Goal: Task Accomplishment & Management: Manage account settings

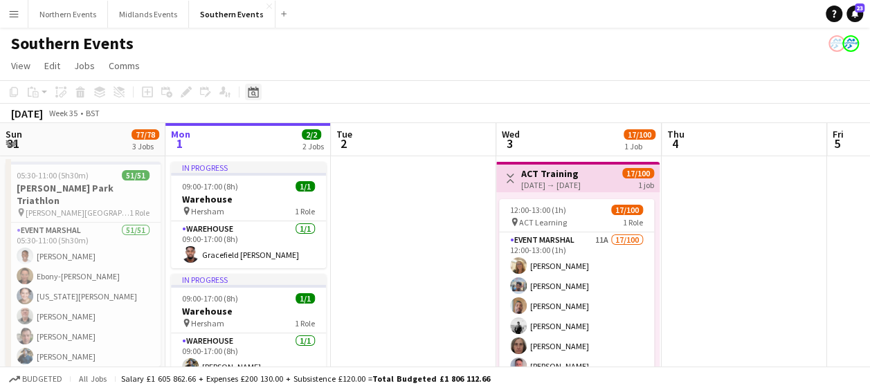
click at [257, 89] on icon at bounding box center [253, 92] width 10 height 11
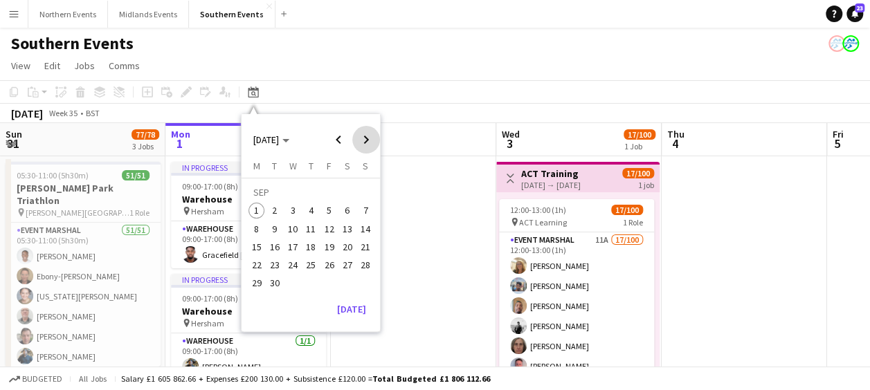
click at [367, 140] on span "Next month" at bounding box center [366, 140] width 28 height 28
click at [341, 222] on button "11" at bounding box center [347, 229] width 18 height 18
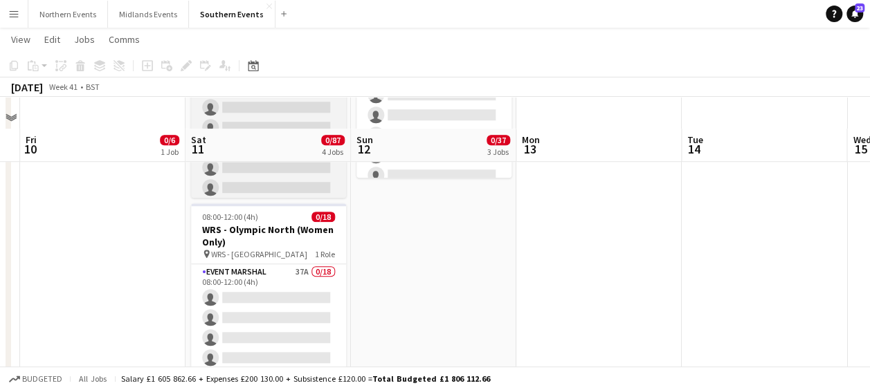
scroll to position [565, 0]
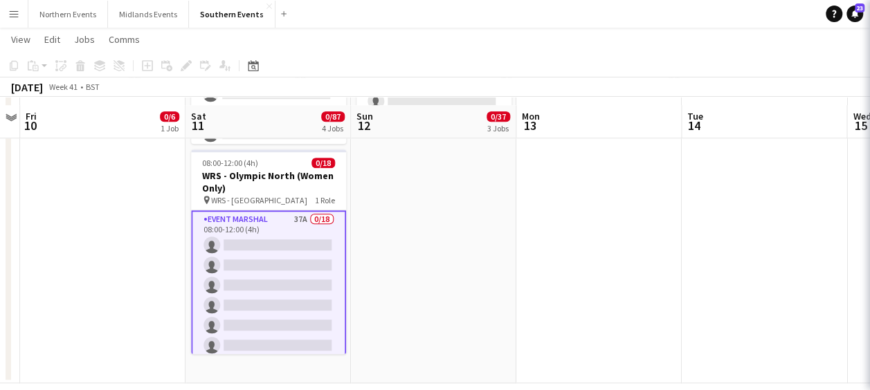
scroll to position [574, 0]
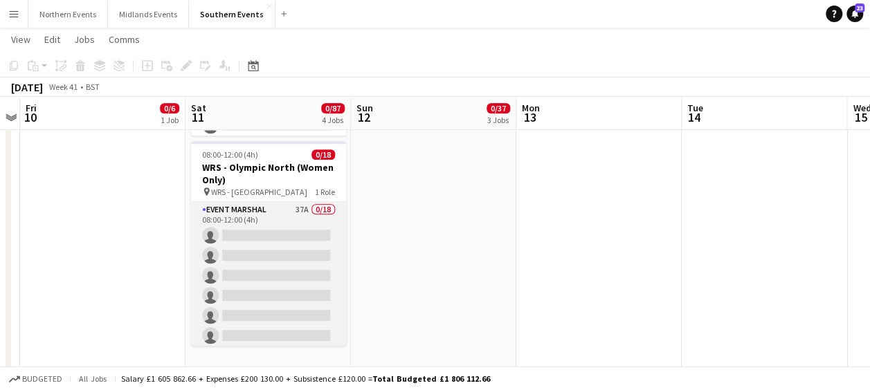
click at [277, 202] on app-card-role "Event Marshal 37A 0/18 08:00-12:00 (4h) single-neutral-actions single-neutral-a…" at bounding box center [268, 396] width 155 height 388
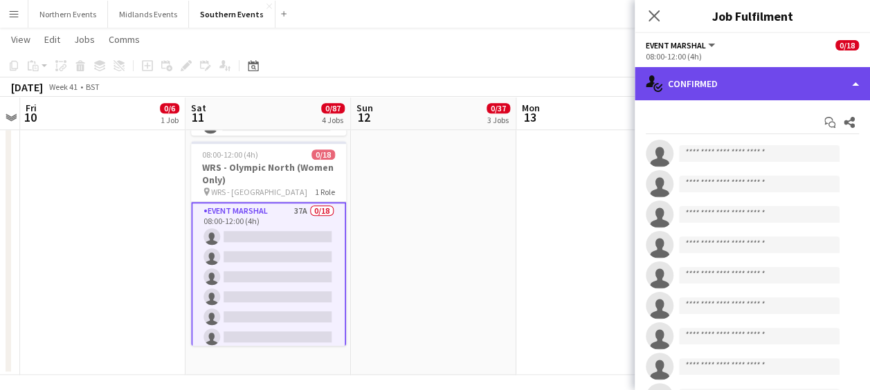
click at [762, 76] on div "single-neutral-actions-check-2 Confirmed" at bounding box center [752, 83] width 235 height 33
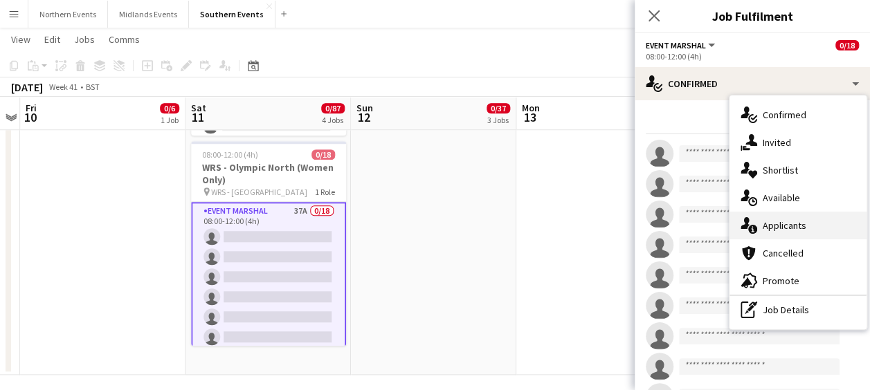
click at [772, 224] on div "single-neutral-actions-information Applicants" at bounding box center [797, 226] width 137 height 28
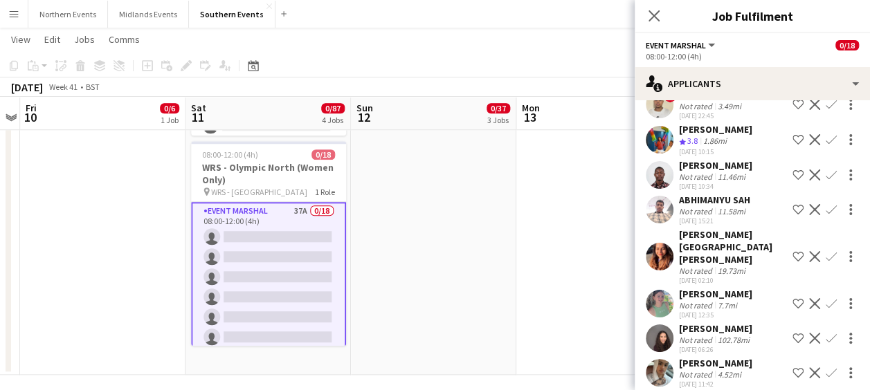
scroll to position [1138, 0]
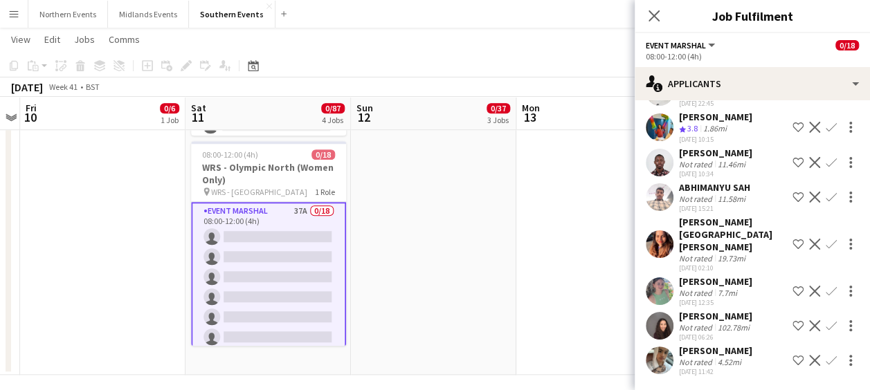
click at [659, 318] on app-user-avatar at bounding box center [660, 326] width 28 height 28
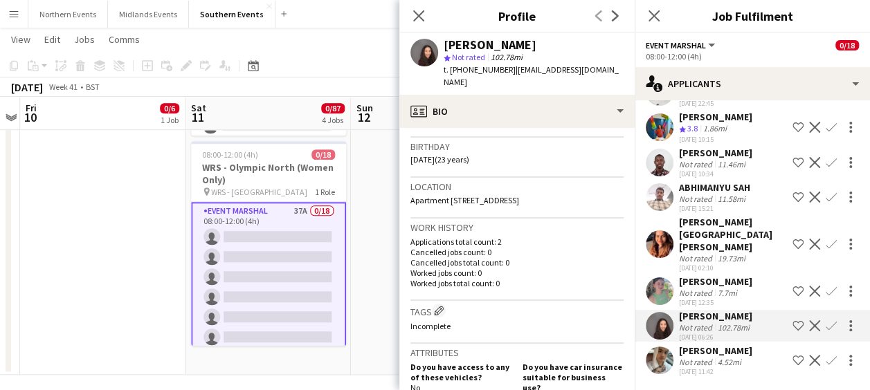
scroll to position [0, 0]
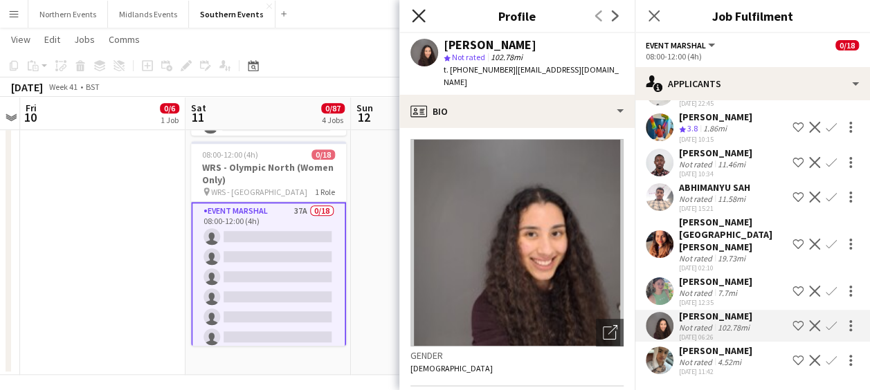
click at [413, 12] on icon "Close pop-in" at bounding box center [418, 15] width 13 height 13
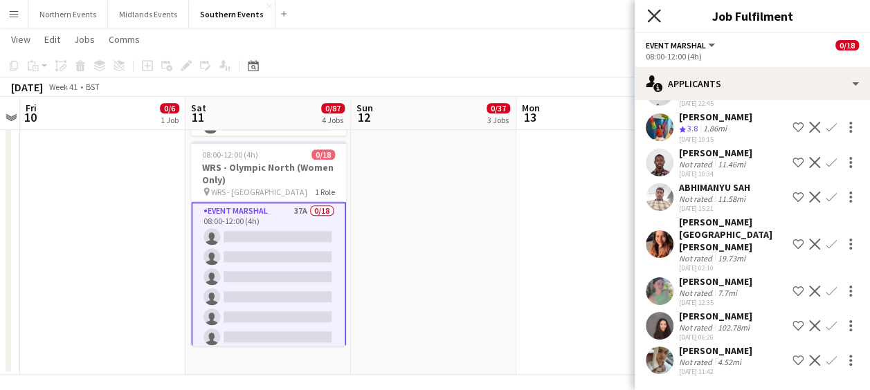
click at [658, 18] on icon "Close pop-in" at bounding box center [653, 15] width 13 height 13
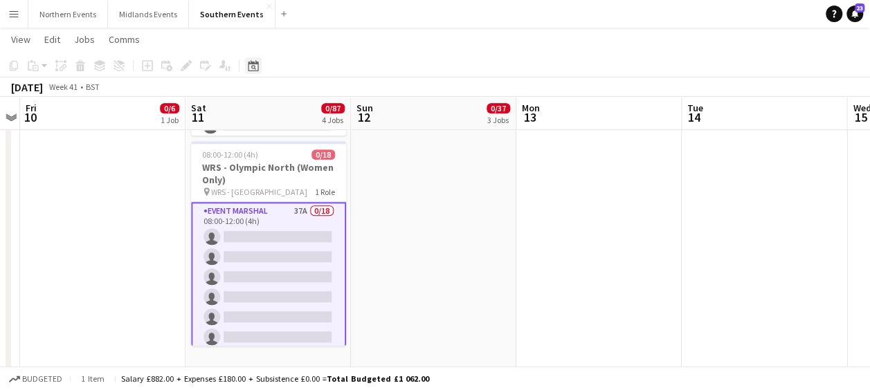
click at [248, 66] on icon at bounding box center [253, 65] width 10 height 11
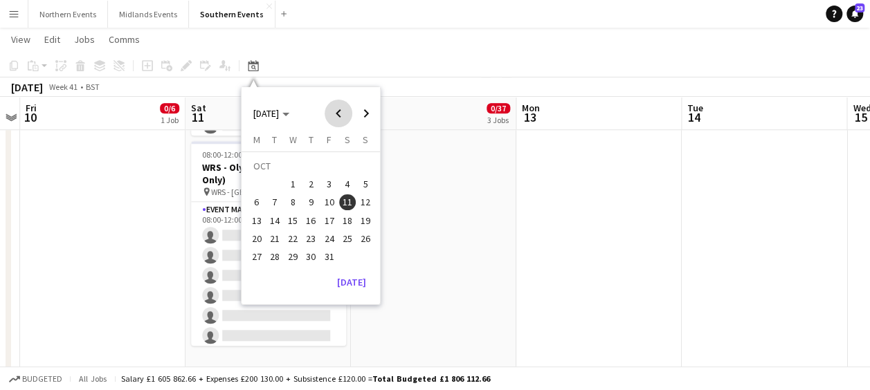
click at [336, 116] on span "Previous month" at bounding box center [339, 114] width 28 height 28
click at [361, 201] on span "14" at bounding box center [365, 202] width 17 height 17
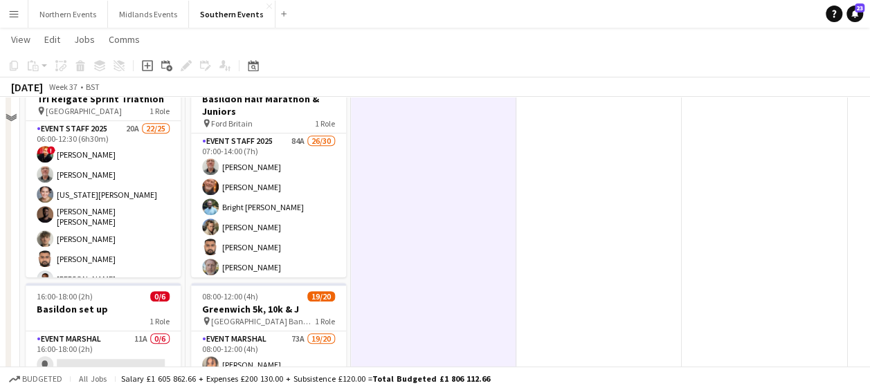
scroll to position [323, 0]
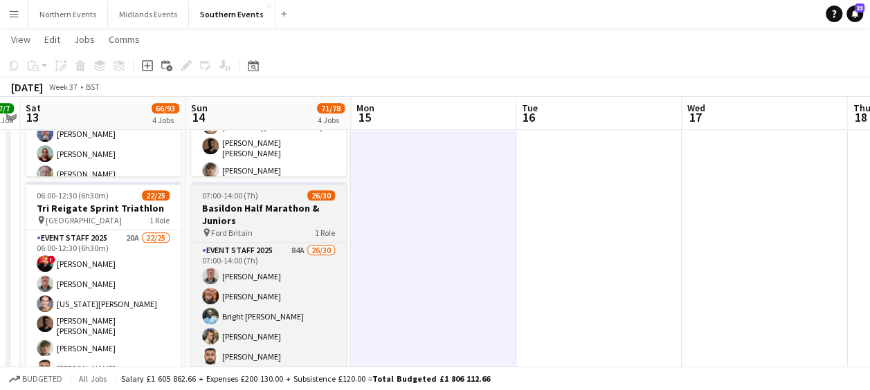
click at [277, 204] on h3 "Basildon Half Marathon & Juniors" at bounding box center [268, 214] width 155 height 25
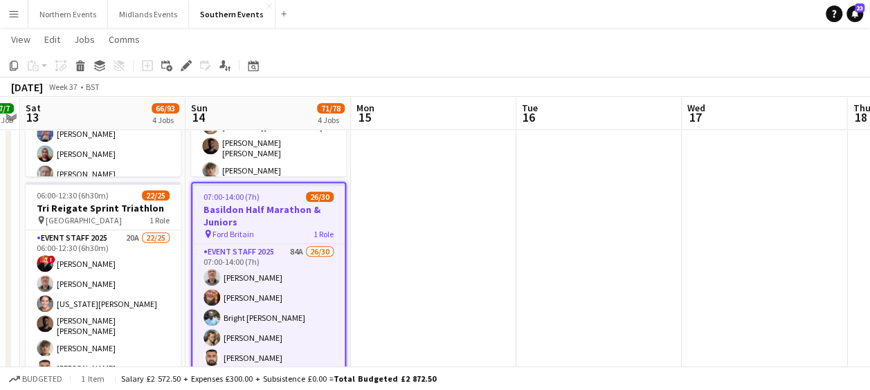
click at [451, 222] on app-date-cell at bounding box center [433, 230] width 165 height 794
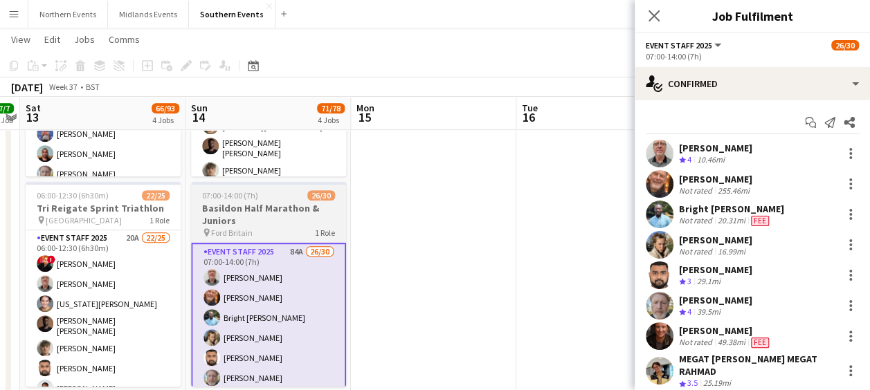
click at [228, 199] on span "07:00-14:00 (7h)" at bounding box center [230, 195] width 56 height 10
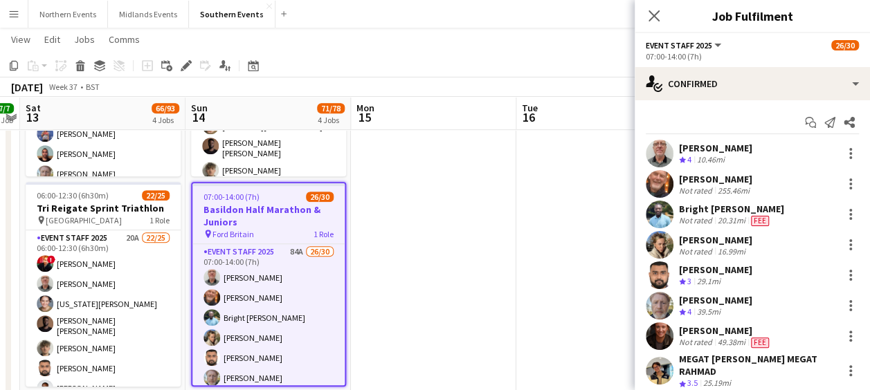
click at [461, 167] on app-date-cell at bounding box center [433, 230] width 165 height 794
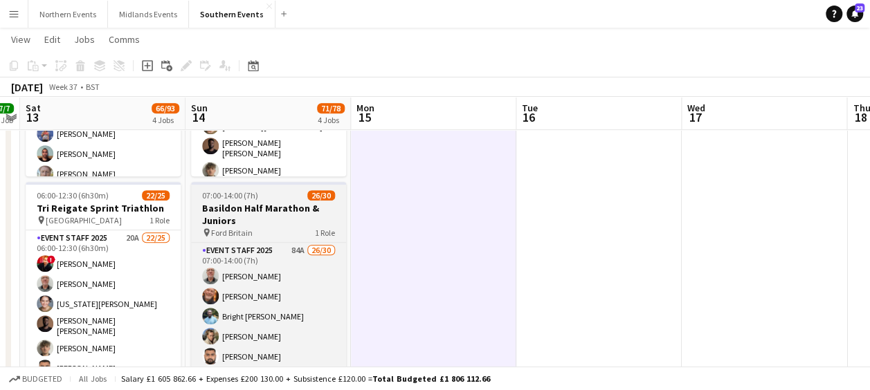
click at [224, 208] on h3 "Basildon Half Marathon & Juniors" at bounding box center [268, 214] width 155 height 25
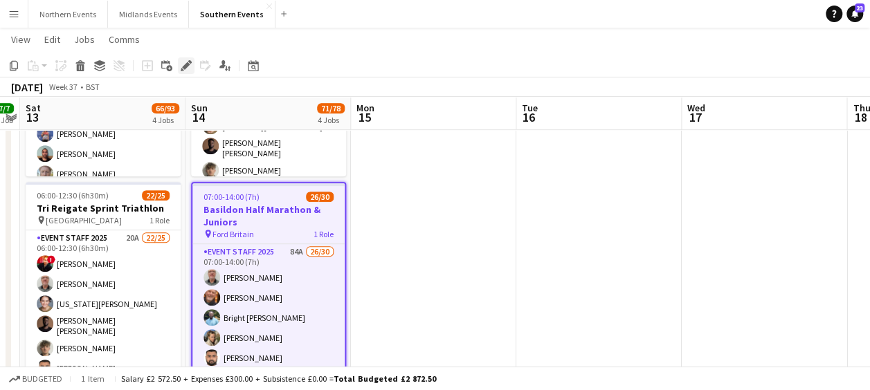
click at [188, 70] on icon "Edit" at bounding box center [186, 65] width 11 height 11
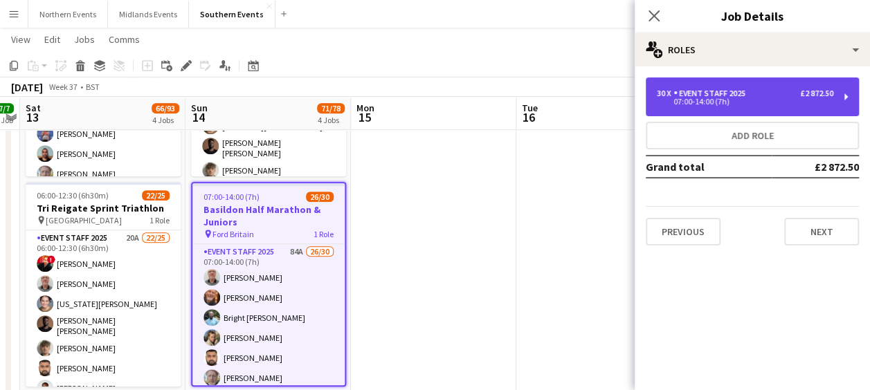
click at [765, 98] on div "30 x Event Staff 2025 £2 872.50" at bounding box center [745, 94] width 176 height 10
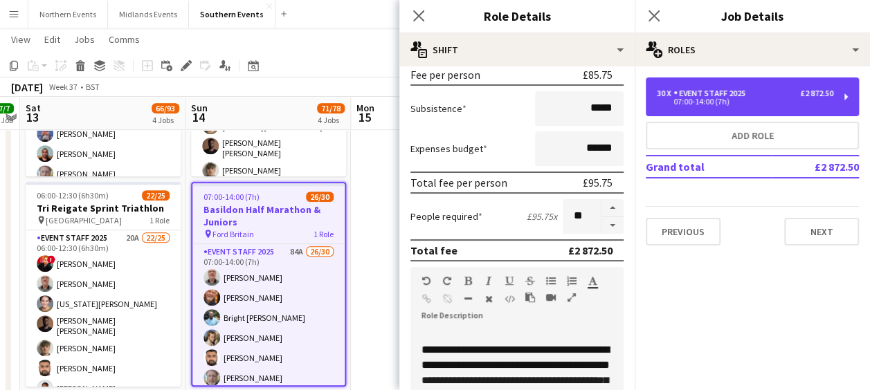
scroll to position [226, 0]
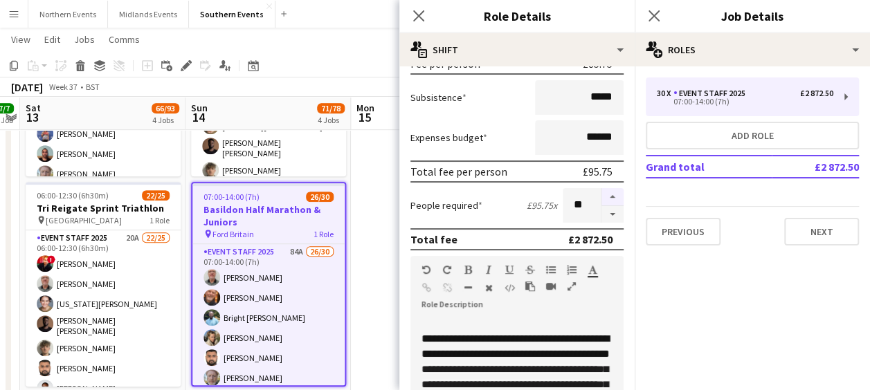
click at [604, 190] on button "button" at bounding box center [612, 197] width 22 height 18
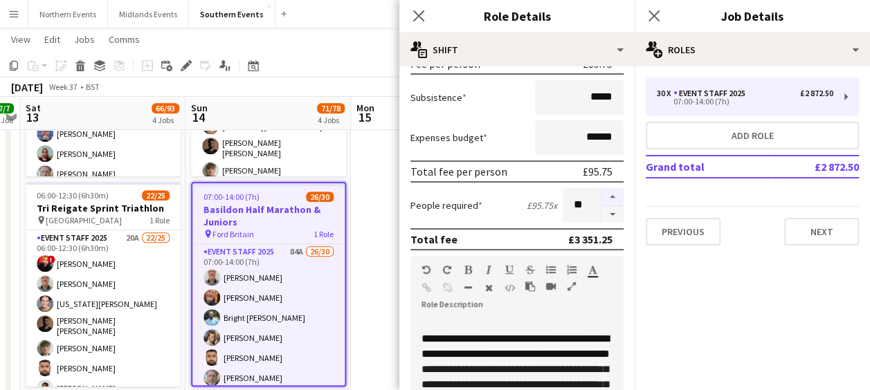
click at [604, 190] on button "button" at bounding box center [612, 197] width 22 height 18
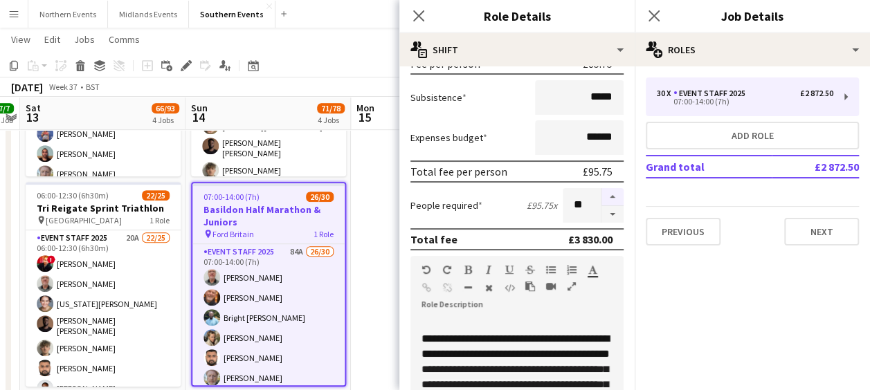
click at [604, 190] on button "button" at bounding box center [612, 197] width 22 height 18
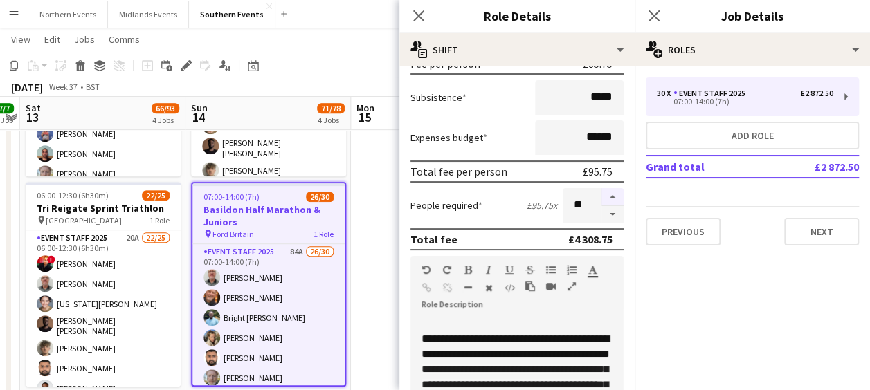
click at [604, 190] on button "button" at bounding box center [612, 197] width 22 height 18
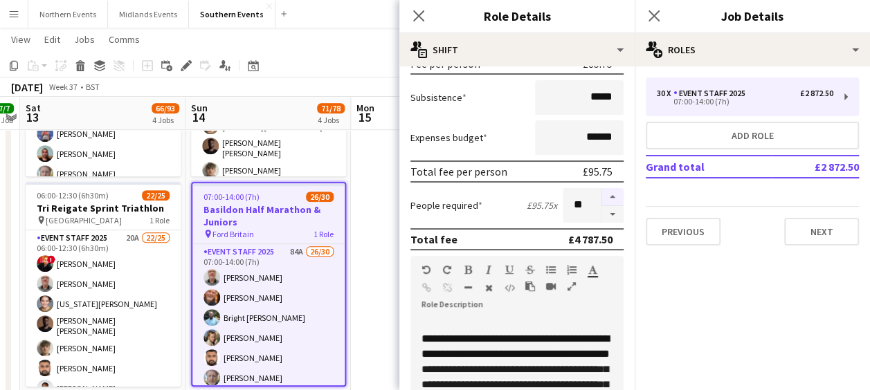
click at [604, 190] on button "button" at bounding box center [612, 197] width 22 height 18
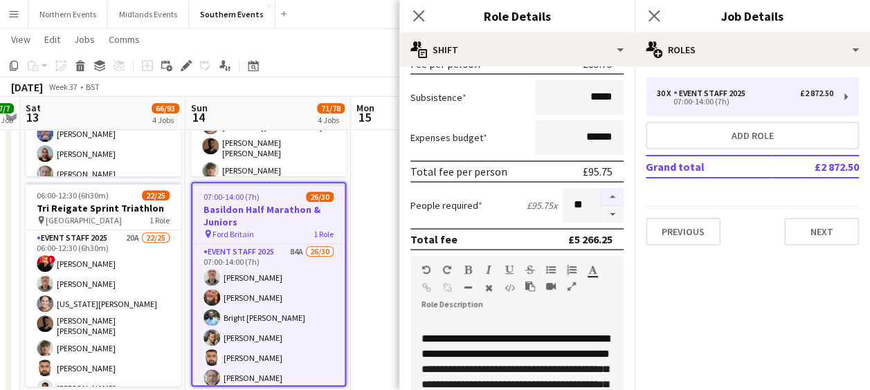
click at [604, 190] on button "button" at bounding box center [612, 197] width 22 height 18
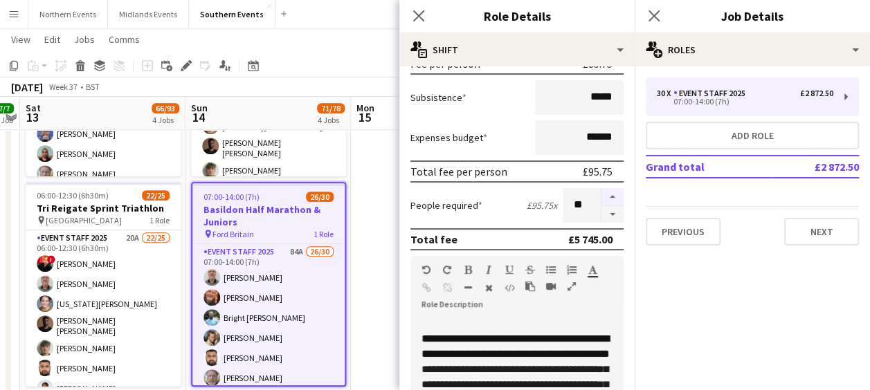
click at [604, 190] on button "button" at bounding box center [612, 197] width 22 height 18
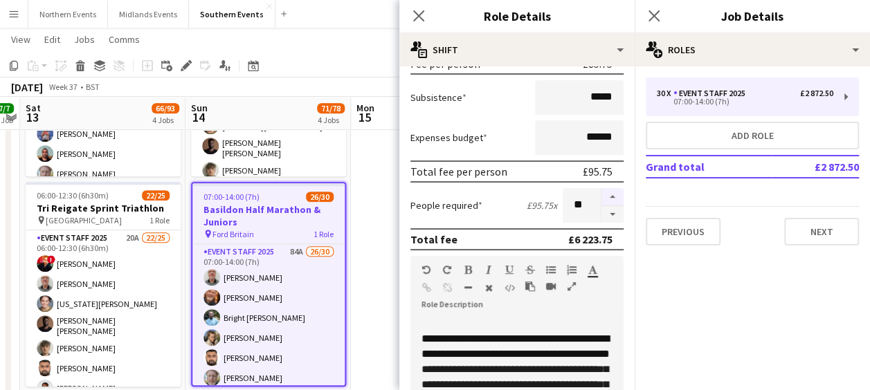
click at [604, 190] on button "button" at bounding box center [612, 197] width 22 height 18
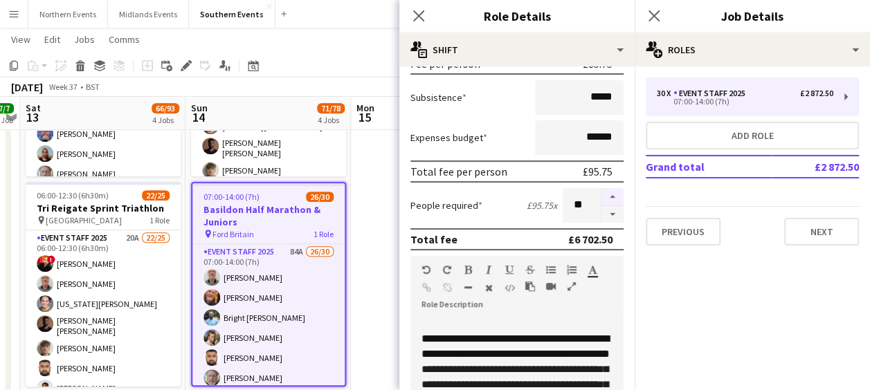
click at [604, 190] on button "button" at bounding box center [612, 197] width 22 height 18
click at [601, 212] on button "button" at bounding box center [612, 214] width 22 height 17
type input "**"
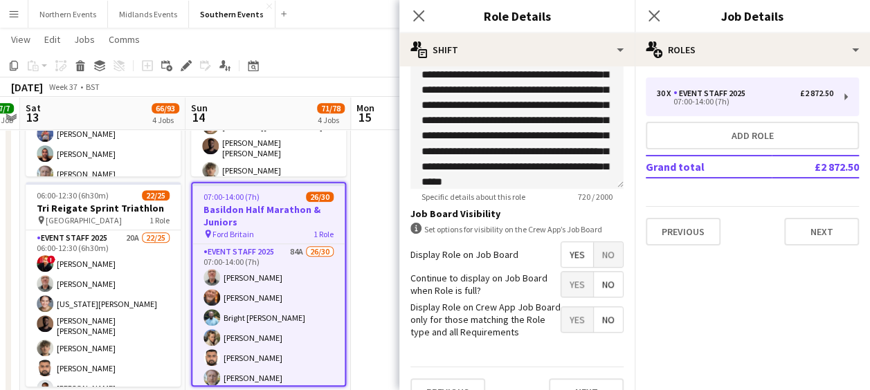
scroll to position [546, 0]
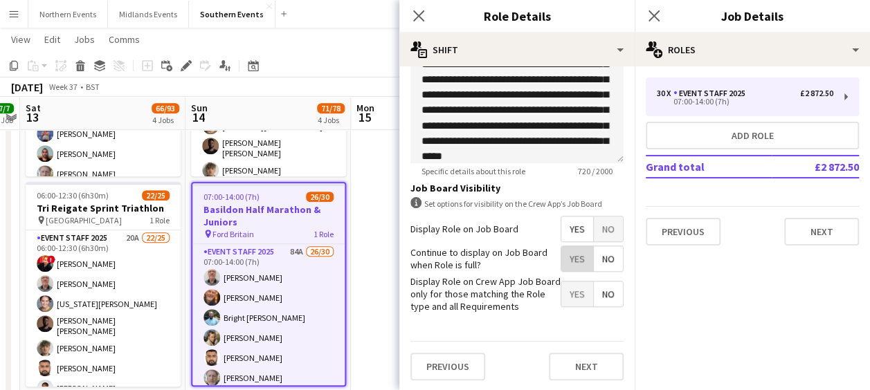
click at [568, 263] on span "Yes" at bounding box center [577, 258] width 32 height 25
click at [570, 359] on button "Next" at bounding box center [586, 367] width 75 height 28
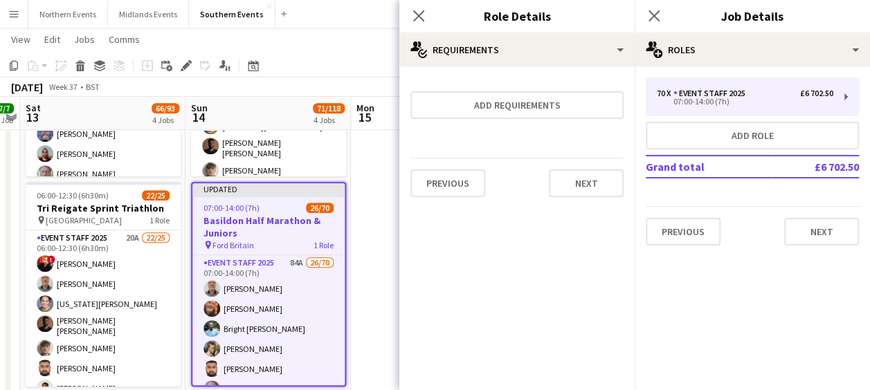
scroll to position [0, 0]
click at [587, 191] on button "Next" at bounding box center [586, 184] width 75 height 28
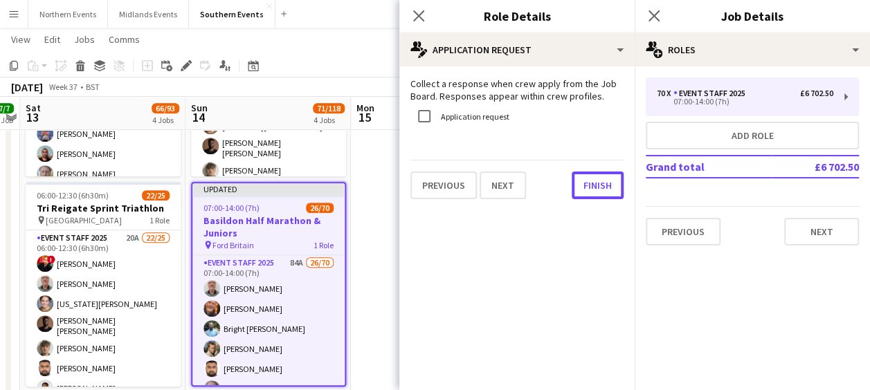
click at [587, 191] on button "Finish" at bounding box center [598, 186] width 52 height 28
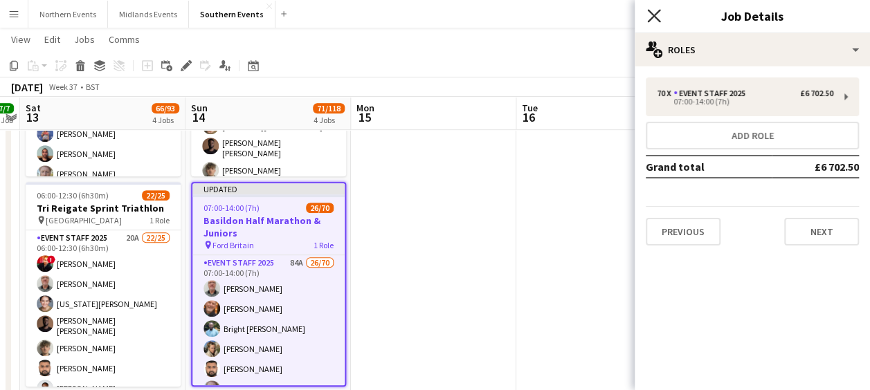
click at [652, 11] on icon "Close pop-in" at bounding box center [653, 15] width 13 height 13
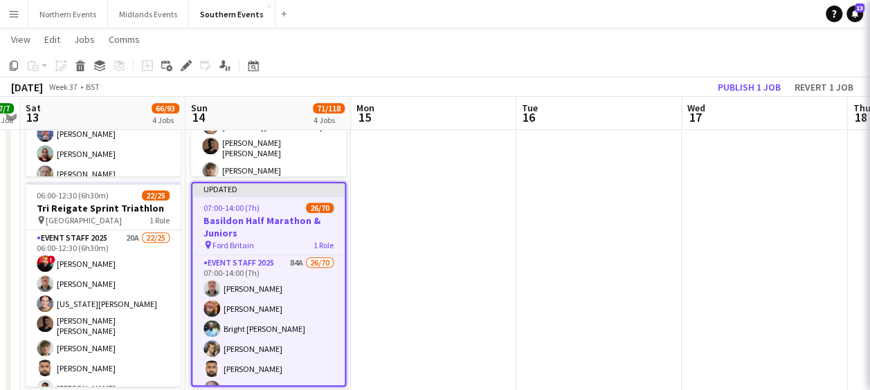
click at [592, 62] on app-toolbar "Copy Paste Paste Ctrl+V Paste with crew Ctrl+Shift+V Paste linked Job [GEOGRAPH…" at bounding box center [435, 66] width 870 height 24
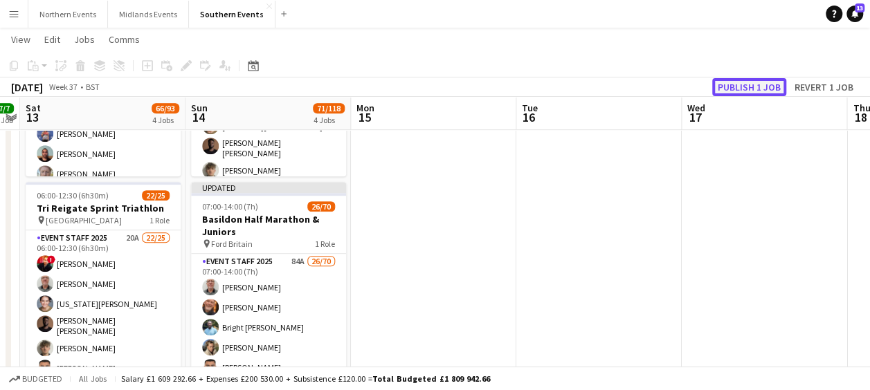
click at [729, 82] on button "Publish 1 job" at bounding box center [749, 87] width 74 height 18
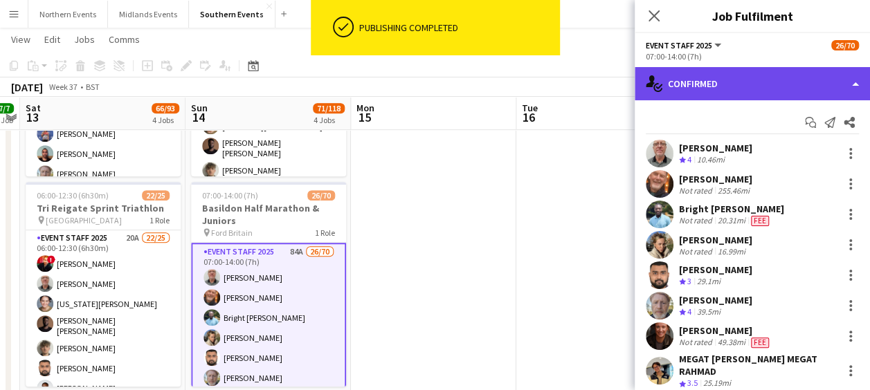
click at [744, 79] on div "single-neutral-actions-check-2 Confirmed" at bounding box center [752, 83] width 235 height 33
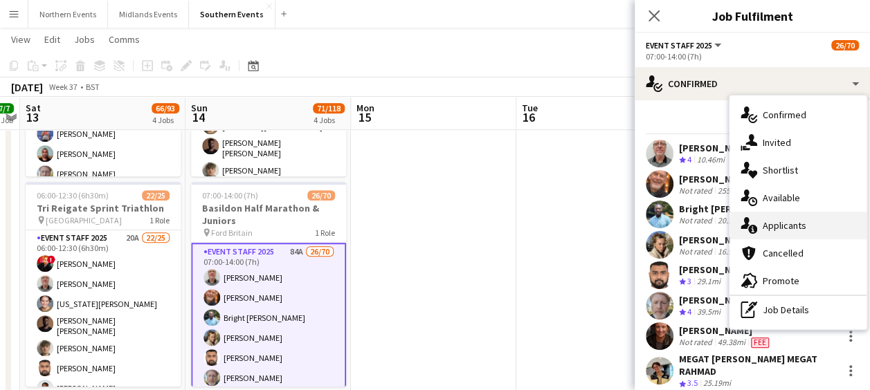
click at [767, 224] on div "single-neutral-actions-information Applicants" at bounding box center [797, 226] width 137 height 28
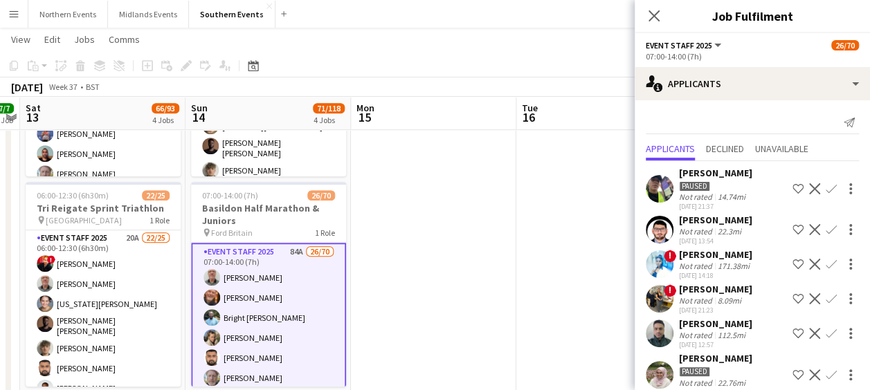
click at [658, 300] on app-user-avatar at bounding box center [660, 299] width 28 height 28
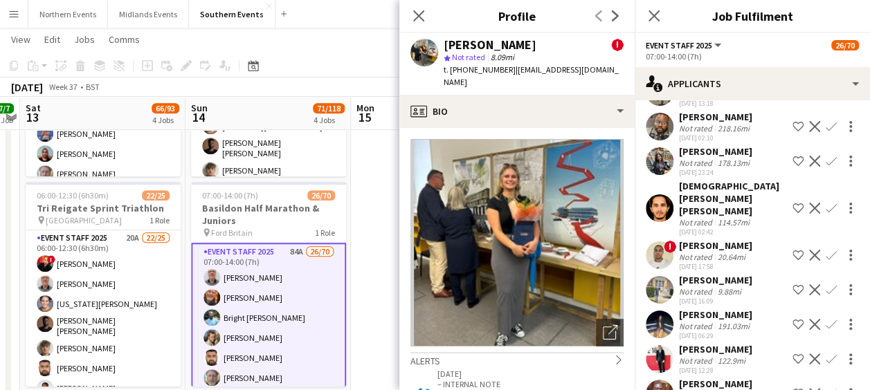
scroll to position [722, 0]
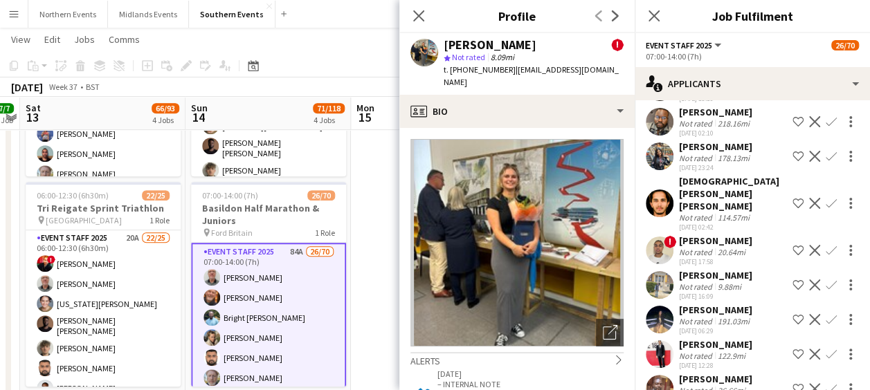
click at [655, 282] on app-user-avatar at bounding box center [660, 285] width 28 height 28
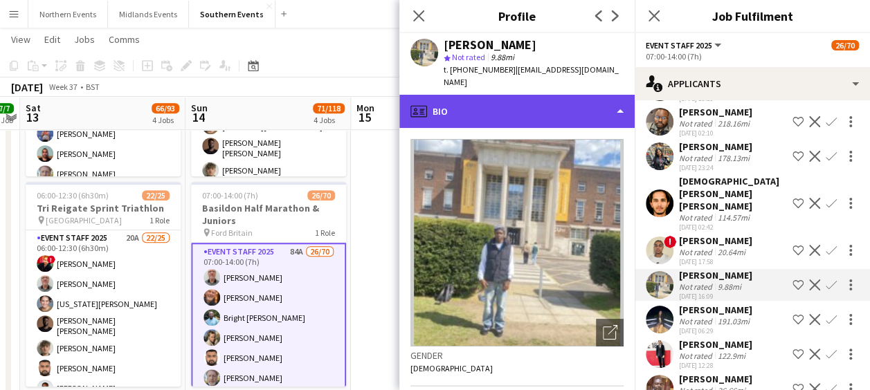
click at [583, 95] on div "profile Bio" at bounding box center [516, 111] width 235 height 33
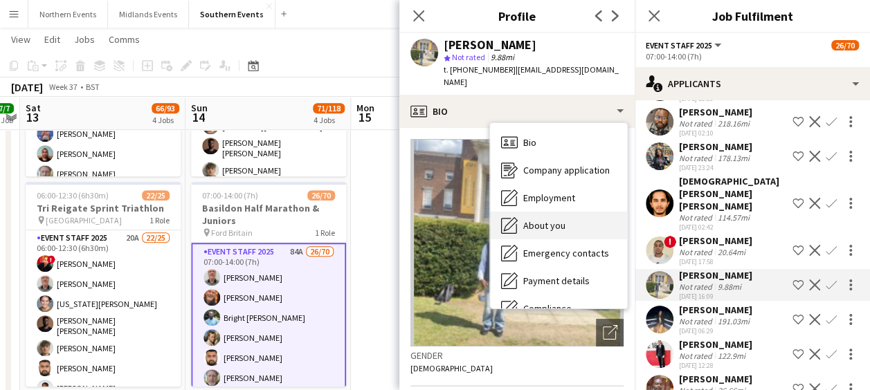
click at [540, 219] on span "About you" at bounding box center [544, 225] width 42 height 12
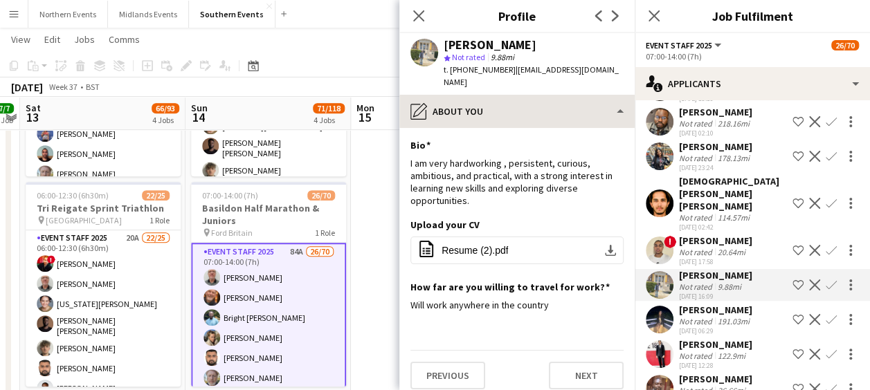
drag, startPoint x: 581, startPoint y: 176, endPoint x: 565, endPoint y: 112, distance: 65.5
click at [577, 157] on div "I am very hardworking , persistent, curious, ambitious, and practical, with a s…" at bounding box center [516, 182] width 213 height 51
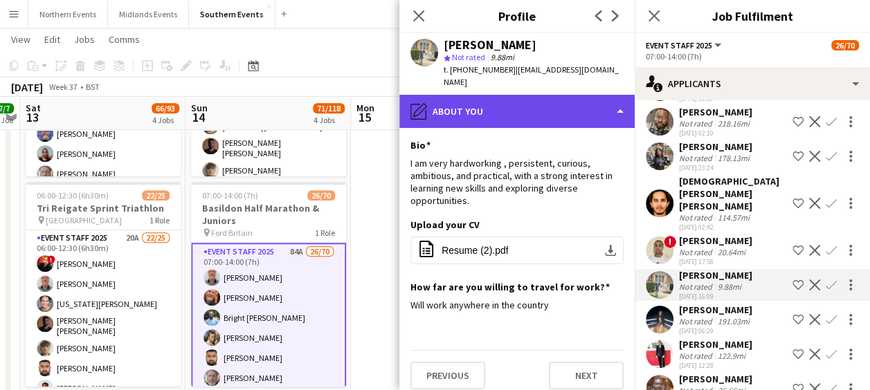
drag, startPoint x: 565, startPoint y: 112, endPoint x: 563, endPoint y: 100, distance: 12.1
click at [563, 100] on div "pencil4 About you" at bounding box center [516, 111] width 235 height 33
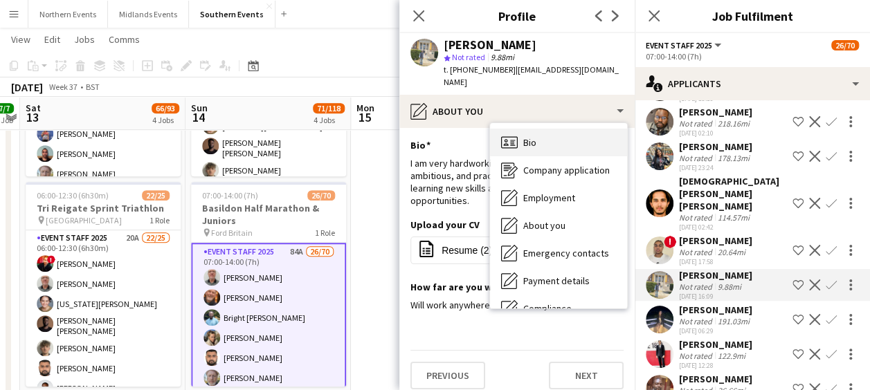
click at [545, 130] on div "Bio Bio" at bounding box center [558, 143] width 137 height 28
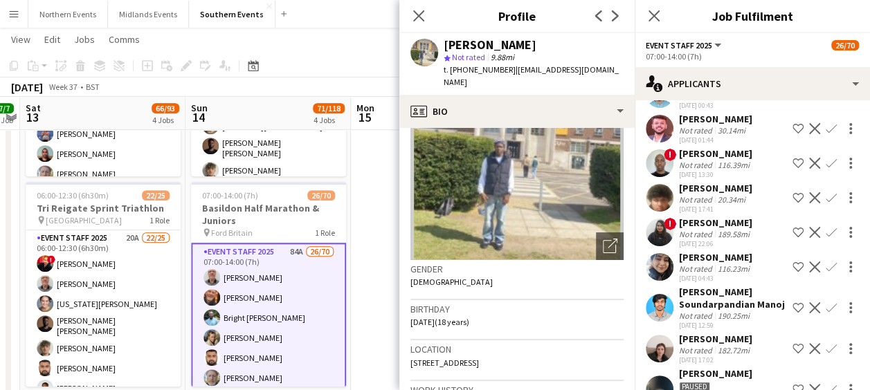
scroll to position [1354, 0]
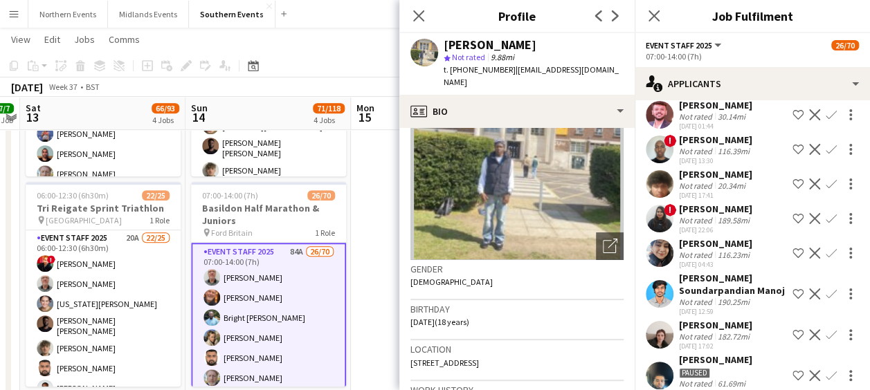
click at [660, 250] on app-user-avatar at bounding box center [660, 253] width 28 height 28
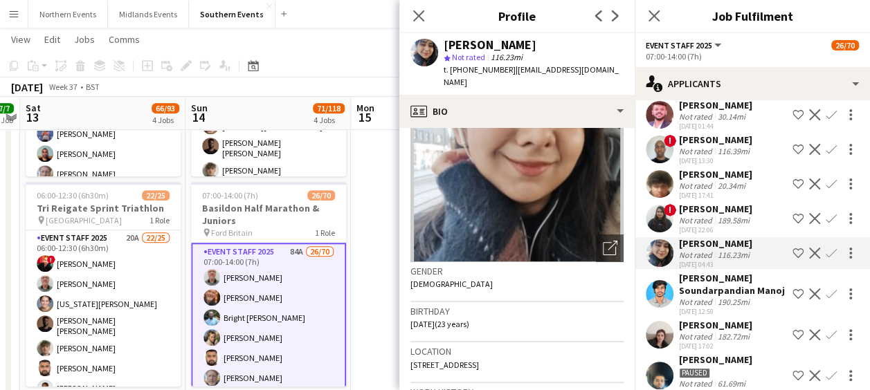
scroll to position [27, 0]
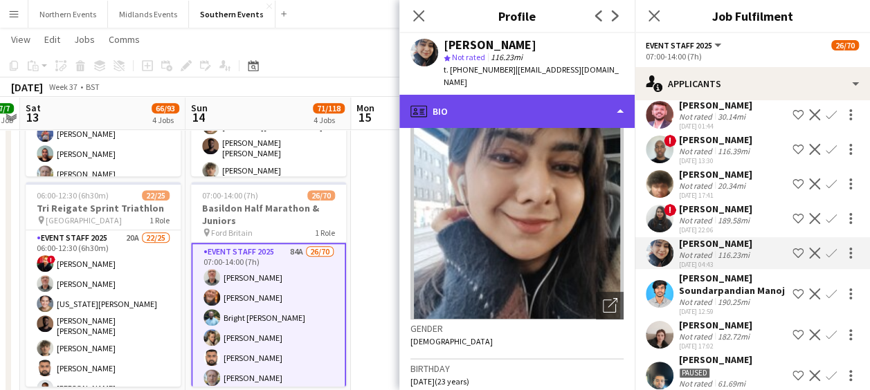
click at [572, 95] on div "profile Bio" at bounding box center [516, 111] width 235 height 33
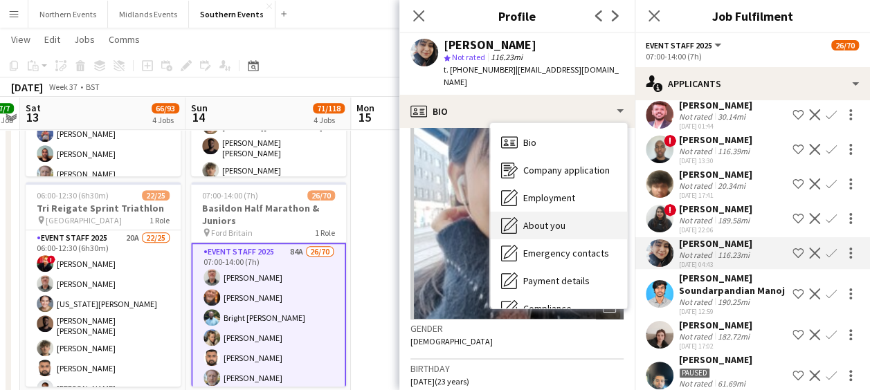
click at [538, 219] on span "About you" at bounding box center [544, 225] width 42 height 12
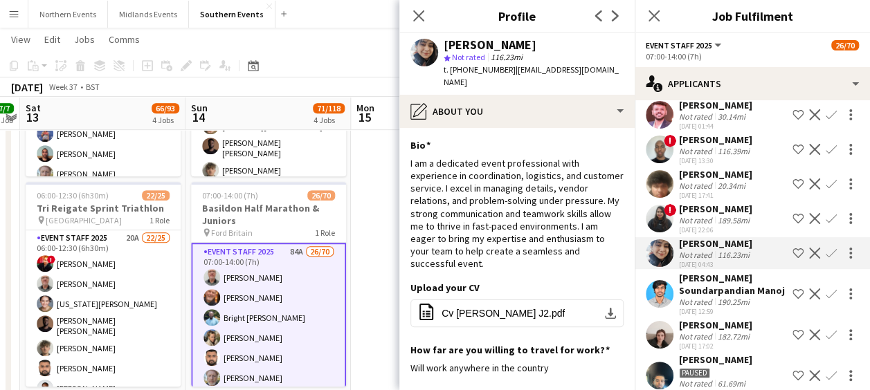
click at [826, 251] on app-icon "Confirm" at bounding box center [831, 253] width 11 height 11
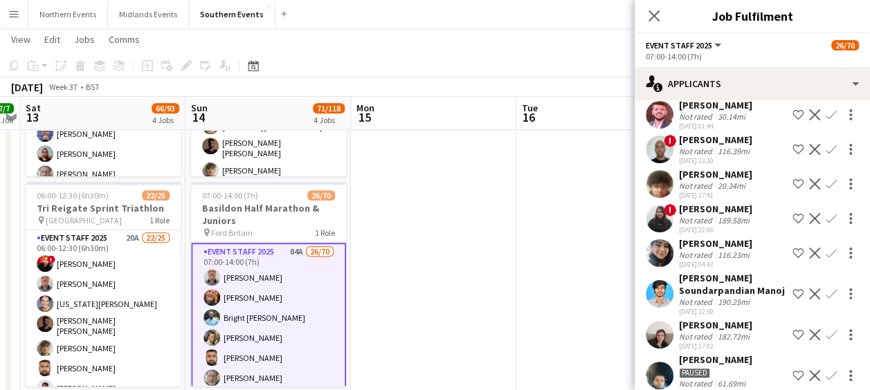
click at [826, 251] on app-icon "Confirm" at bounding box center [831, 253] width 11 height 11
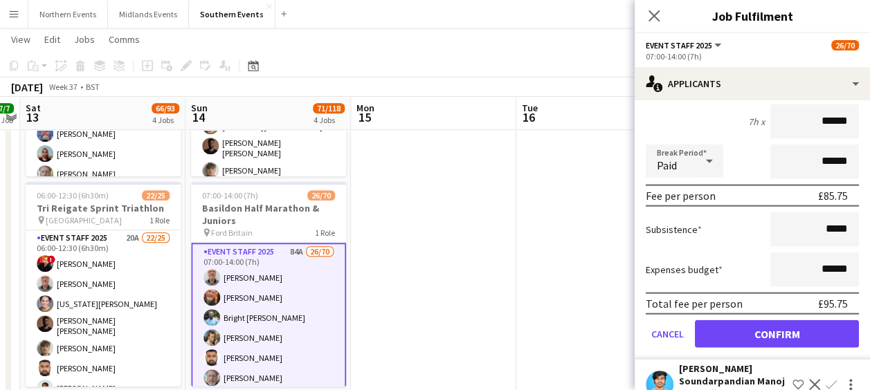
scroll to position [1586, 0]
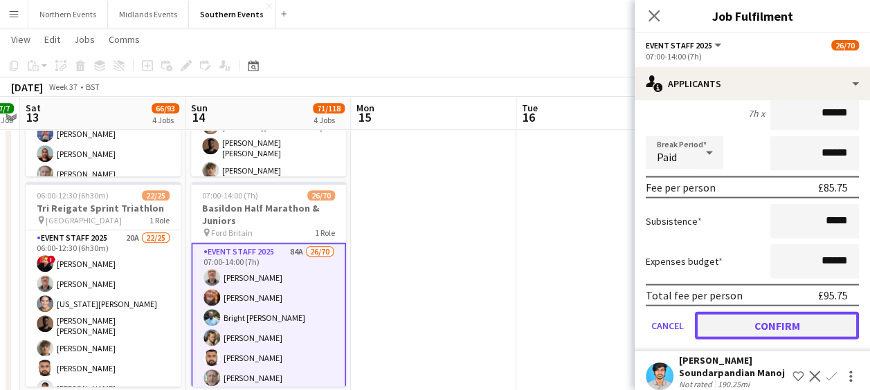
click at [765, 319] on button "Confirm" at bounding box center [777, 326] width 164 height 28
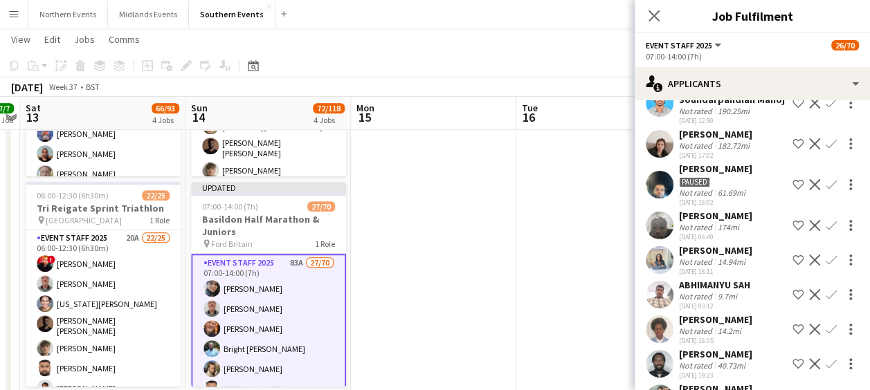
scroll to position [1513, 0]
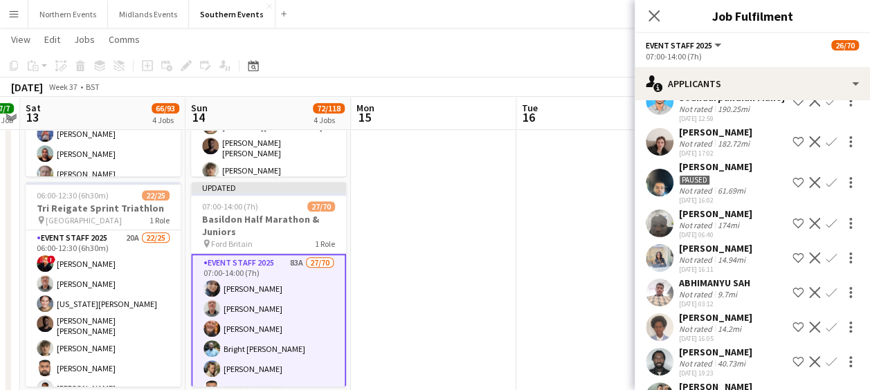
click at [826, 264] on app-icon "Confirm" at bounding box center [831, 258] width 11 height 11
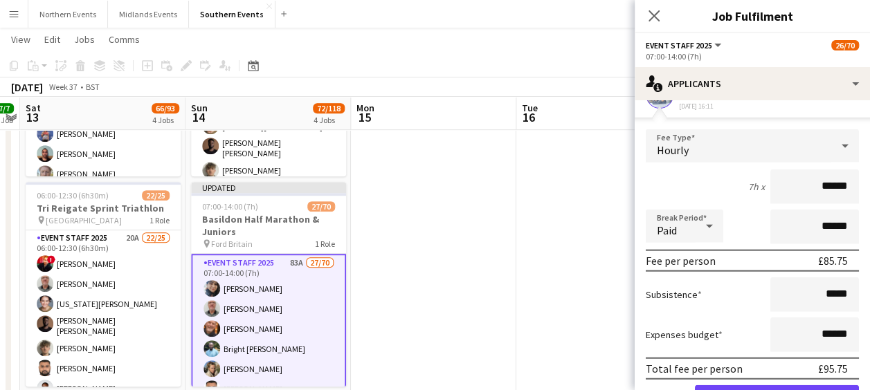
scroll to position [1834, 0]
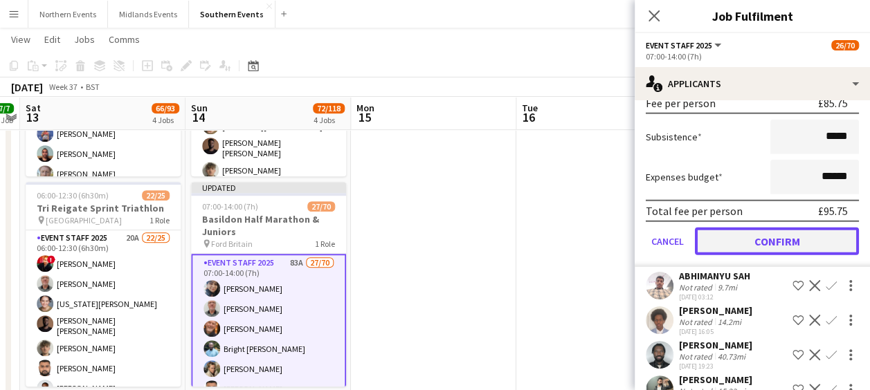
click at [775, 244] on button "Confirm" at bounding box center [777, 242] width 164 height 28
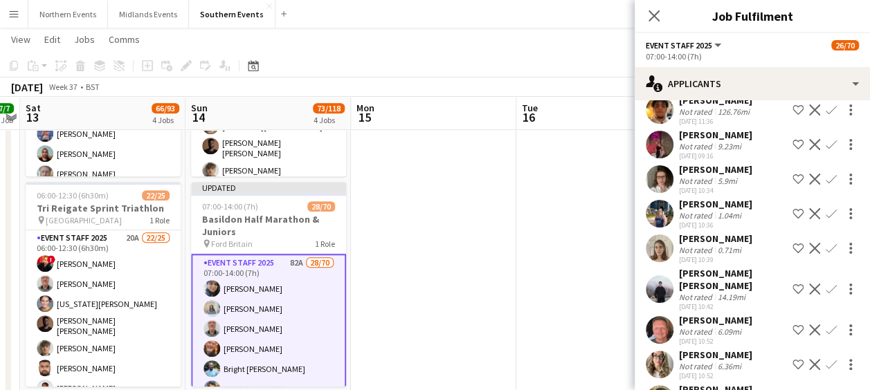
scroll to position [1485, 0]
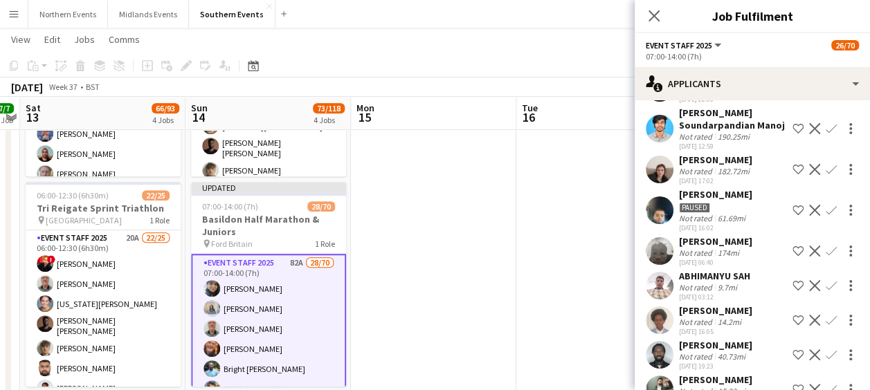
click at [826, 291] on app-icon "Confirm" at bounding box center [831, 285] width 11 height 11
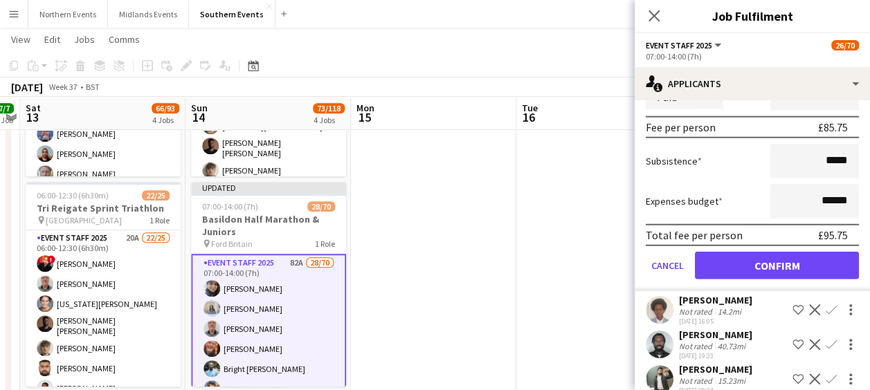
scroll to position [1831, 0]
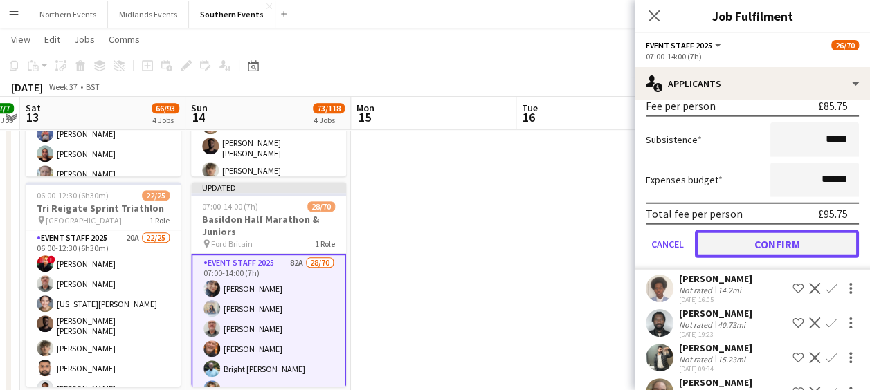
click at [752, 258] on button "Confirm" at bounding box center [777, 244] width 164 height 28
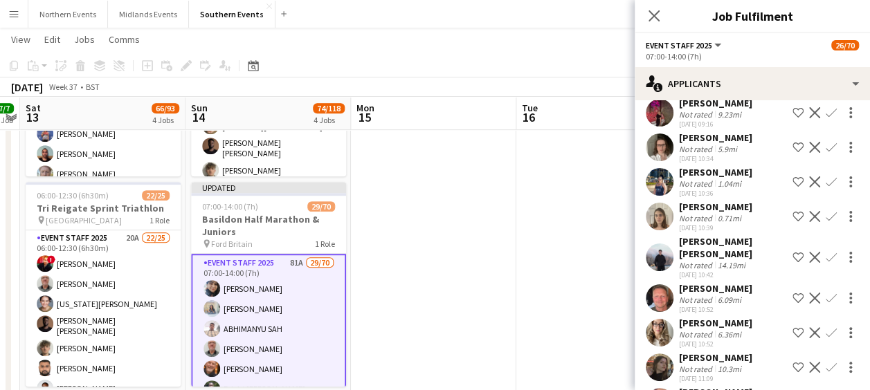
scroll to position [1483, 0]
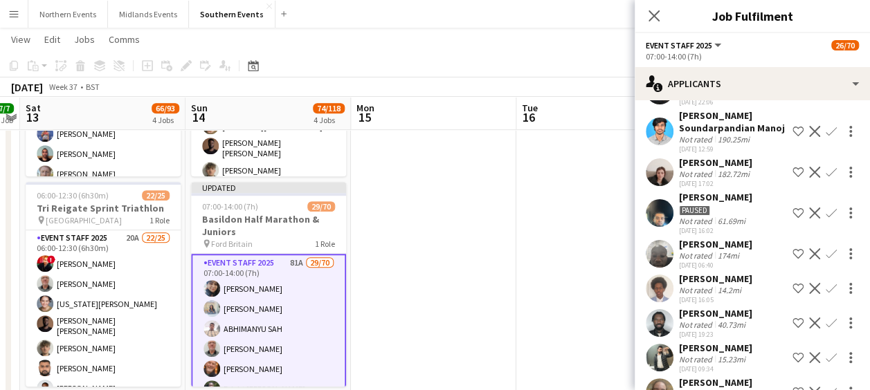
click at [659, 300] on app-user-avatar at bounding box center [660, 289] width 28 height 28
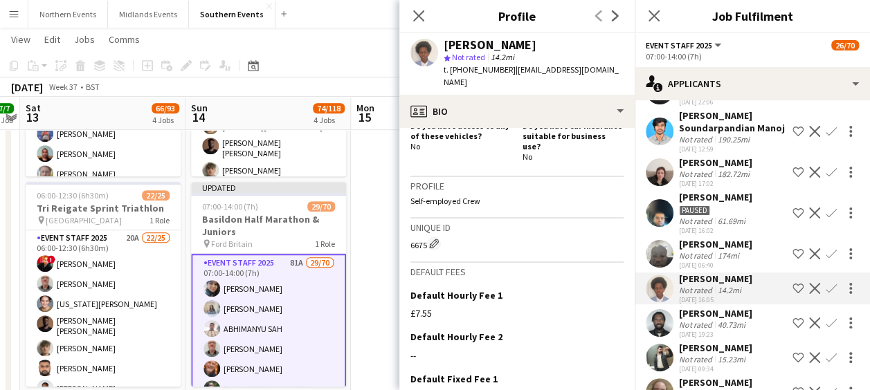
scroll to position [491, 0]
click at [826, 294] on app-icon "Confirm" at bounding box center [831, 288] width 11 height 11
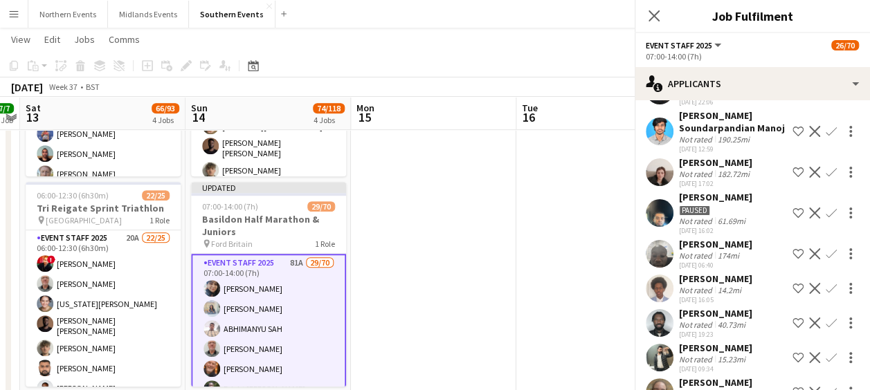
scroll to position [1502, 0]
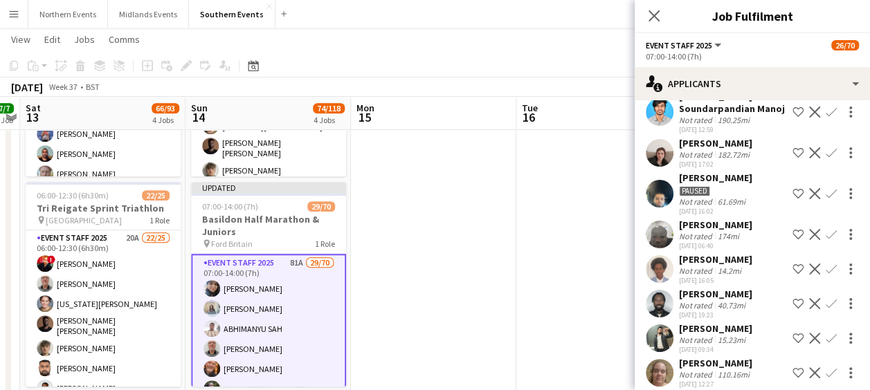
click at [826, 275] on app-icon "Confirm" at bounding box center [831, 269] width 11 height 11
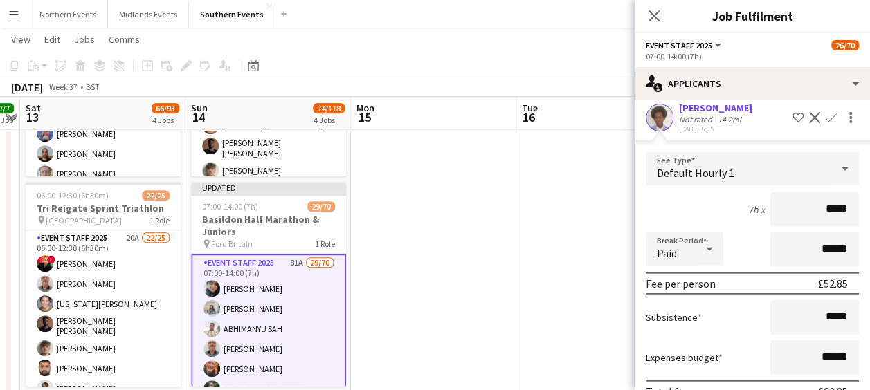
scroll to position [1814, 0]
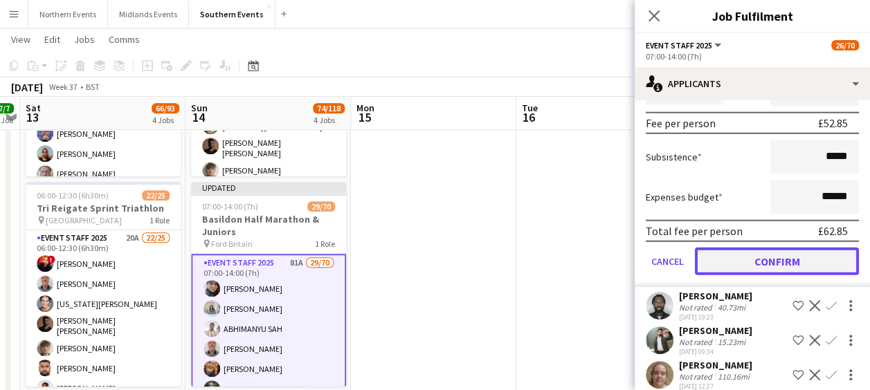
click at [773, 275] on button "Confirm" at bounding box center [777, 262] width 164 height 28
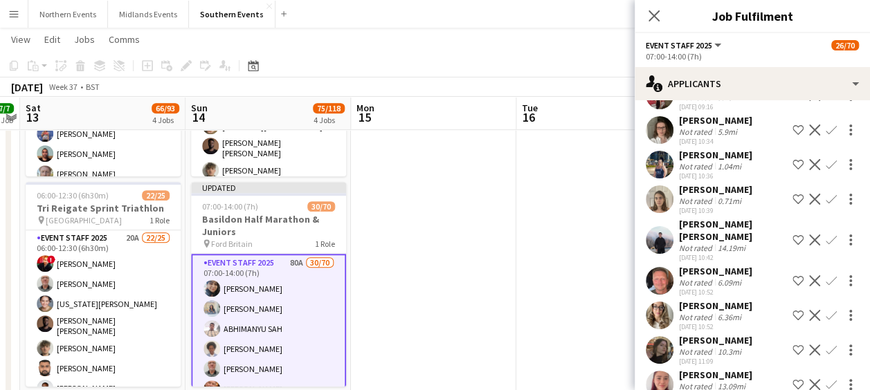
scroll to position [1466, 0]
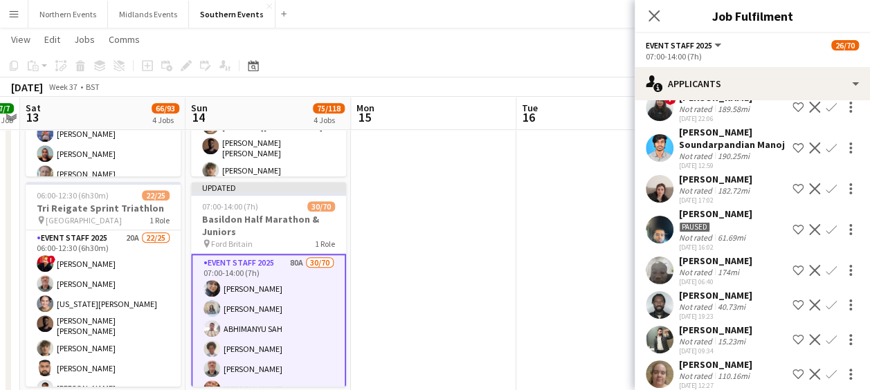
click at [826, 311] on app-icon "Confirm" at bounding box center [831, 305] width 11 height 11
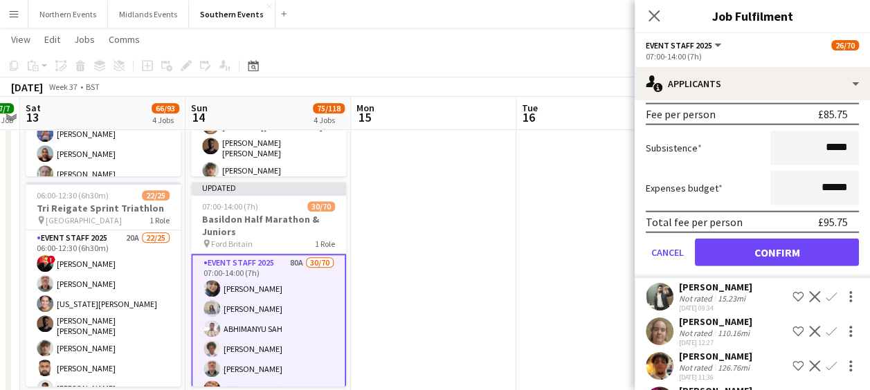
scroll to position [1824, 0]
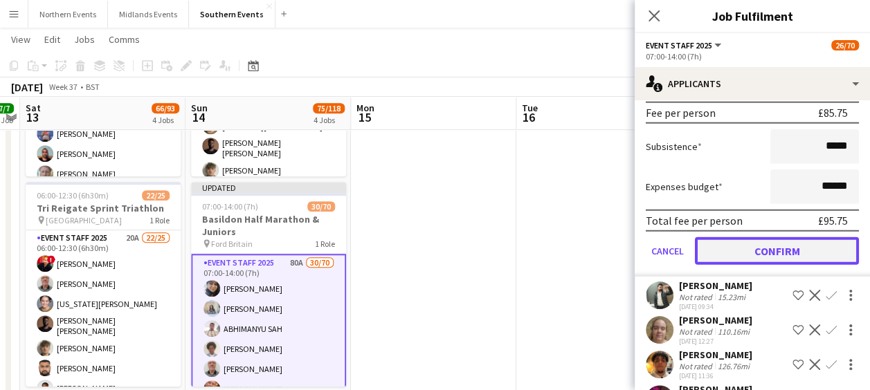
click at [770, 265] on button "Confirm" at bounding box center [777, 251] width 164 height 28
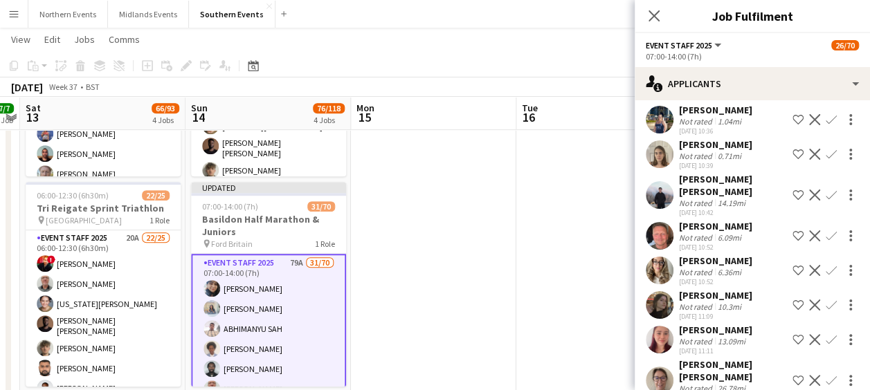
scroll to position [1463, 0]
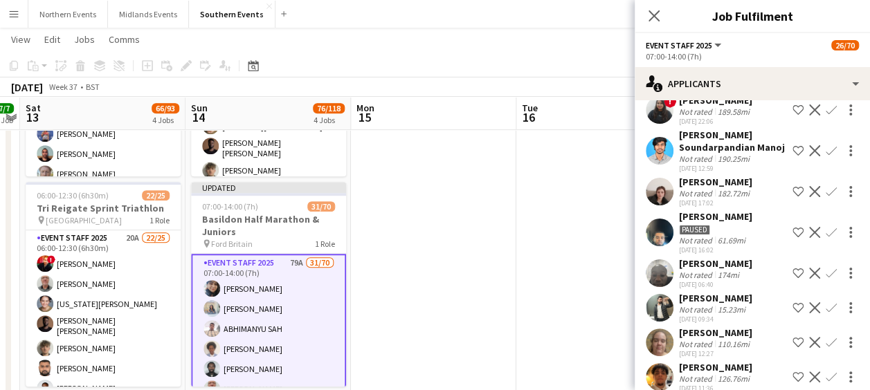
click at [664, 321] on app-user-avatar at bounding box center [660, 308] width 28 height 28
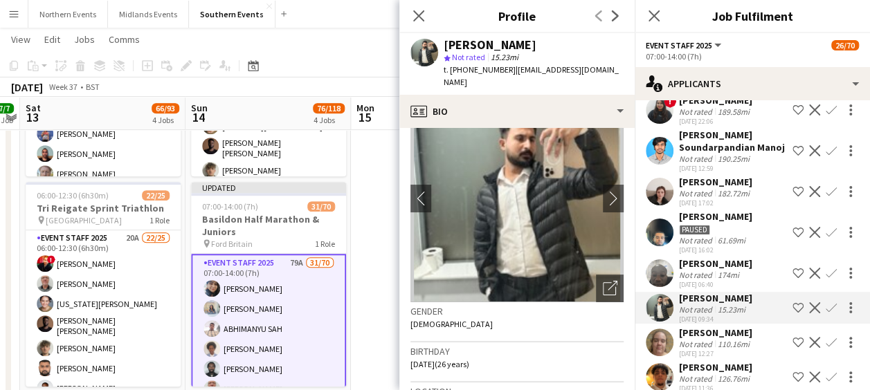
scroll to position [43, 0]
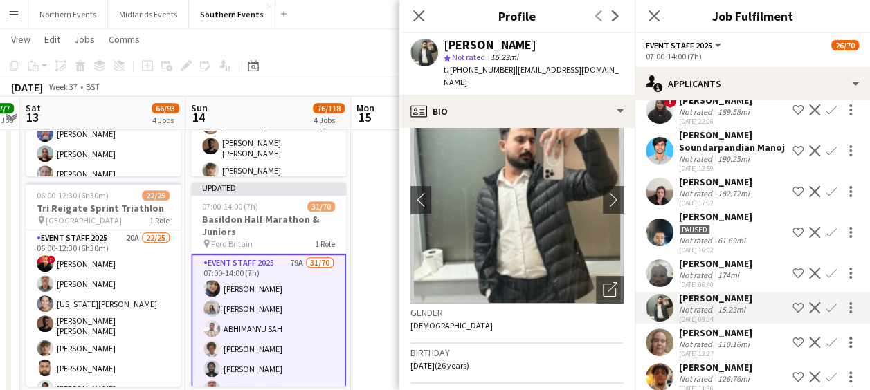
click at [826, 314] on app-icon "Confirm" at bounding box center [831, 307] width 11 height 11
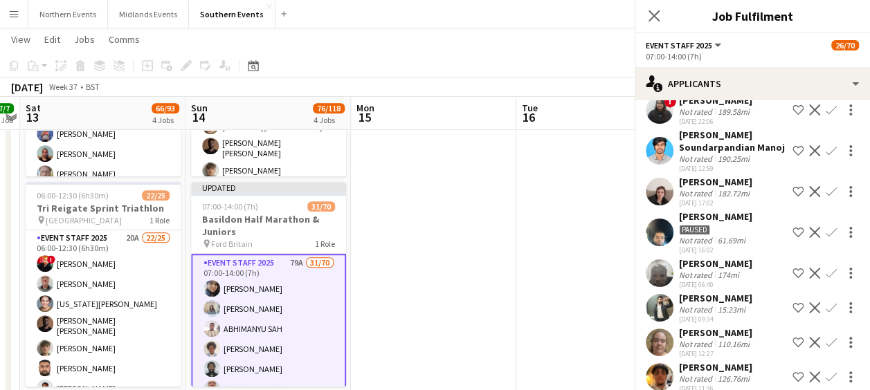
scroll to position [1629, 0]
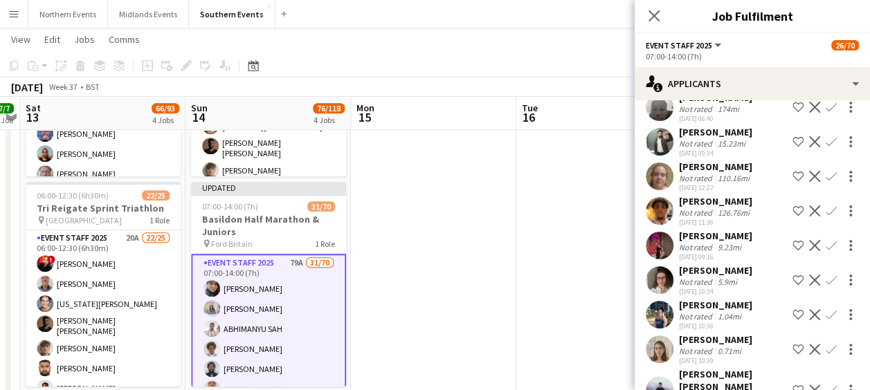
click at [826, 251] on app-icon "Confirm" at bounding box center [831, 245] width 11 height 11
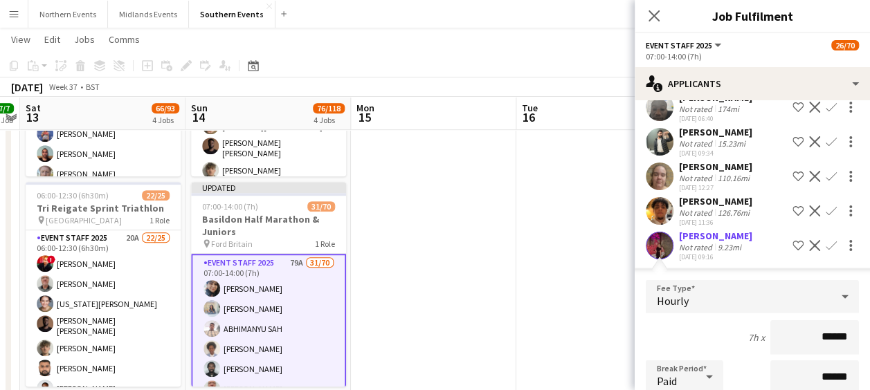
scroll to position [1732, 0]
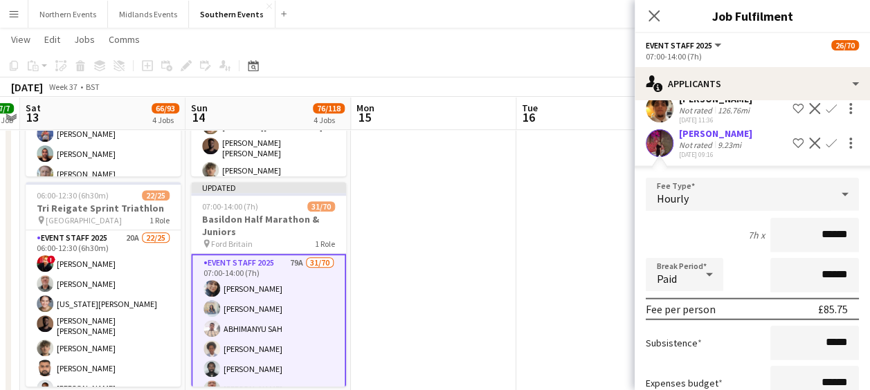
click at [659, 154] on app-user-avatar at bounding box center [660, 143] width 28 height 28
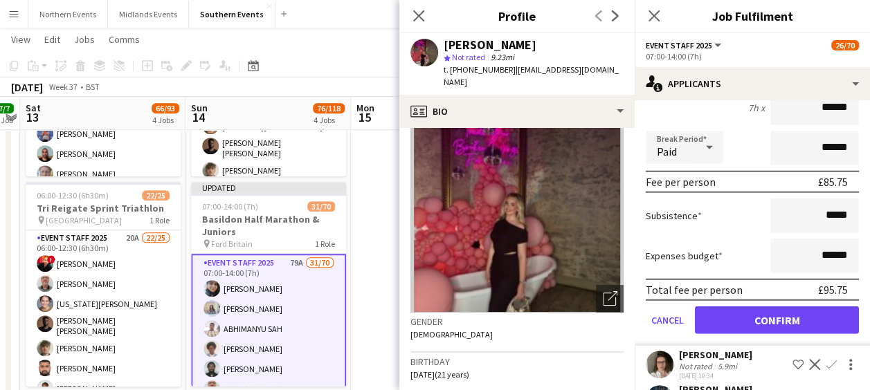
scroll to position [1869, 0]
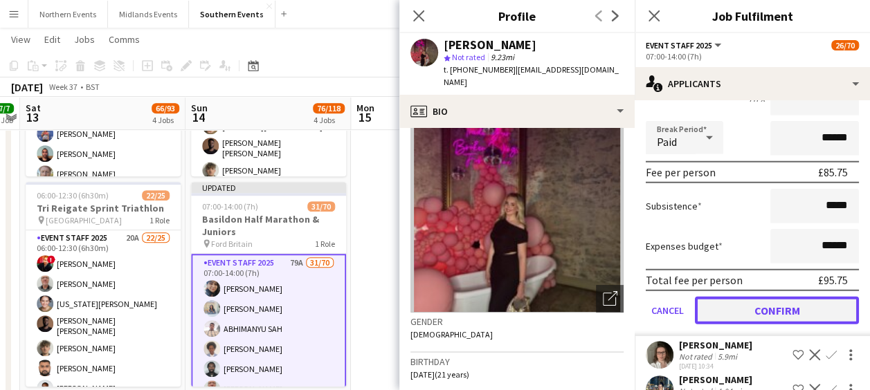
click at [731, 320] on button "Confirm" at bounding box center [777, 311] width 164 height 28
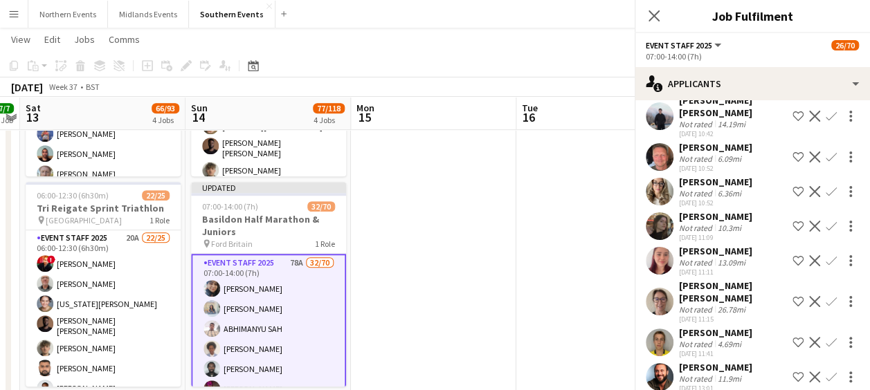
scroll to position [1520, 0]
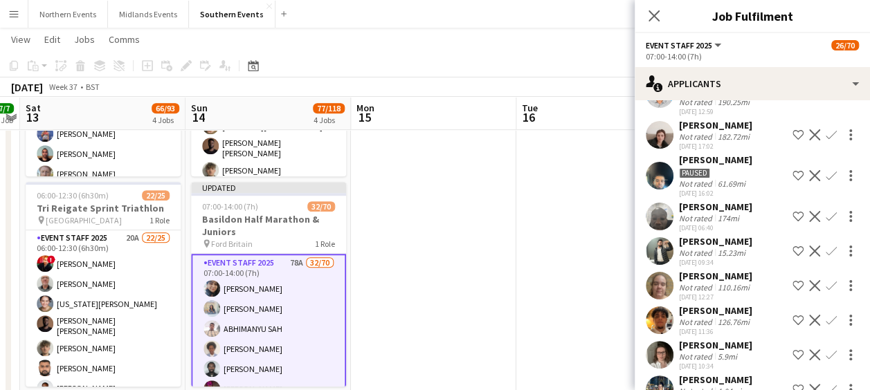
click at [826, 361] on app-icon "Confirm" at bounding box center [831, 355] width 11 height 11
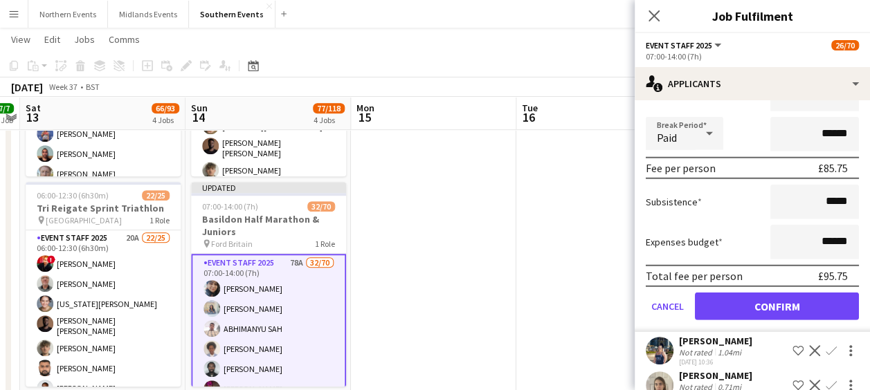
scroll to position [1878, 0]
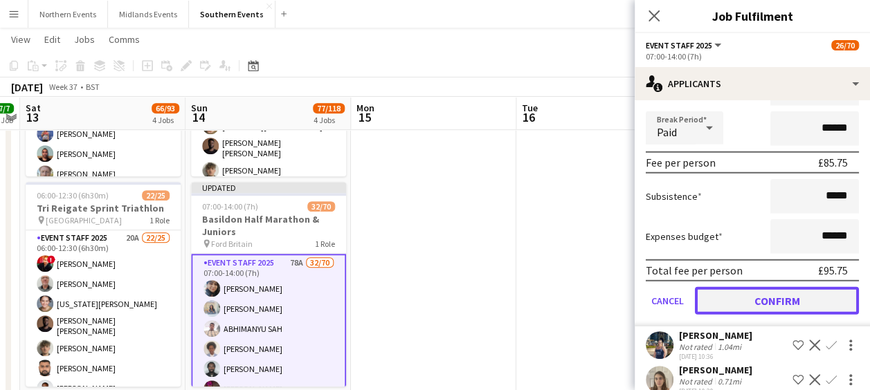
click at [753, 315] on button "Confirm" at bounding box center [777, 301] width 164 height 28
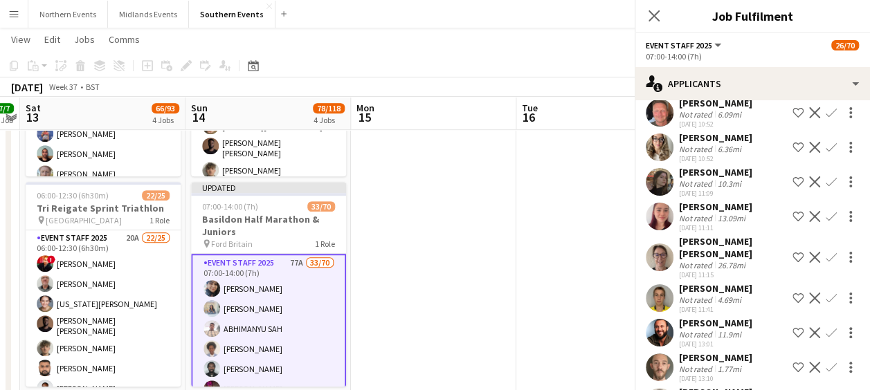
scroll to position [1530, 0]
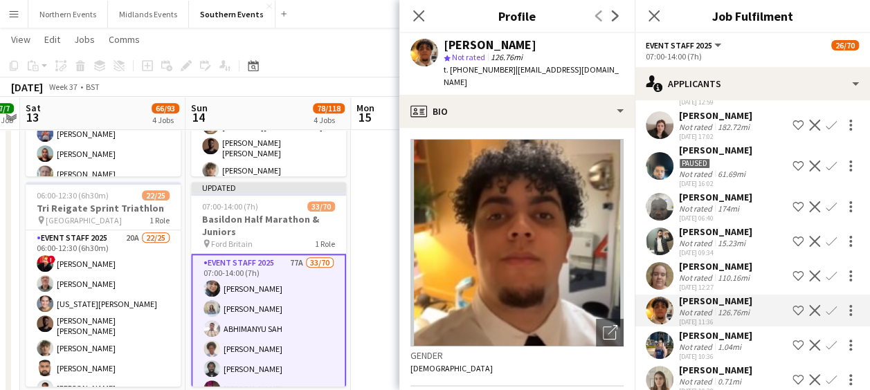
click at [826, 351] on app-icon "Confirm" at bounding box center [831, 345] width 11 height 11
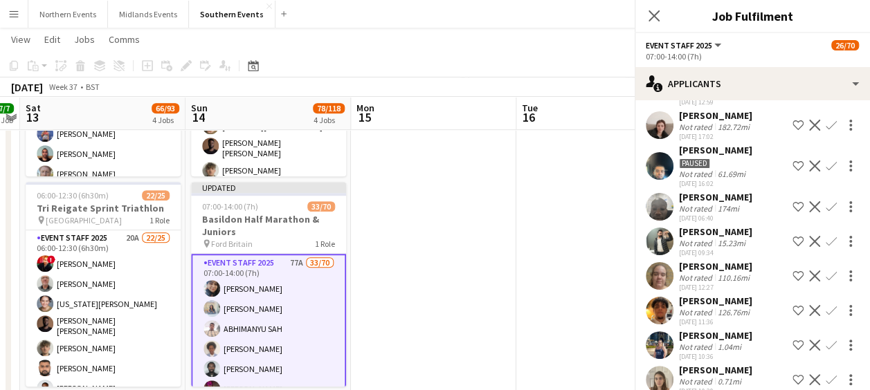
scroll to position [1733, 0]
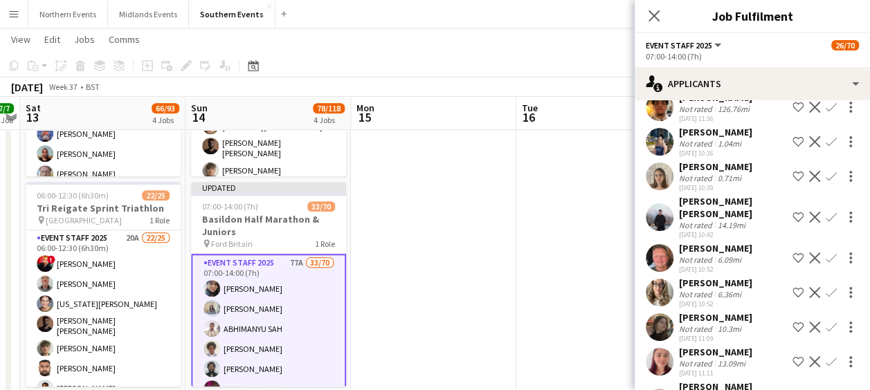
click at [823, 147] on button "Confirm" at bounding box center [831, 142] width 17 height 17
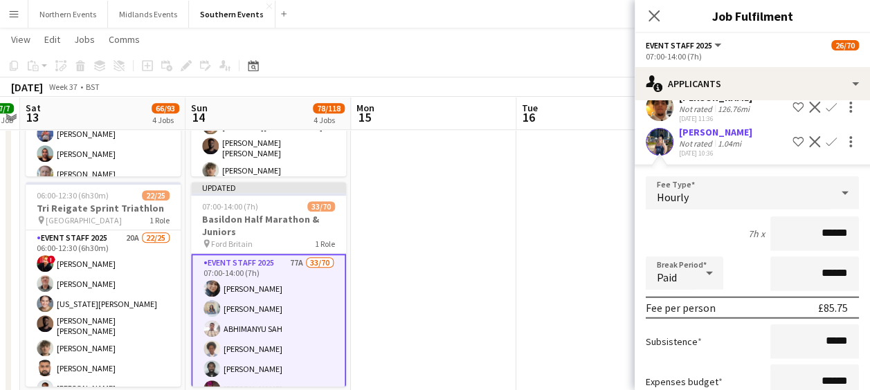
scroll to position [1856, 0]
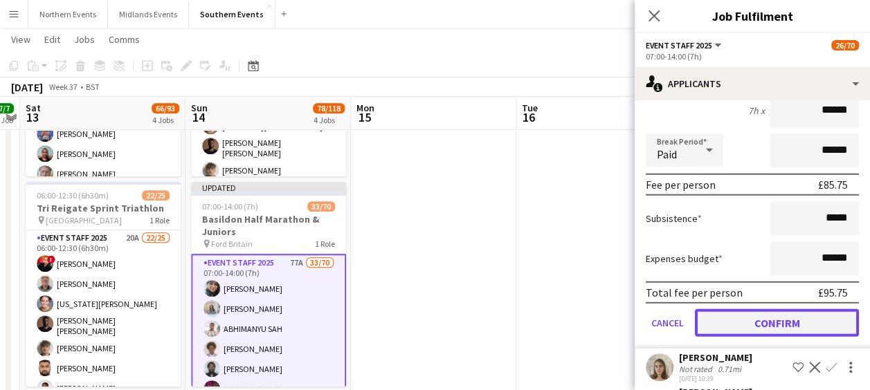
click at [729, 337] on button "Confirm" at bounding box center [777, 323] width 164 height 28
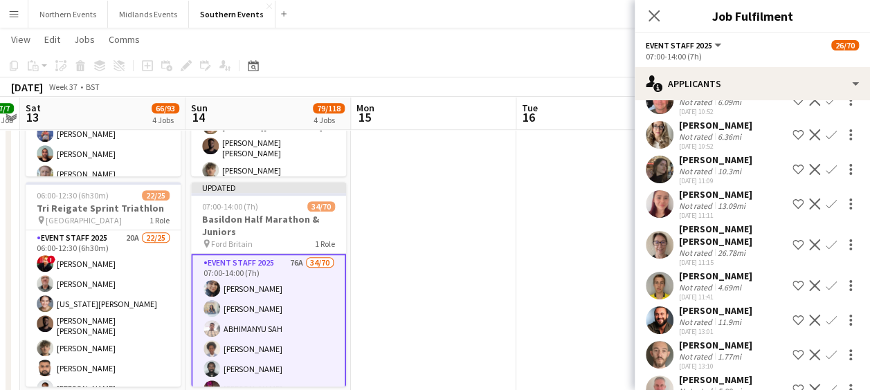
scroll to position [1508, 0]
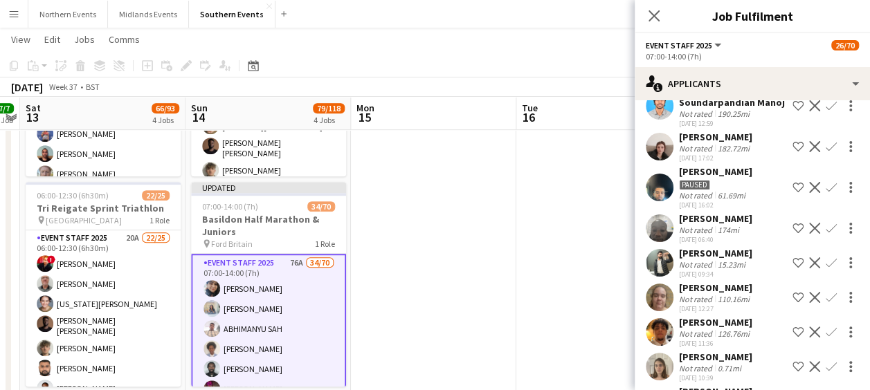
click at [660, 303] on app-user-avatar at bounding box center [660, 298] width 28 height 28
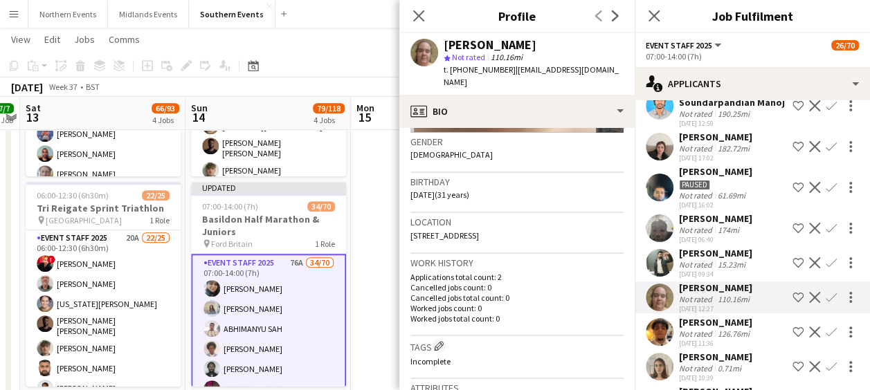
scroll to position [208, 0]
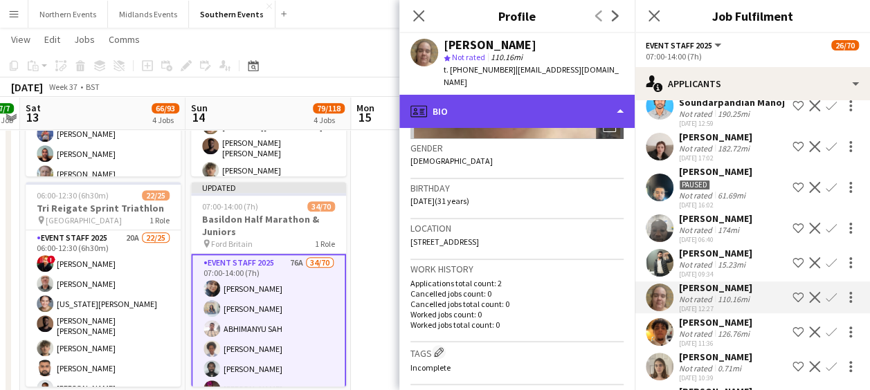
click at [566, 95] on div "profile Bio" at bounding box center [516, 111] width 235 height 33
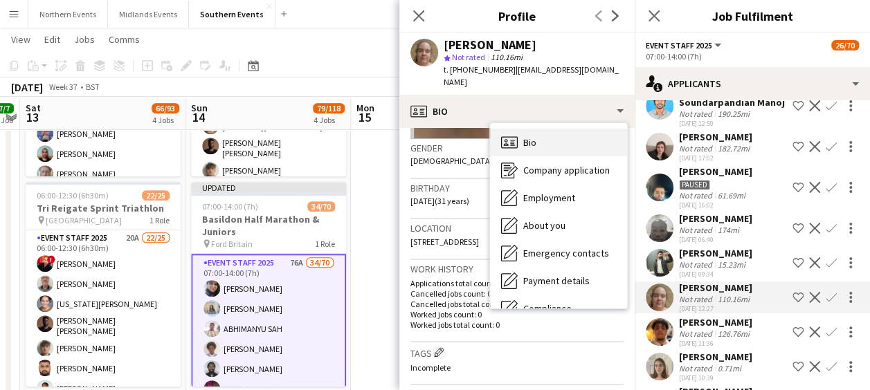
click at [542, 129] on div "Bio Bio" at bounding box center [558, 143] width 137 height 28
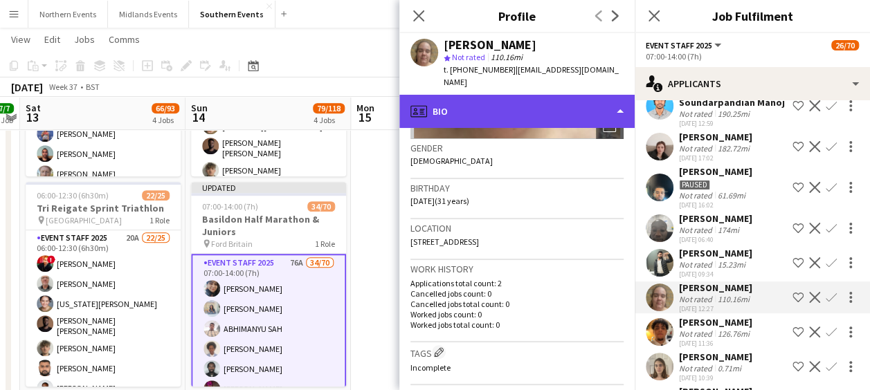
click at [544, 102] on div "profile Bio" at bounding box center [516, 111] width 235 height 33
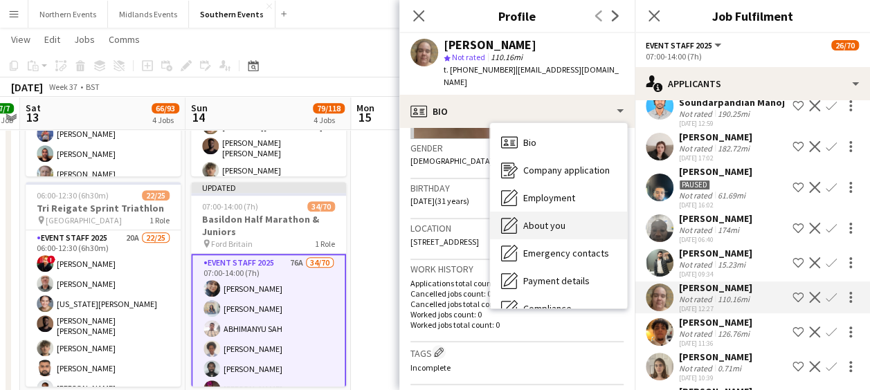
click at [541, 219] on span "About you" at bounding box center [544, 225] width 42 height 12
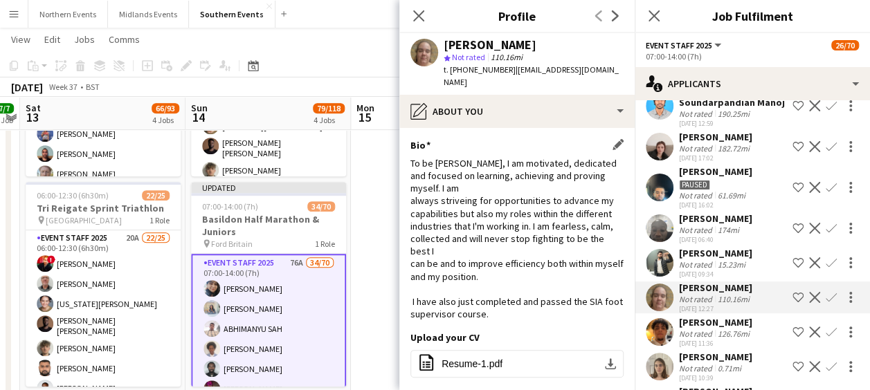
scroll to position [111, 0]
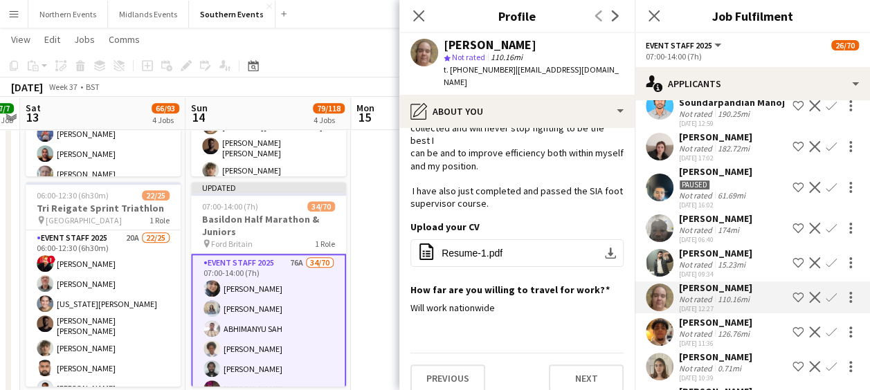
click at [826, 303] on app-icon "Confirm" at bounding box center [831, 297] width 11 height 11
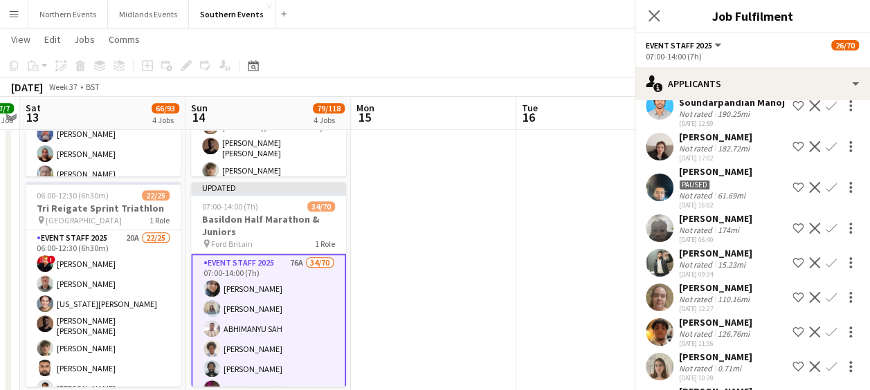
scroll to position [1537, 0]
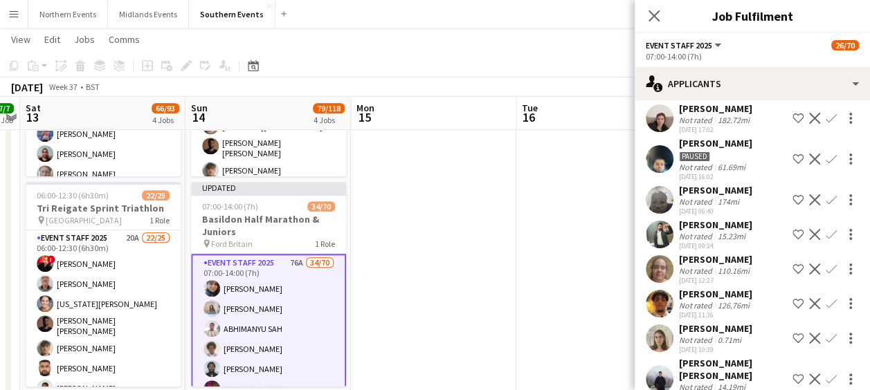
click at [826, 275] on app-icon "Confirm" at bounding box center [831, 269] width 11 height 11
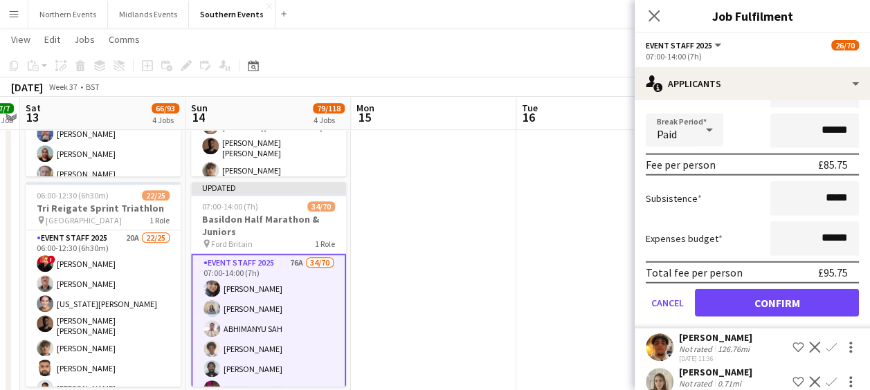
scroll to position [1818, 0]
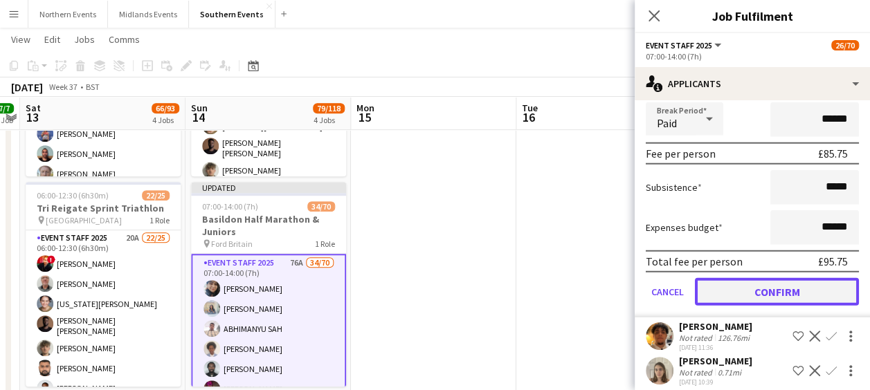
click at [763, 296] on button "Confirm" at bounding box center [777, 292] width 164 height 28
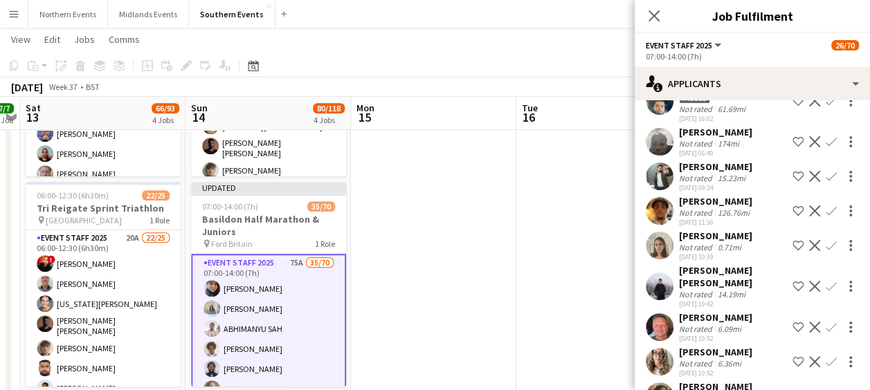
scroll to position [1604, 0]
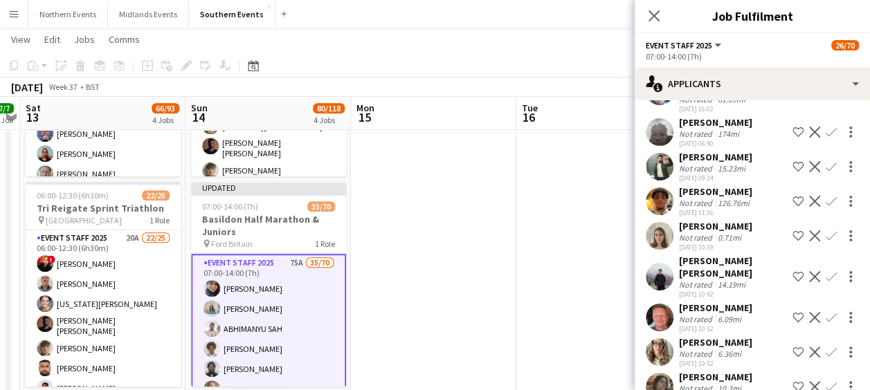
click at [826, 242] on app-icon "Confirm" at bounding box center [831, 235] width 11 height 11
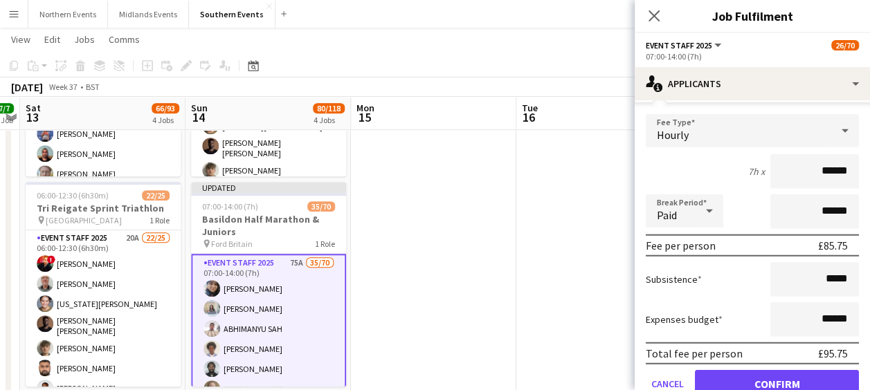
scroll to position [1849, 0]
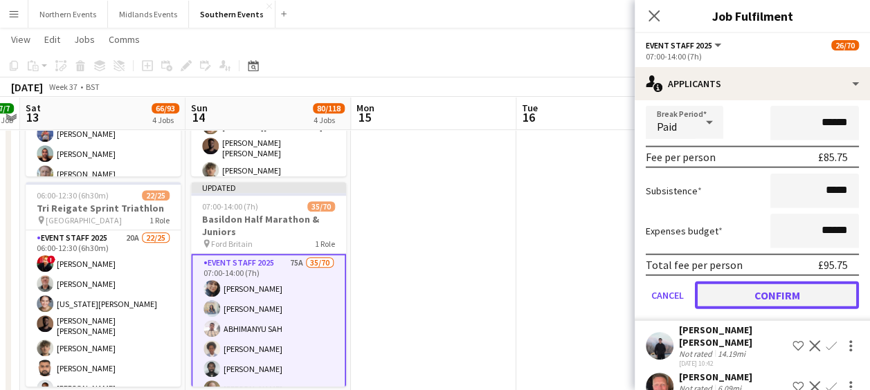
click at [760, 309] on button "Confirm" at bounding box center [777, 296] width 164 height 28
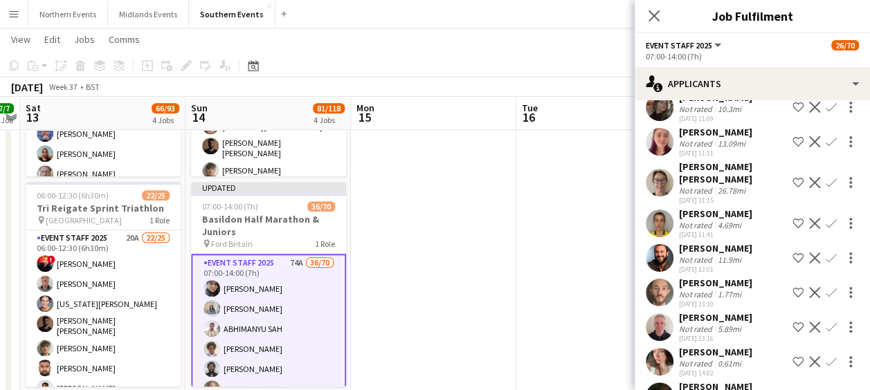
scroll to position [1501, 0]
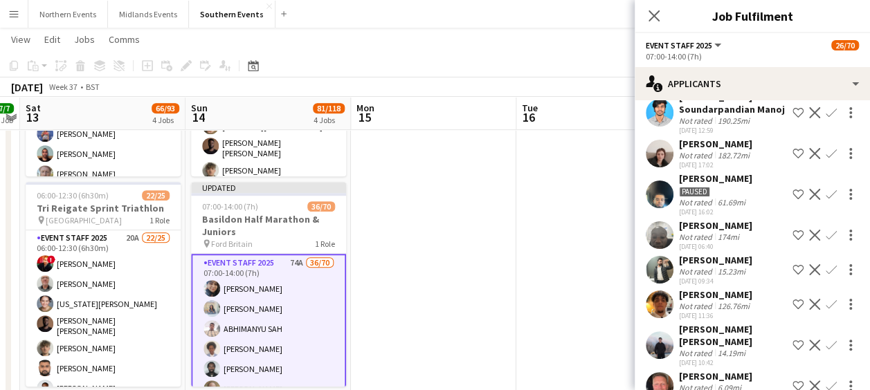
click at [826, 347] on app-icon "Confirm" at bounding box center [831, 345] width 11 height 11
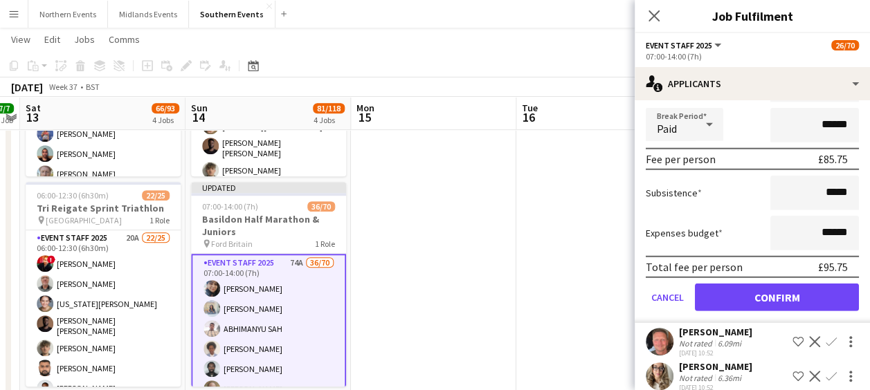
scroll to position [1871, 0]
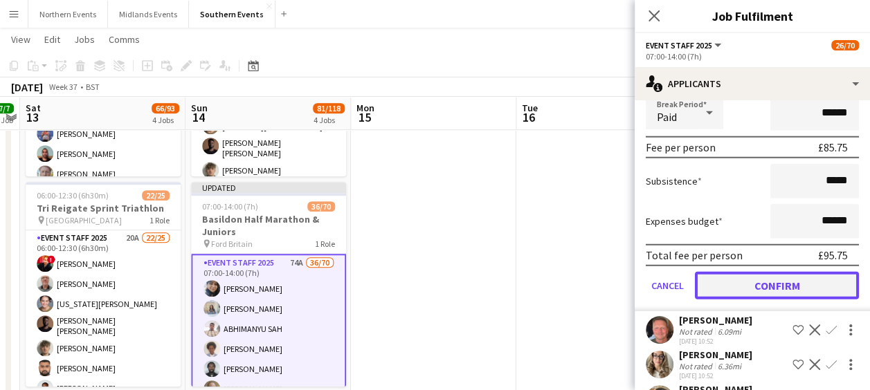
click at [754, 280] on button "Confirm" at bounding box center [777, 286] width 164 height 28
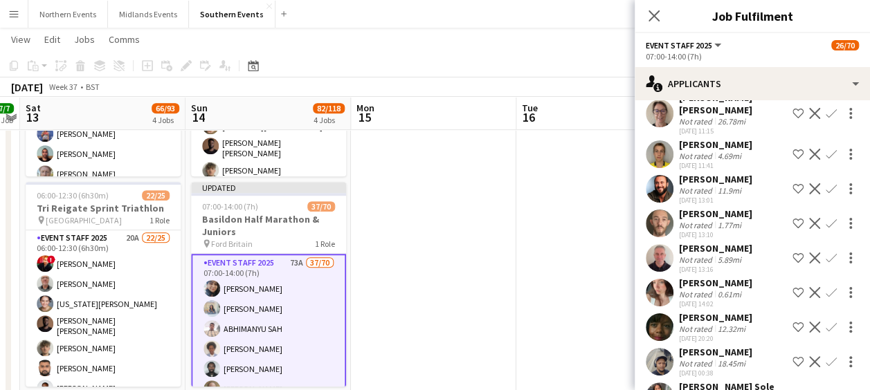
scroll to position [1523, 0]
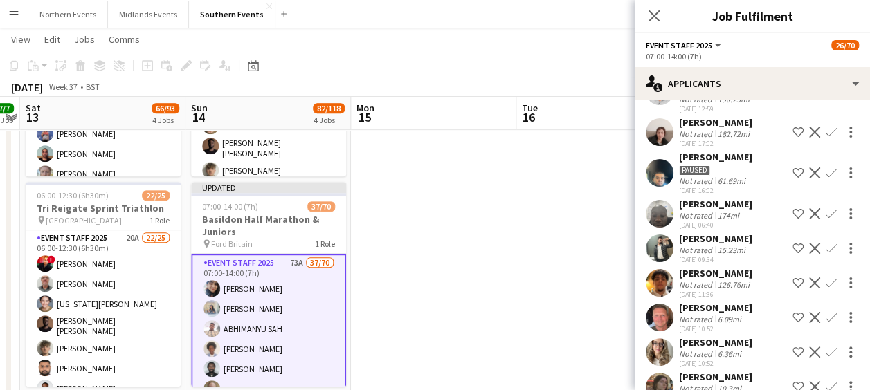
click at [826, 323] on app-icon "Confirm" at bounding box center [831, 317] width 11 height 11
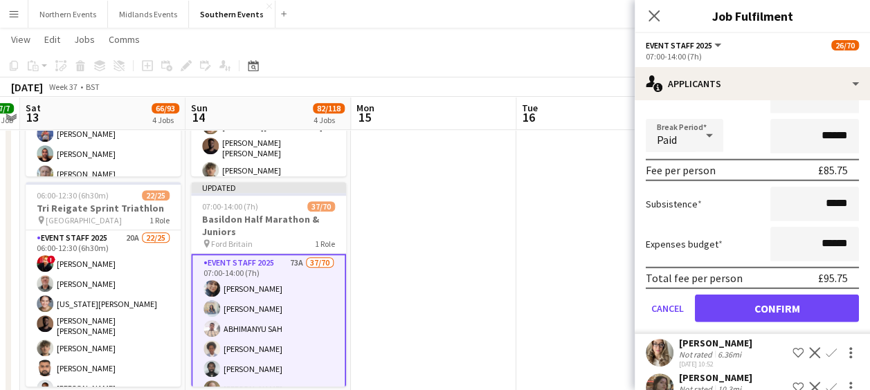
scroll to position [1844, 0]
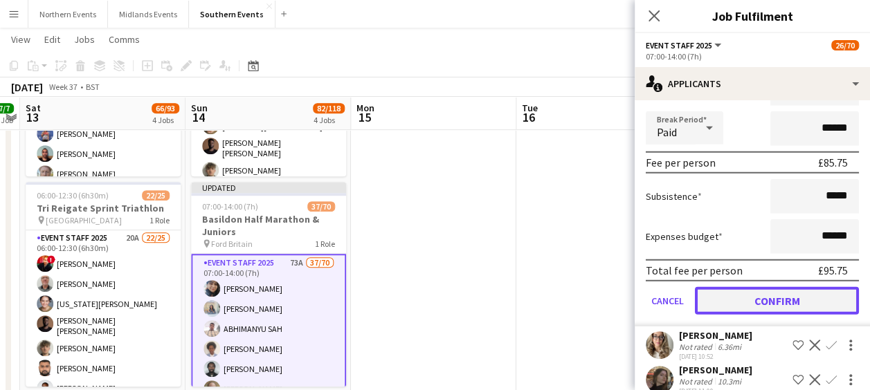
click at [760, 310] on button "Confirm" at bounding box center [777, 301] width 164 height 28
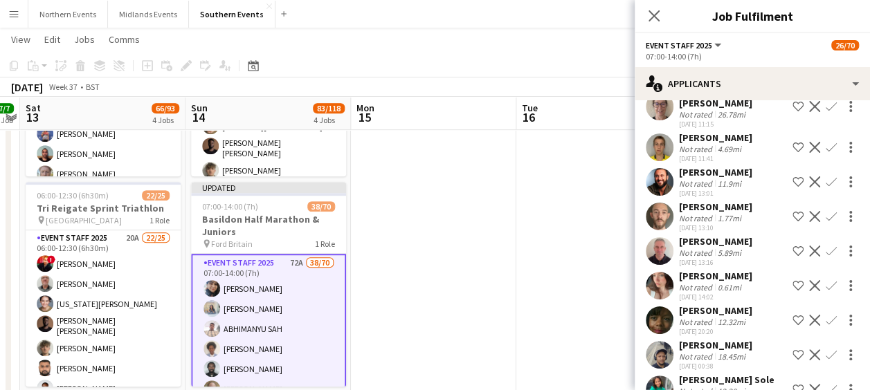
scroll to position [1495, 0]
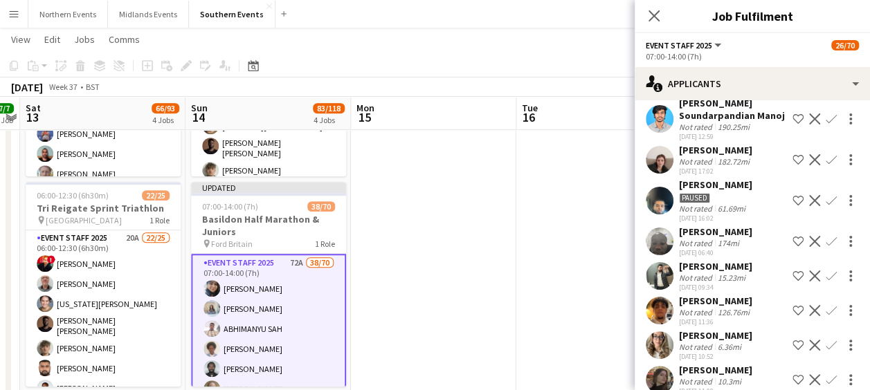
click at [826, 351] on app-icon "Confirm" at bounding box center [831, 345] width 11 height 11
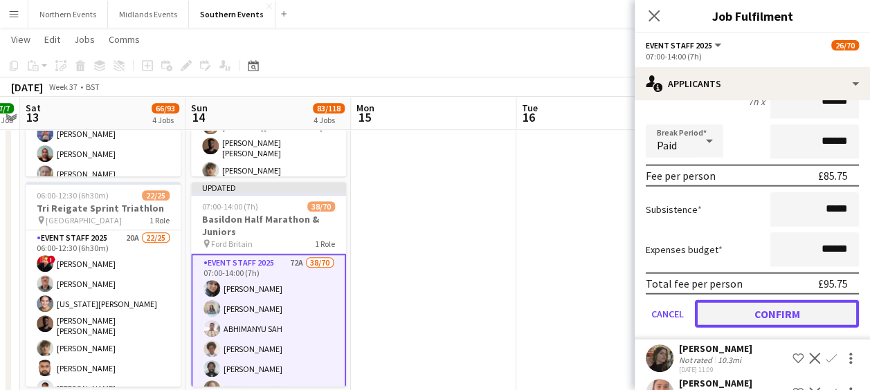
click at [765, 324] on button "Confirm" at bounding box center [777, 314] width 164 height 28
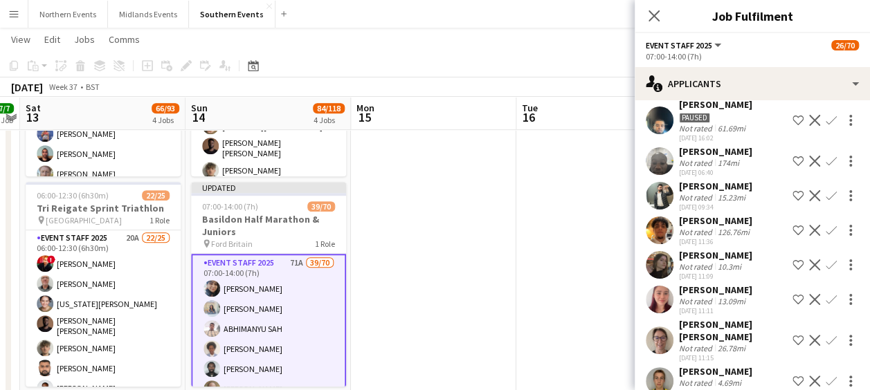
scroll to position [1577, 0]
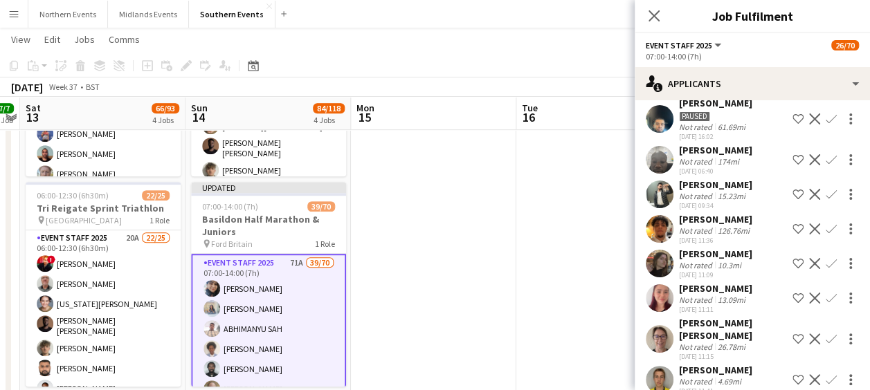
click at [826, 269] on app-icon "Confirm" at bounding box center [831, 263] width 11 height 11
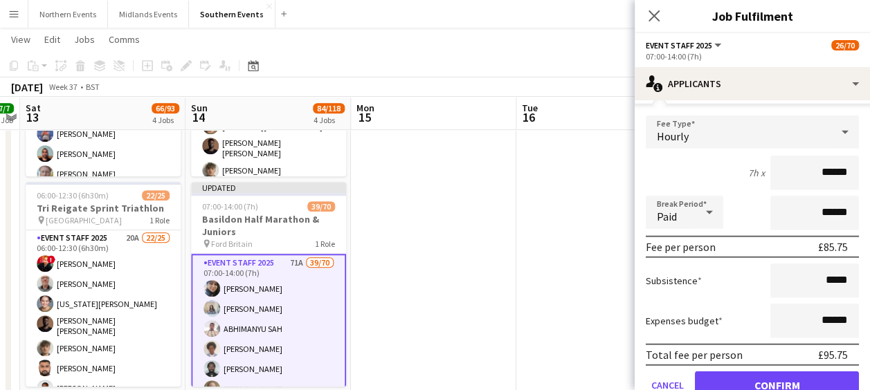
scroll to position [1824, 0]
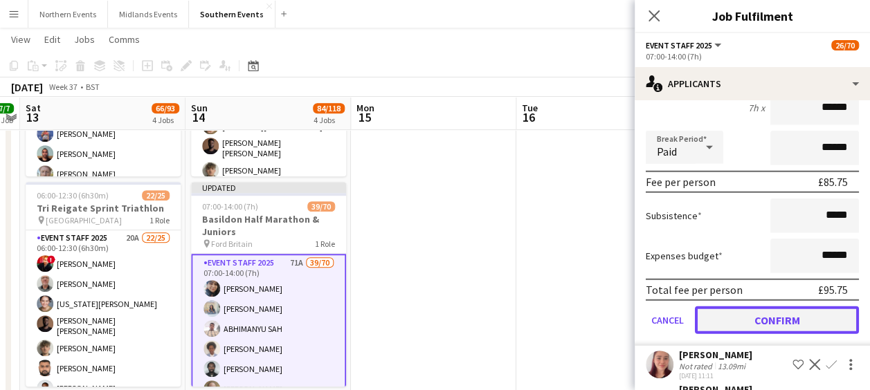
click at [750, 334] on button "Confirm" at bounding box center [777, 321] width 164 height 28
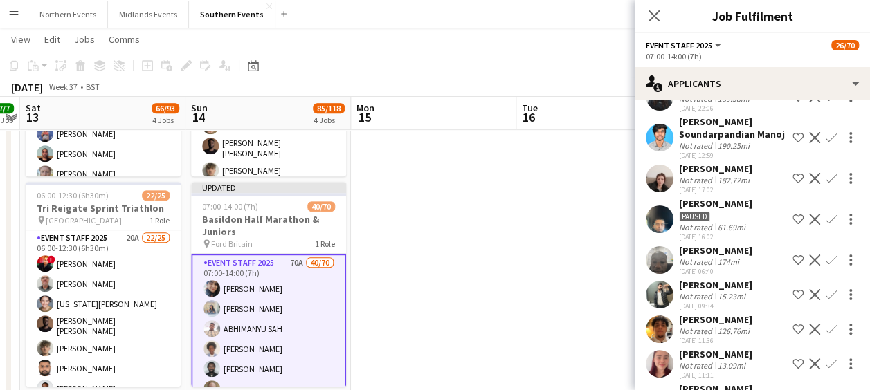
scroll to position [1565, 0]
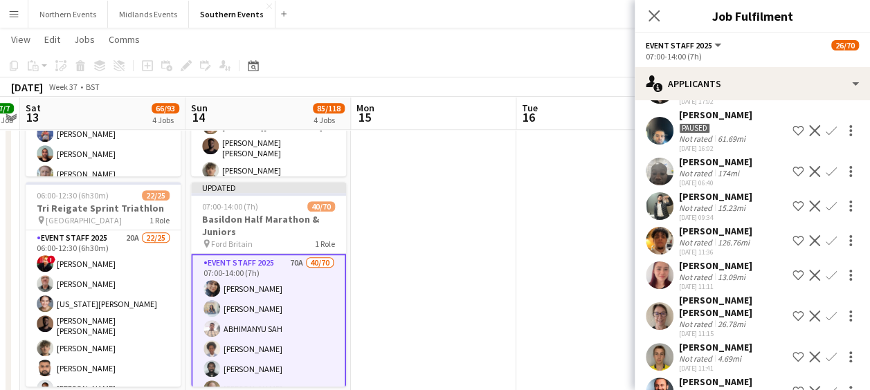
click at [826, 281] on app-icon "Confirm" at bounding box center [831, 275] width 11 height 11
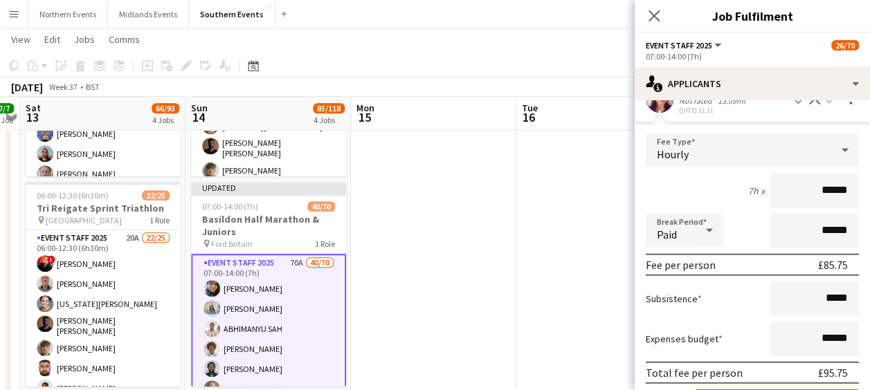
scroll to position [1839, 0]
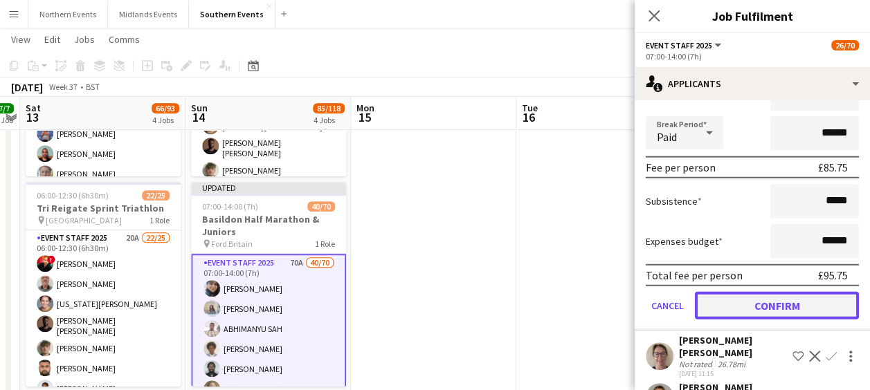
click at [756, 320] on button "Confirm" at bounding box center [777, 306] width 164 height 28
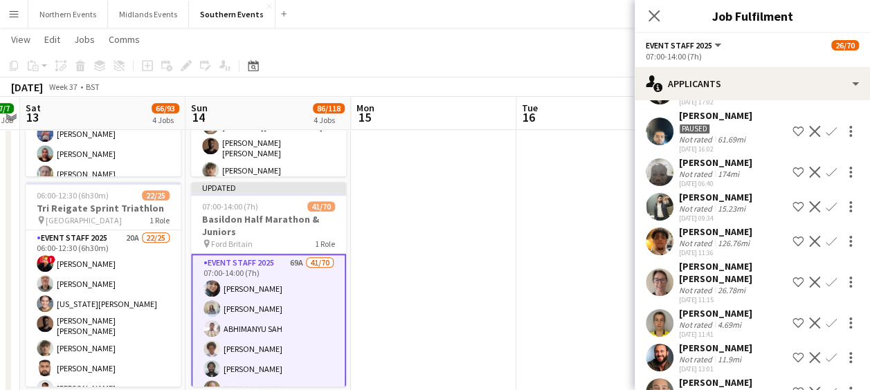
scroll to position [1564, 0]
click at [826, 284] on app-icon "Confirm" at bounding box center [831, 282] width 11 height 11
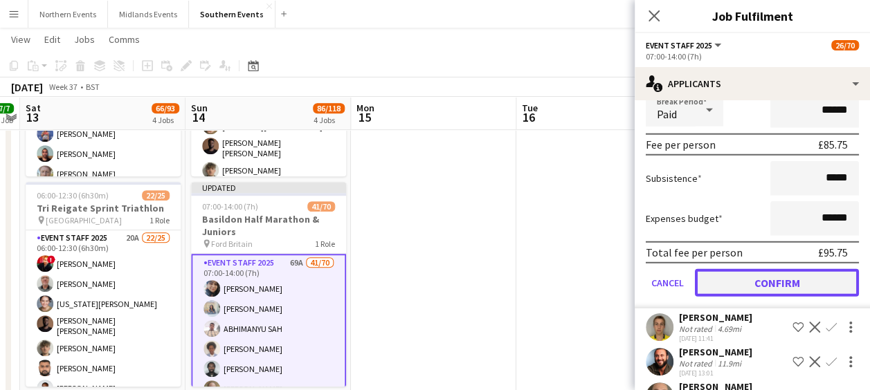
click at [734, 291] on button "Confirm" at bounding box center [777, 283] width 164 height 28
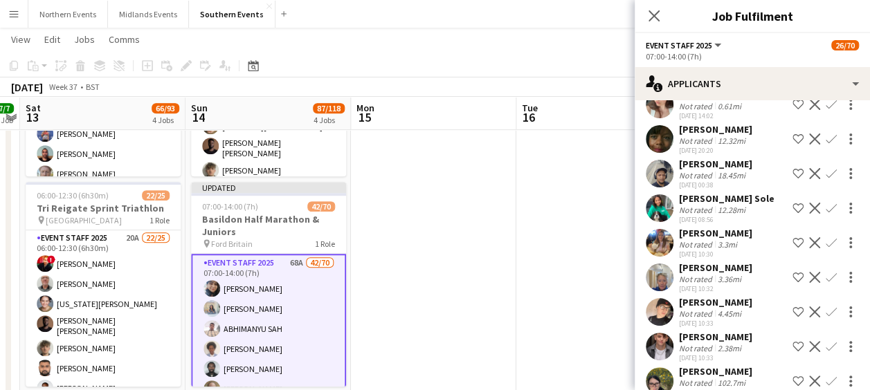
scroll to position [1525, 0]
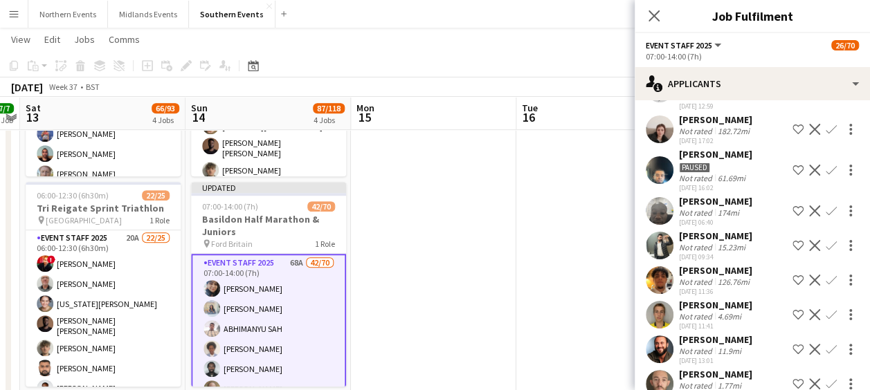
click at [826, 320] on app-icon "Confirm" at bounding box center [831, 314] width 11 height 11
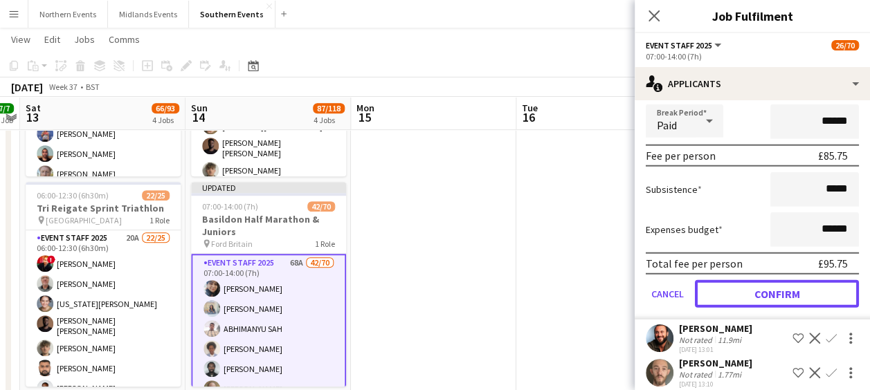
click at [744, 308] on button "Confirm" at bounding box center [777, 294] width 164 height 28
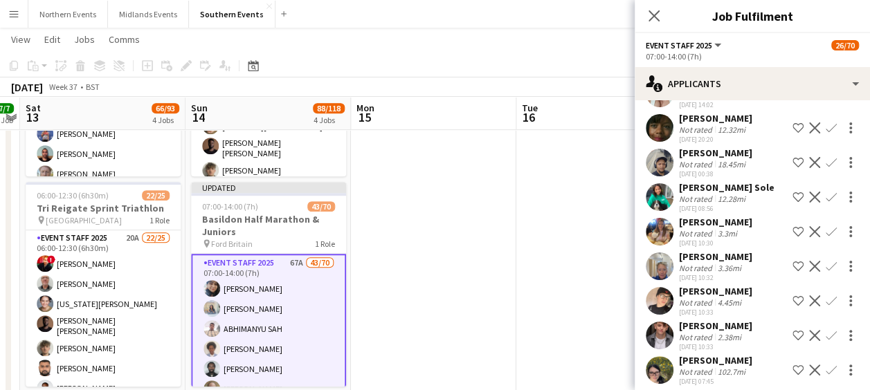
scroll to position [1502, 0]
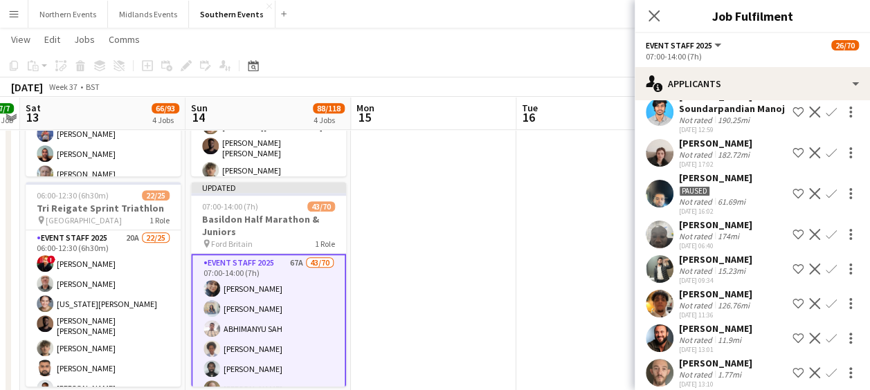
click at [826, 344] on app-icon "Confirm" at bounding box center [831, 338] width 11 height 11
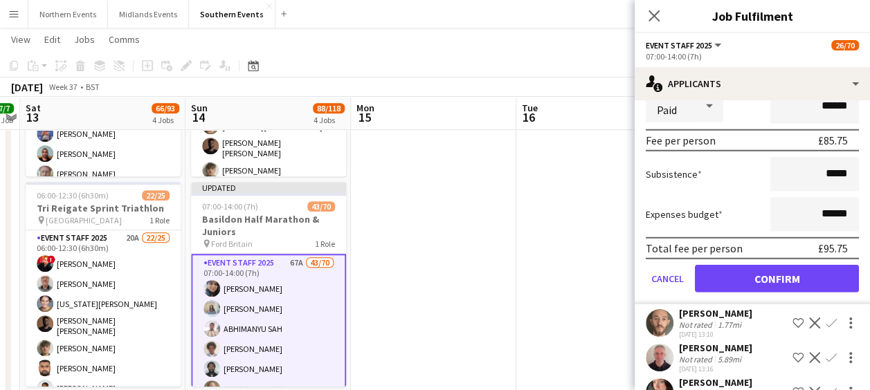
scroll to position [1878, 0]
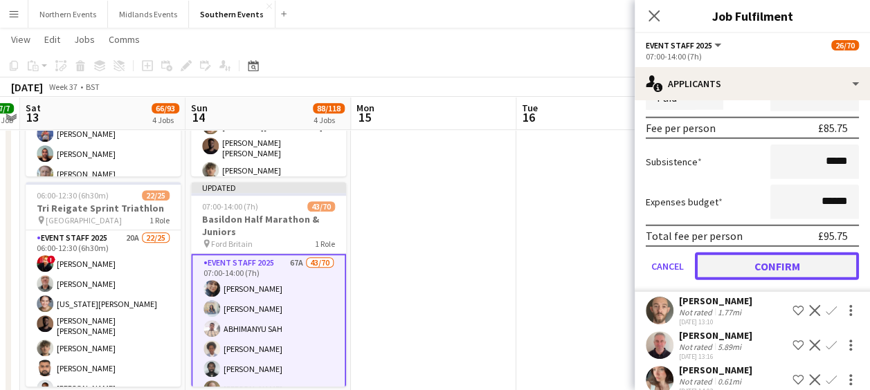
click at [767, 276] on button "Confirm" at bounding box center [777, 267] width 164 height 28
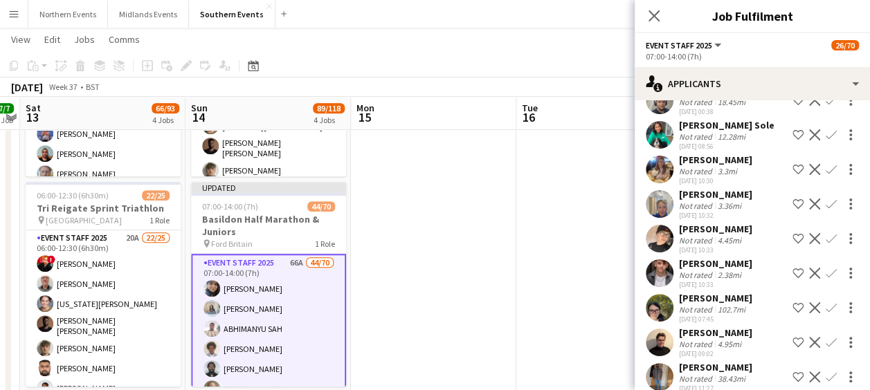
scroll to position [1530, 0]
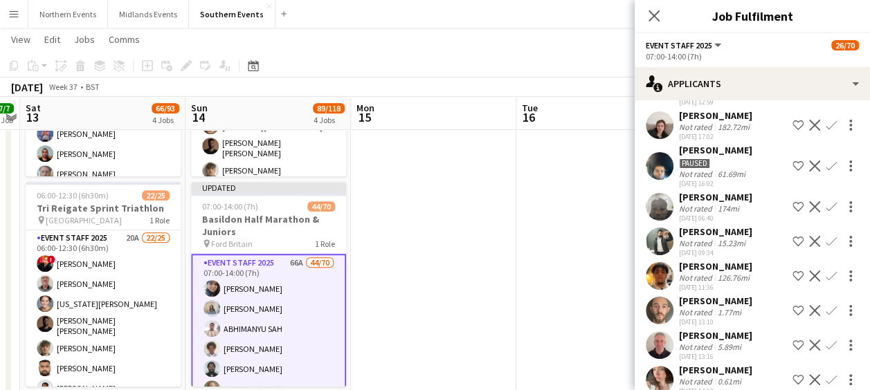
click at [826, 316] on app-icon "Confirm" at bounding box center [831, 310] width 11 height 11
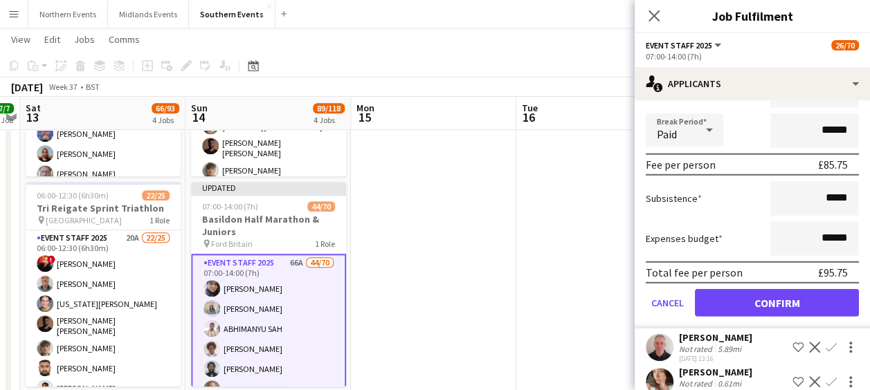
scroll to position [1842, 0]
click at [741, 328] on form "Fee Type Hourly 7h x ****** Break Period Paid ****** Fee per person £85.75 Subs…" at bounding box center [752, 181] width 235 height 296
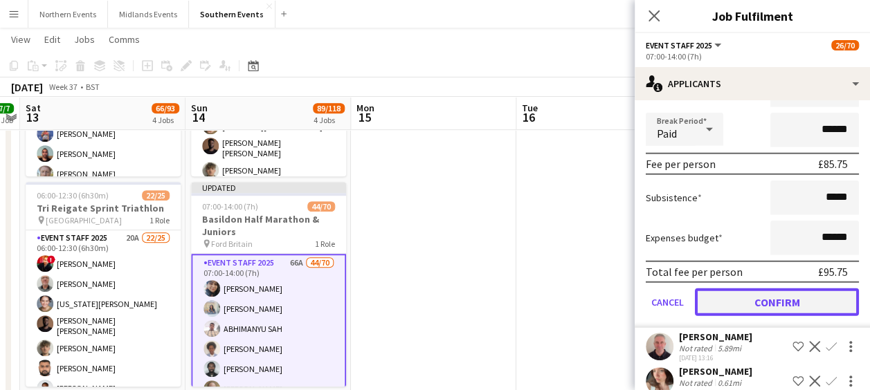
click at [754, 316] on button "Confirm" at bounding box center [777, 303] width 164 height 28
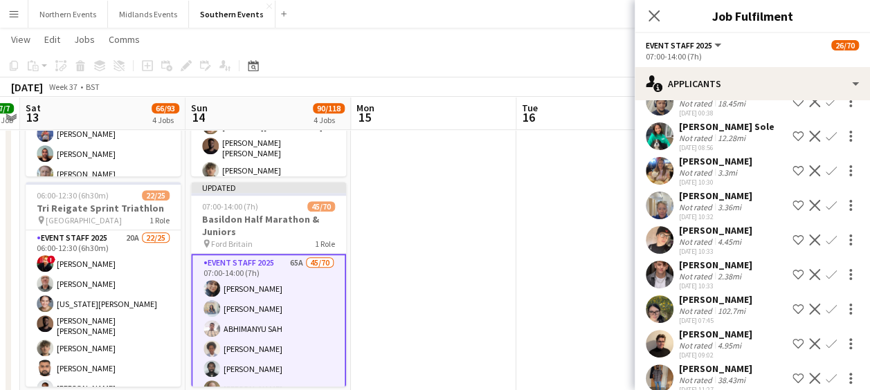
scroll to position [1494, 0]
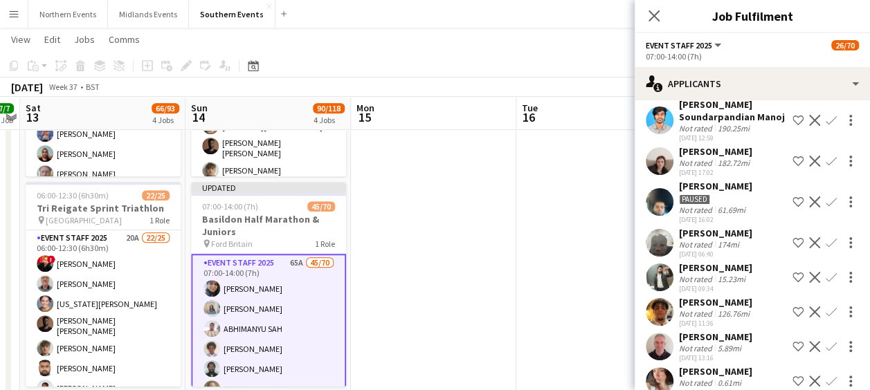
click at [826, 352] on app-icon "Confirm" at bounding box center [831, 346] width 11 height 11
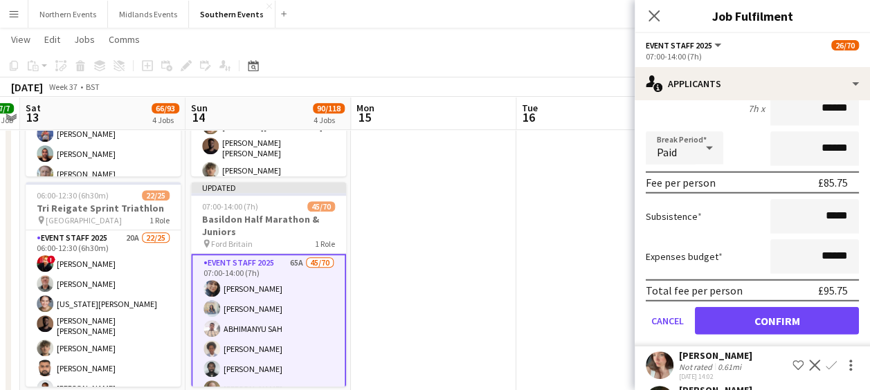
scroll to position [1838, 0]
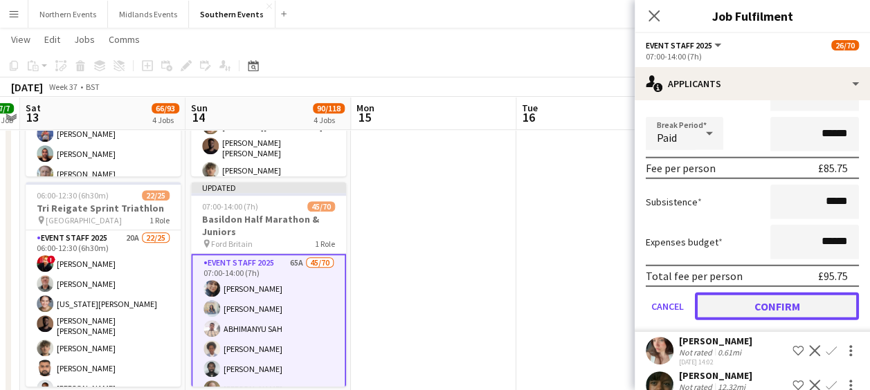
click at [771, 320] on button "Confirm" at bounding box center [777, 307] width 164 height 28
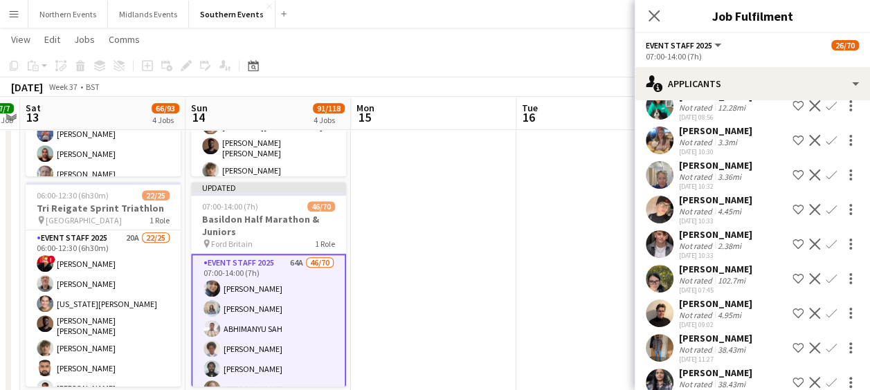
scroll to position [1489, 0]
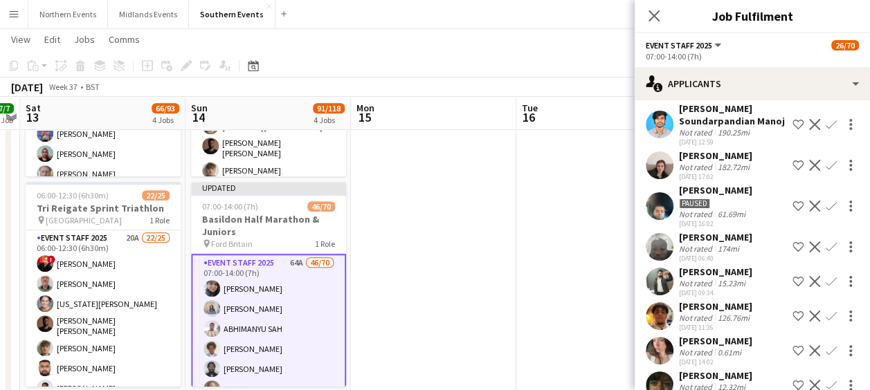
click at [826, 356] on app-icon "Confirm" at bounding box center [831, 350] width 11 height 11
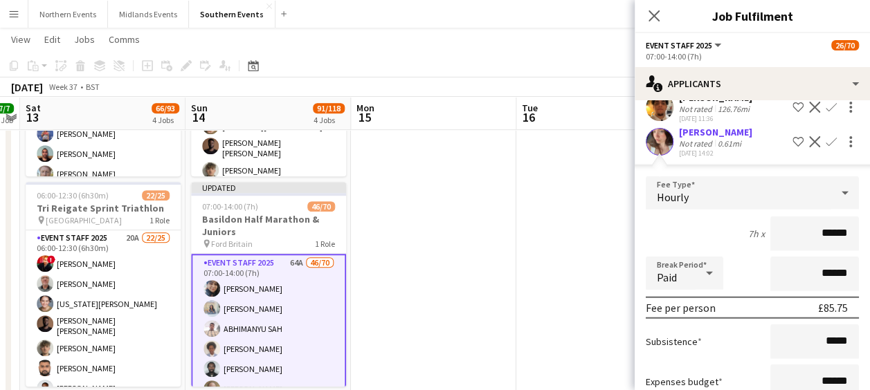
scroll to position [1856, 0]
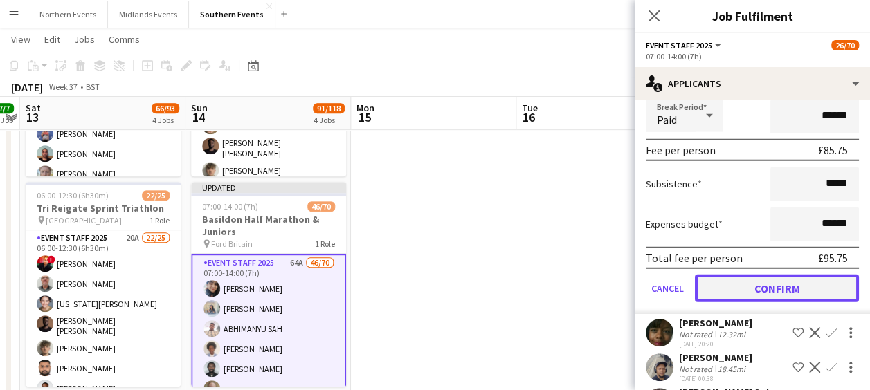
click at [749, 302] on button "Confirm" at bounding box center [777, 289] width 164 height 28
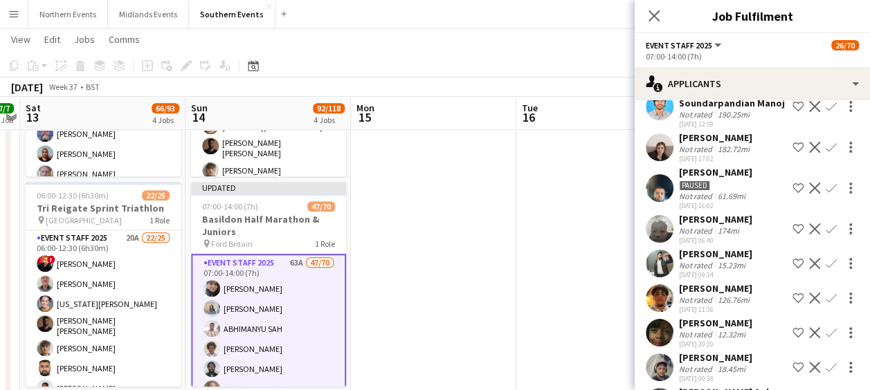
scroll to position [1579, 0]
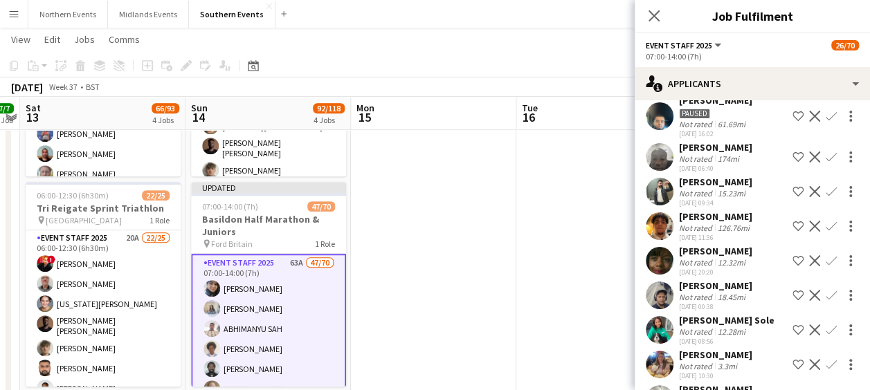
click at [826, 266] on app-icon "Confirm" at bounding box center [831, 260] width 11 height 11
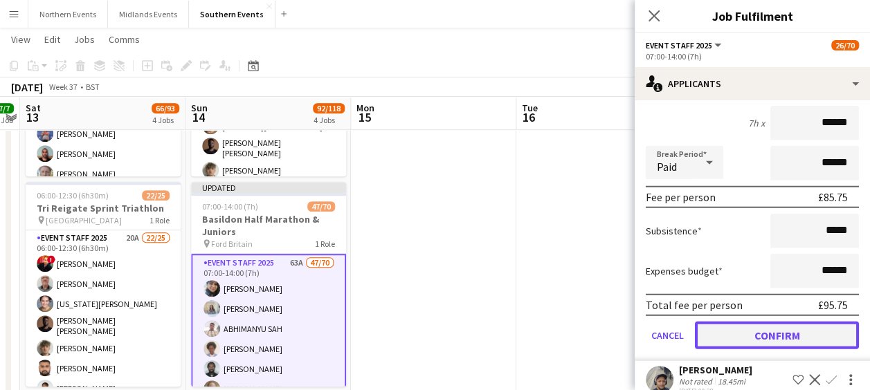
click at [757, 338] on button "Confirm" at bounding box center [777, 336] width 164 height 28
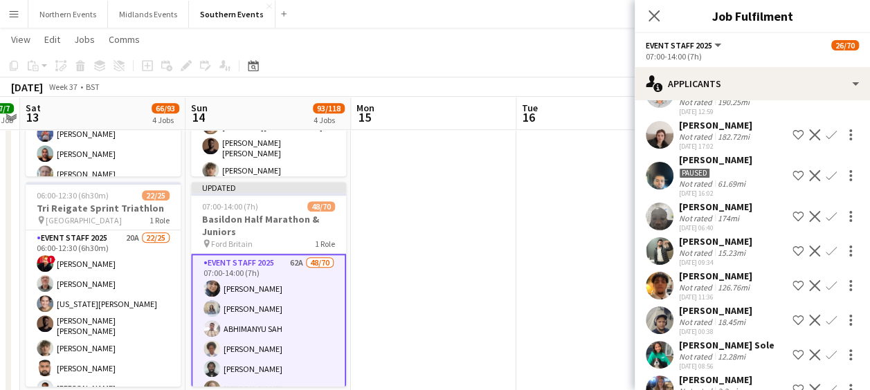
scroll to position [1521, 0]
click at [811, 327] on button "Decline" at bounding box center [814, 319] width 17 height 17
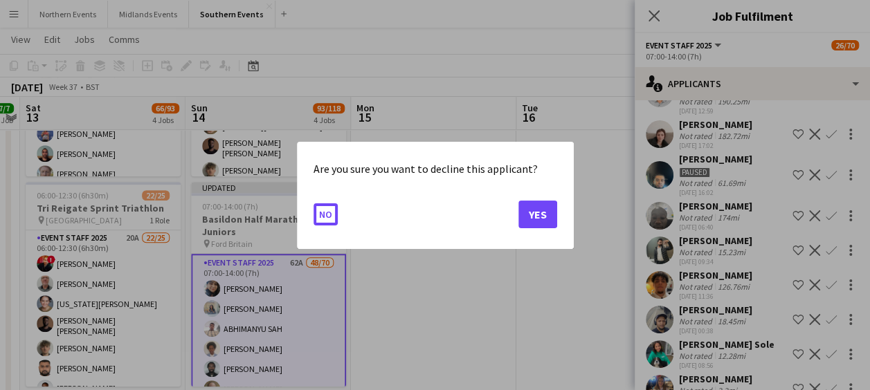
scroll to position [0, 0]
click at [323, 209] on button "No" at bounding box center [326, 214] width 24 height 22
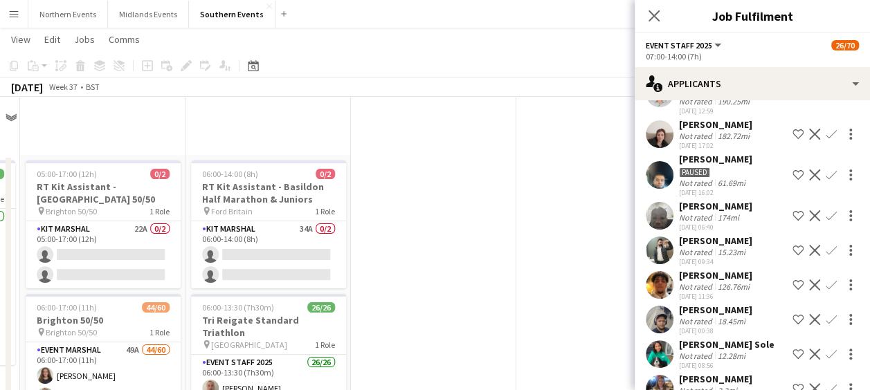
scroll to position [323, 0]
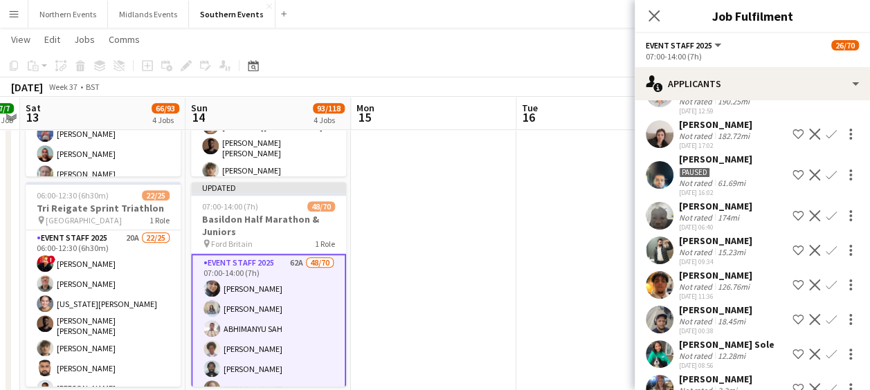
click at [826, 325] on app-icon "Confirm" at bounding box center [831, 319] width 11 height 11
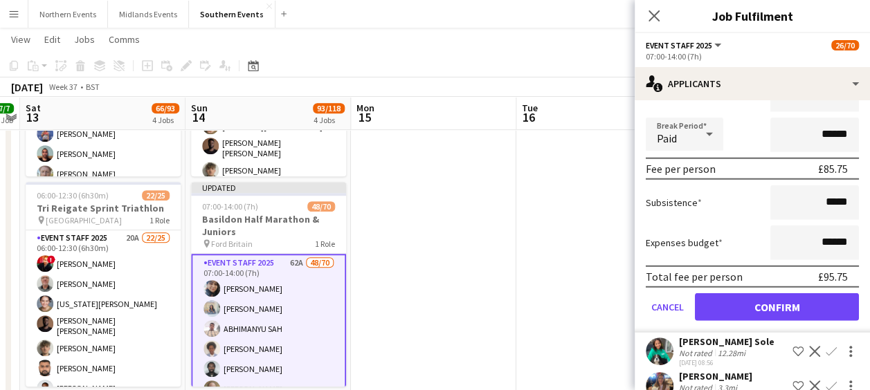
scroll to position [1838, 0]
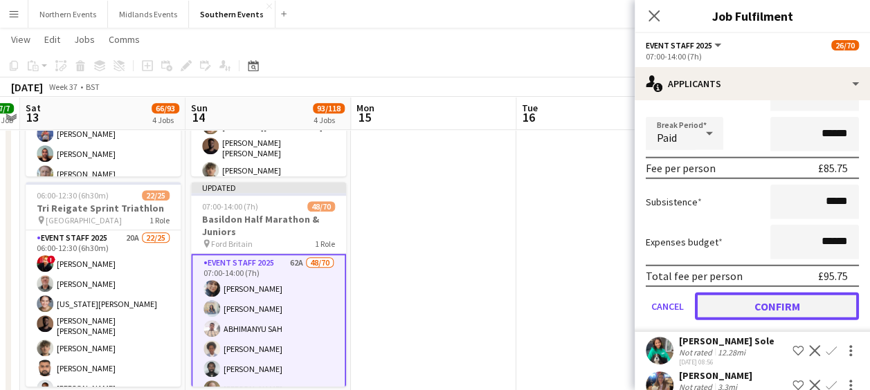
click at [763, 311] on button "Confirm" at bounding box center [777, 307] width 164 height 28
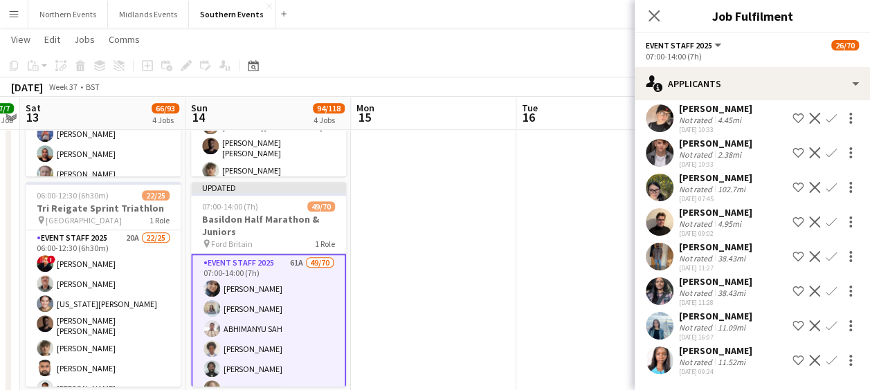
scroll to position [1489, 0]
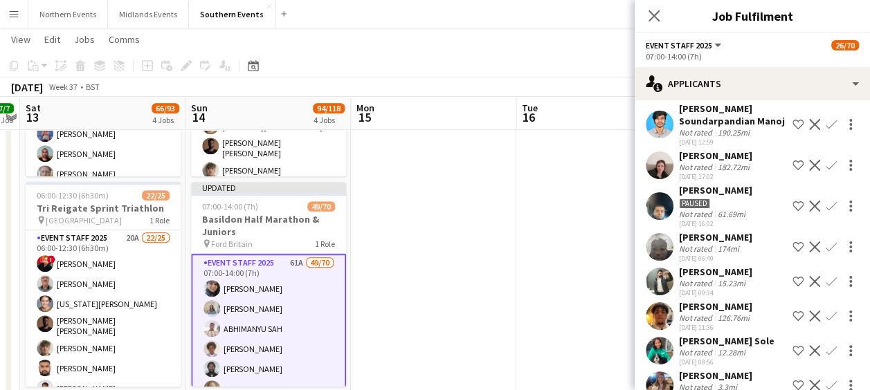
click at [826, 356] on app-icon "Confirm" at bounding box center [831, 350] width 11 height 11
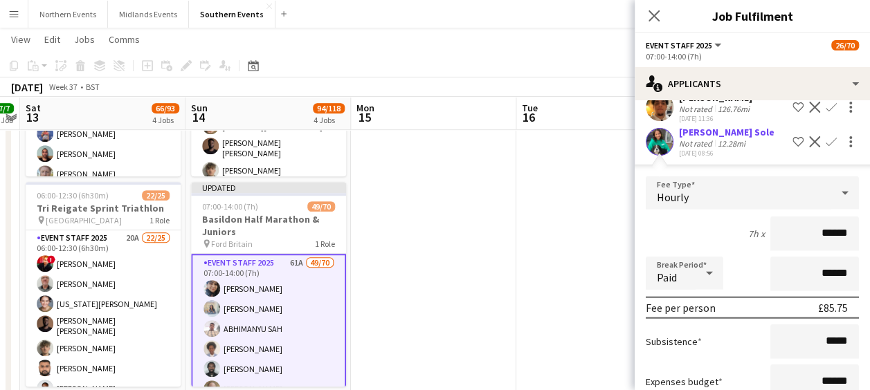
scroll to position [1847, 0]
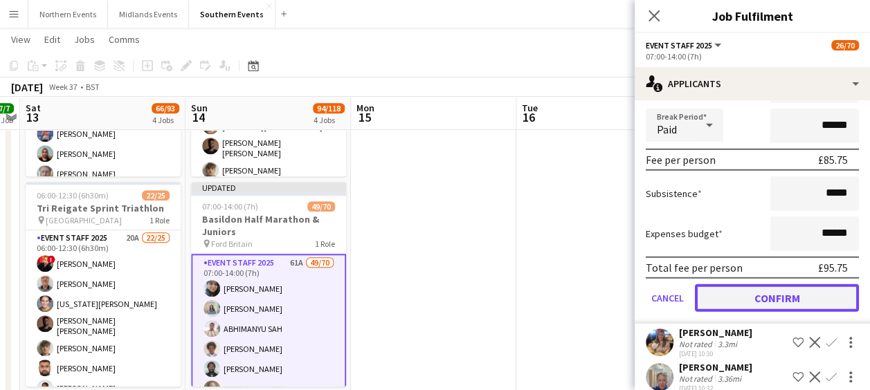
click at [753, 306] on button "Confirm" at bounding box center [777, 298] width 164 height 28
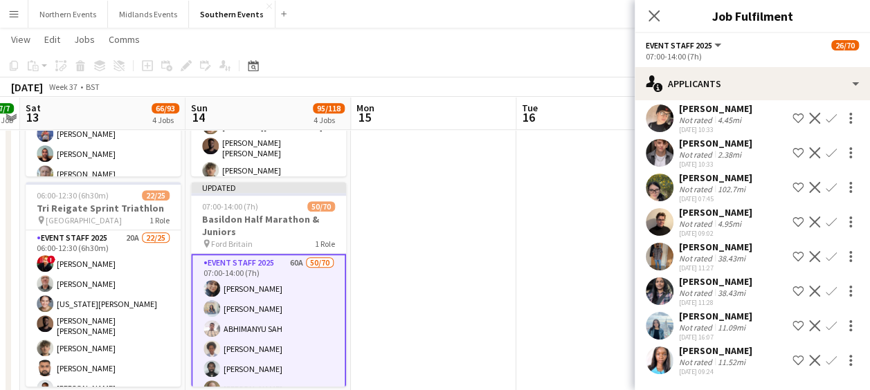
scroll to position [1498, 0]
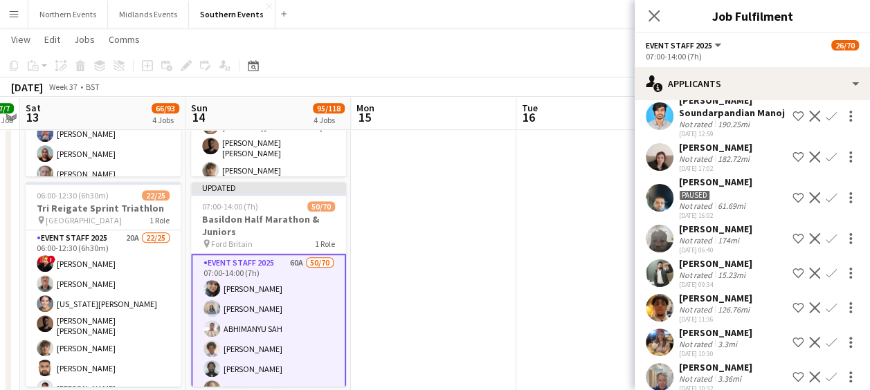
click at [823, 347] on button "Confirm" at bounding box center [831, 342] width 17 height 17
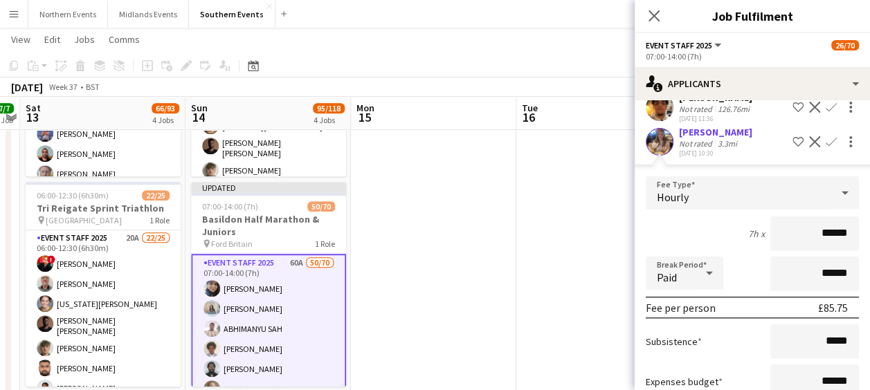
scroll to position [1842, 0]
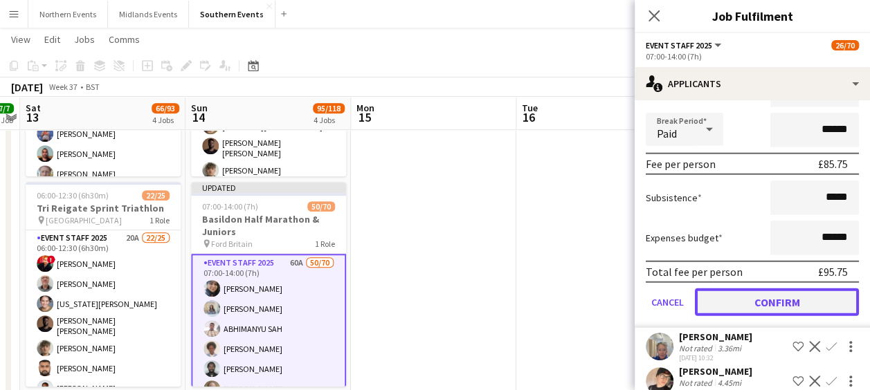
click at [761, 316] on button "Confirm" at bounding box center [777, 303] width 164 height 28
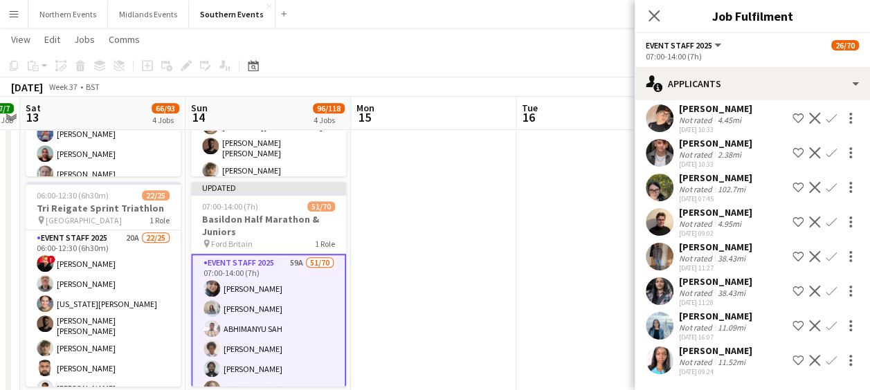
scroll to position [1494, 0]
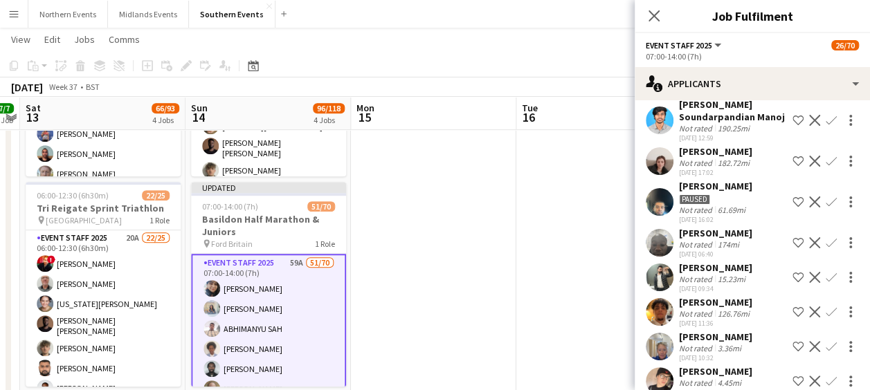
click at [826, 352] on app-icon "Confirm" at bounding box center [831, 346] width 11 height 11
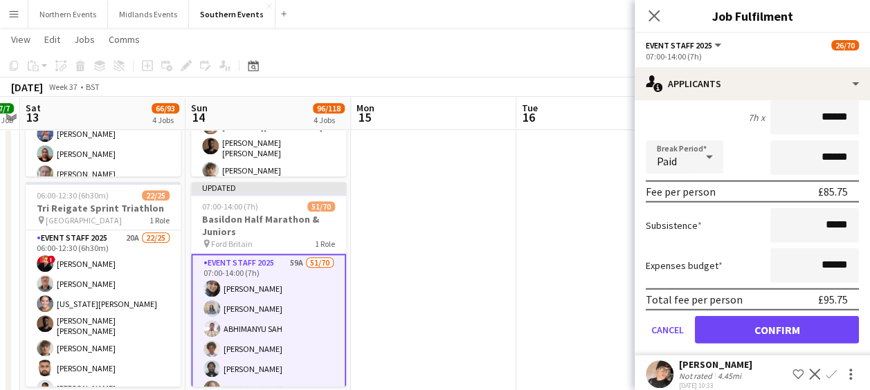
scroll to position [1820, 0]
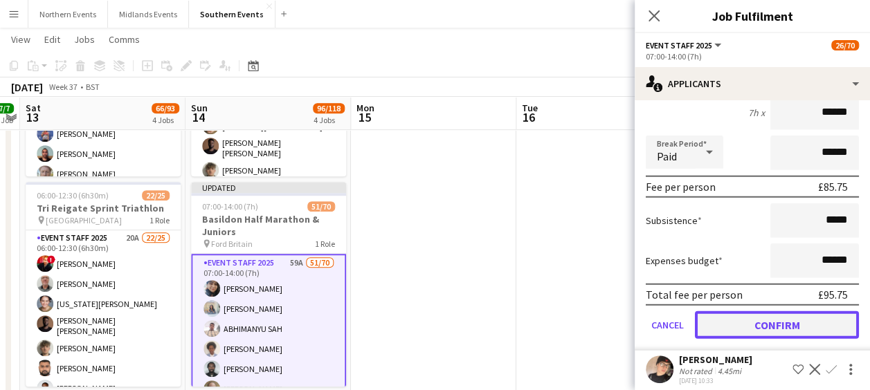
click at [747, 339] on button "Confirm" at bounding box center [777, 325] width 164 height 28
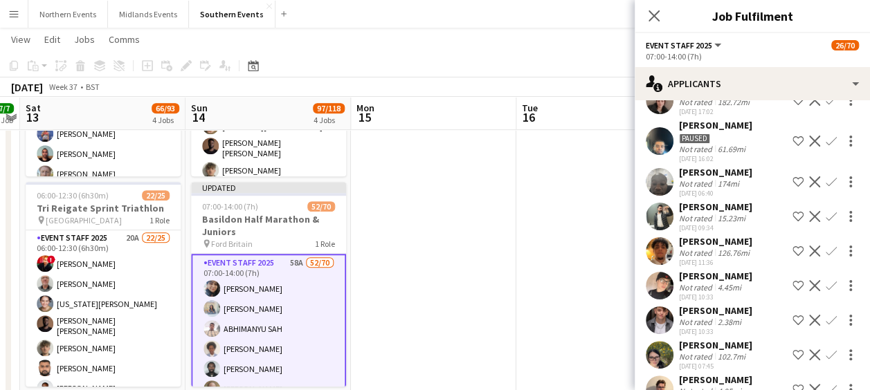
scroll to position [1557, 0]
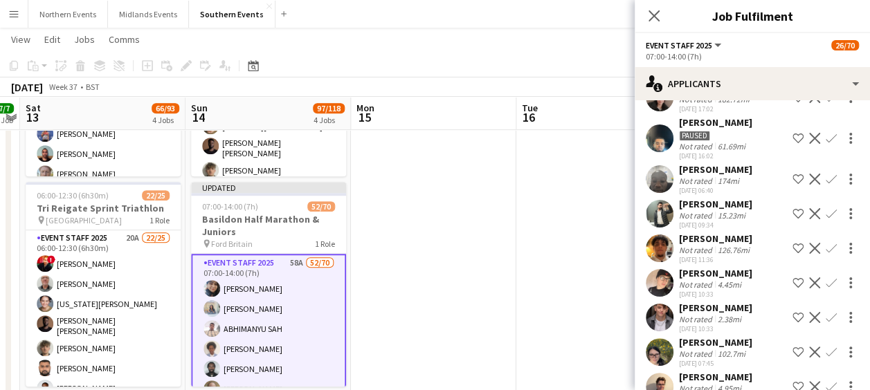
click at [826, 289] on app-icon "Confirm" at bounding box center [831, 283] width 11 height 11
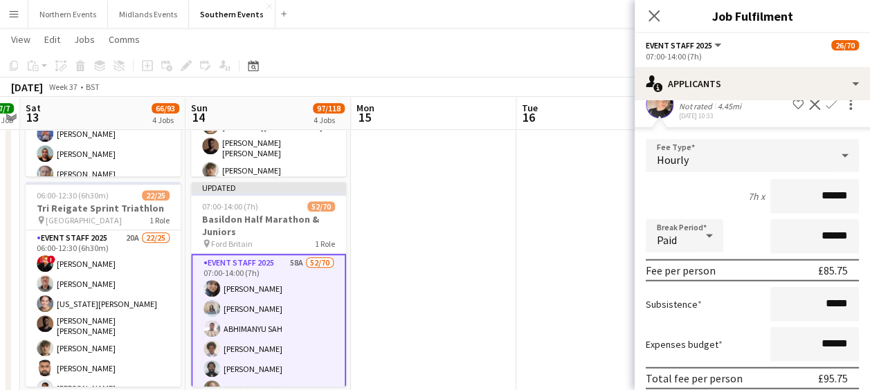
scroll to position [1865, 0]
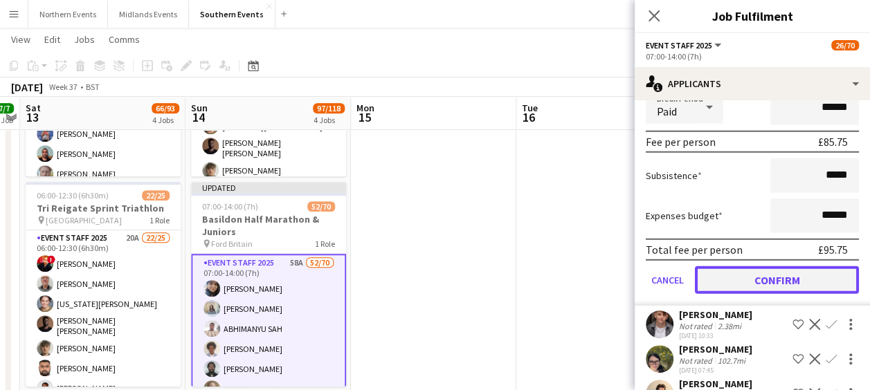
click at [738, 294] on button "Confirm" at bounding box center [777, 280] width 164 height 28
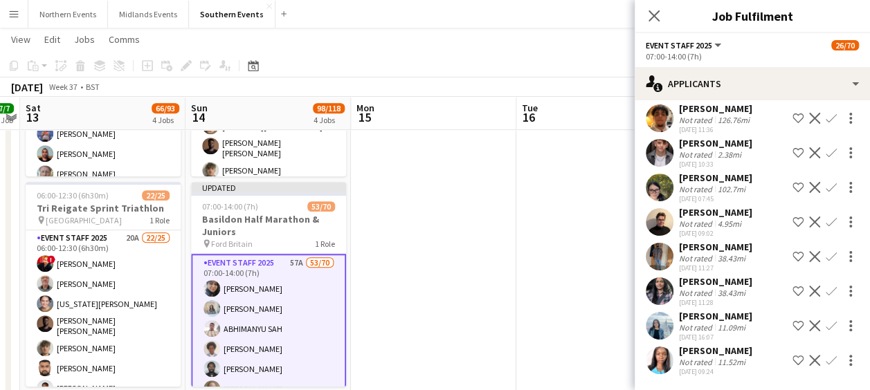
scroll to position [1516, 0]
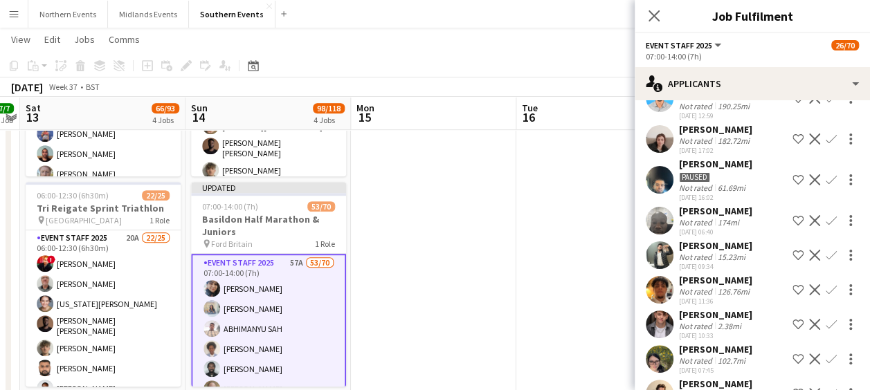
click at [826, 330] on app-icon "Confirm" at bounding box center [831, 324] width 11 height 11
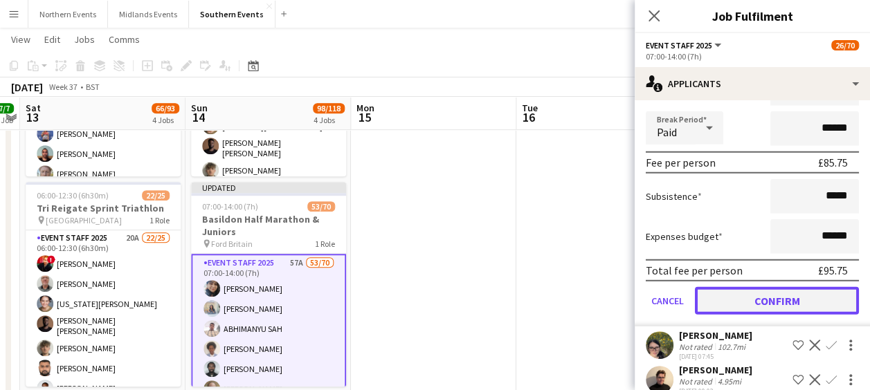
click at [745, 311] on button "Confirm" at bounding box center [777, 301] width 164 height 28
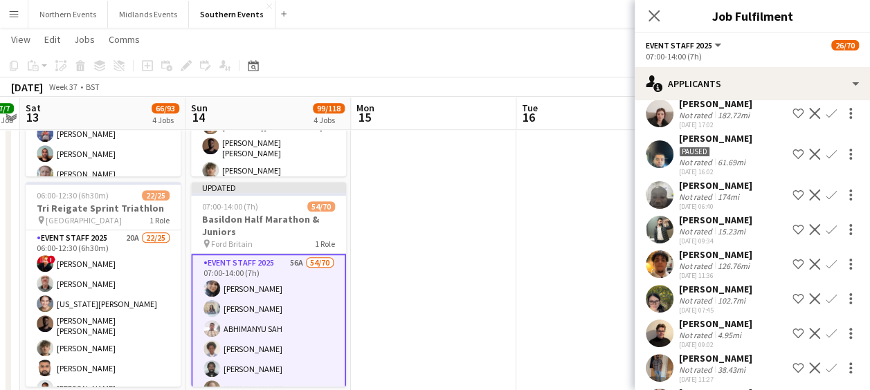
scroll to position [1548, 0]
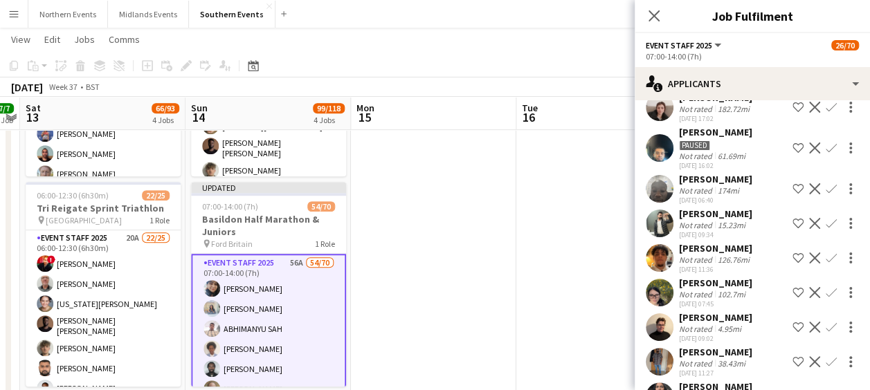
click at [826, 298] on app-icon "Confirm" at bounding box center [831, 292] width 11 height 11
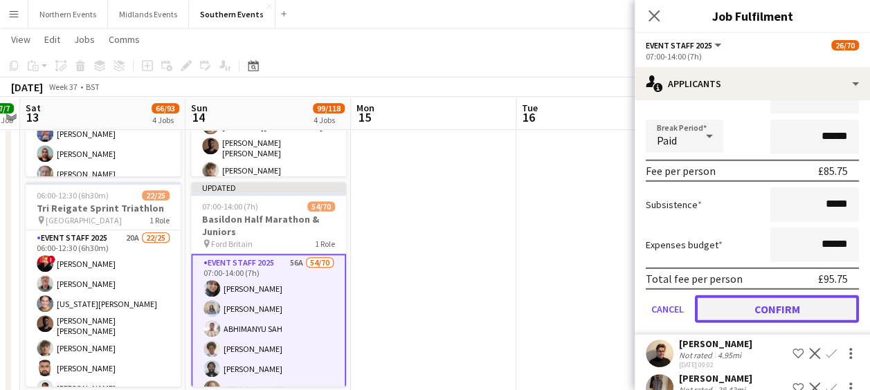
click at [757, 318] on button "Confirm" at bounding box center [777, 310] width 164 height 28
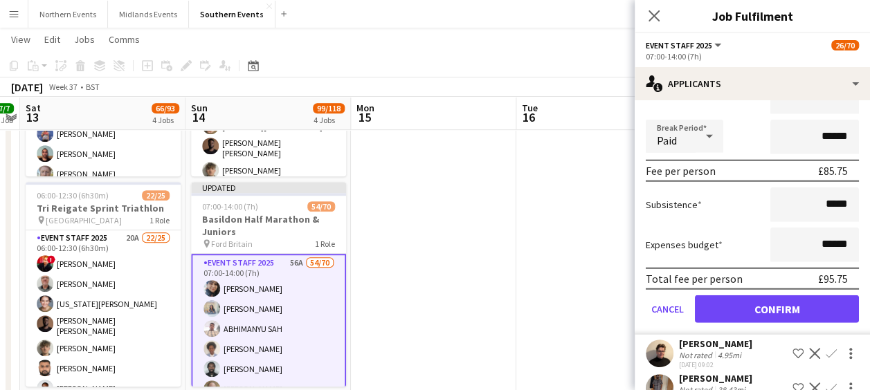
scroll to position [1487, 0]
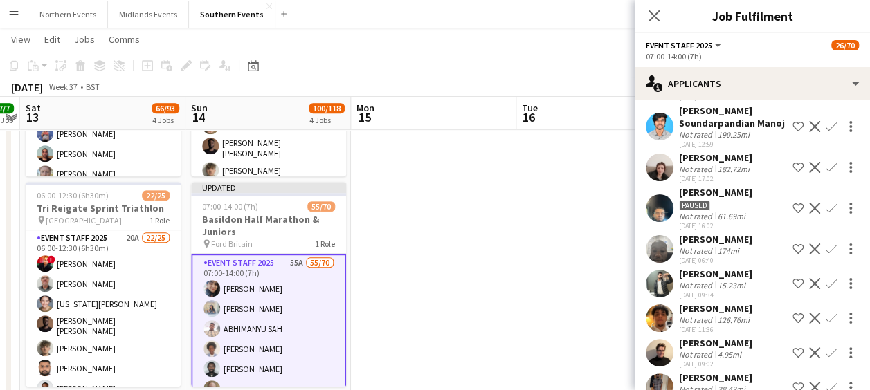
click at [826, 359] on app-icon "Confirm" at bounding box center [831, 352] width 11 height 11
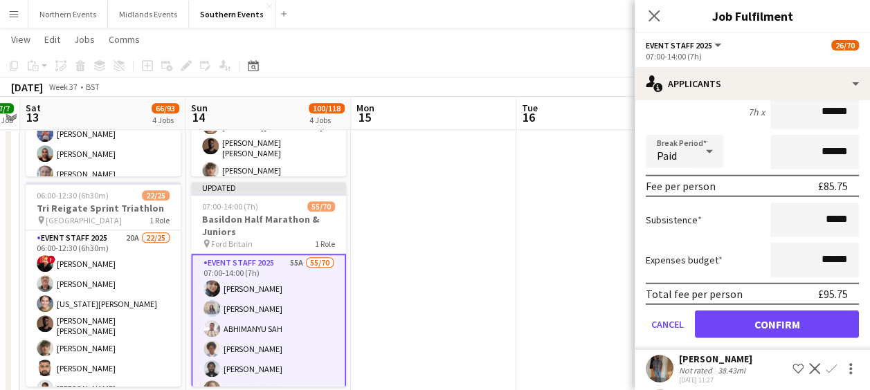
scroll to position [1854, 0]
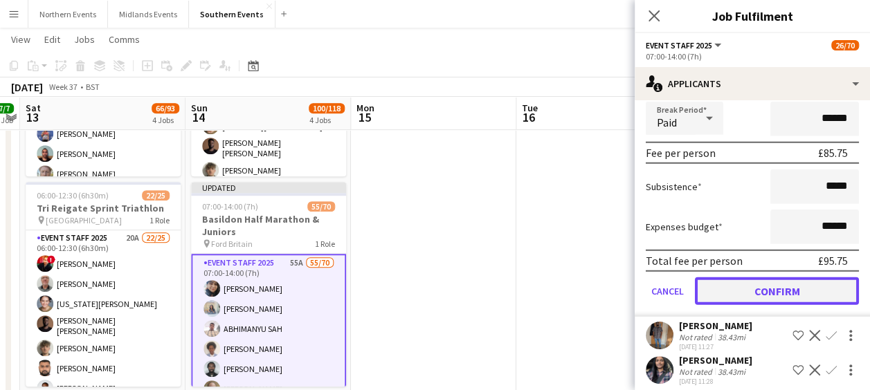
click at [757, 305] on button "Confirm" at bounding box center [777, 292] width 164 height 28
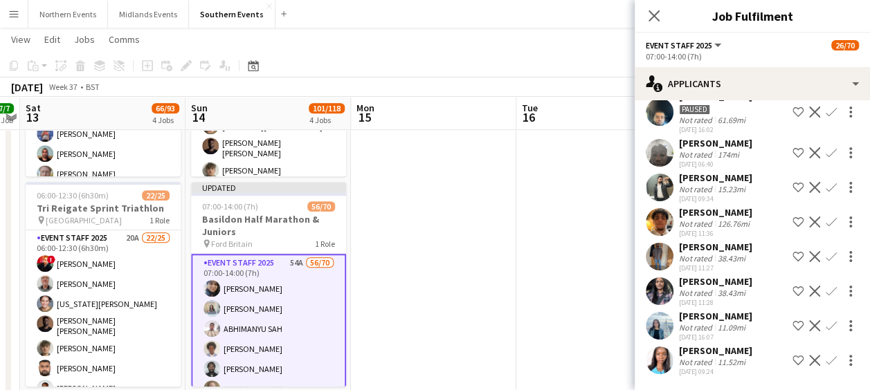
scroll to position [1606, 0]
click at [826, 252] on app-icon "Confirm" at bounding box center [831, 256] width 11 height 11
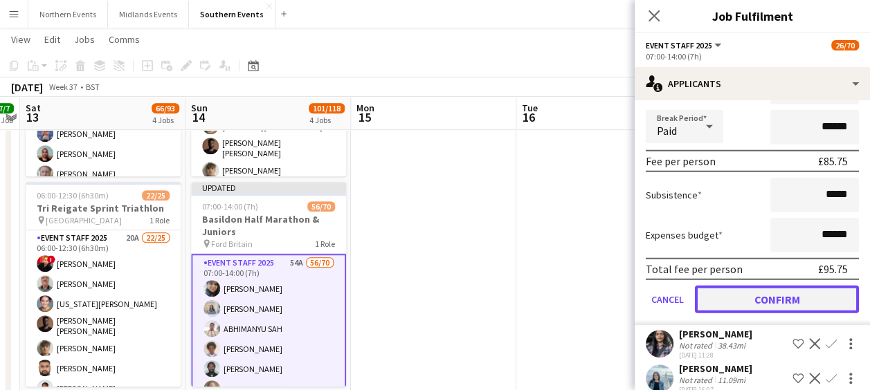
click at [752, 314] on button "Confirm" at bounding box center [777, 300] width 164 height 28
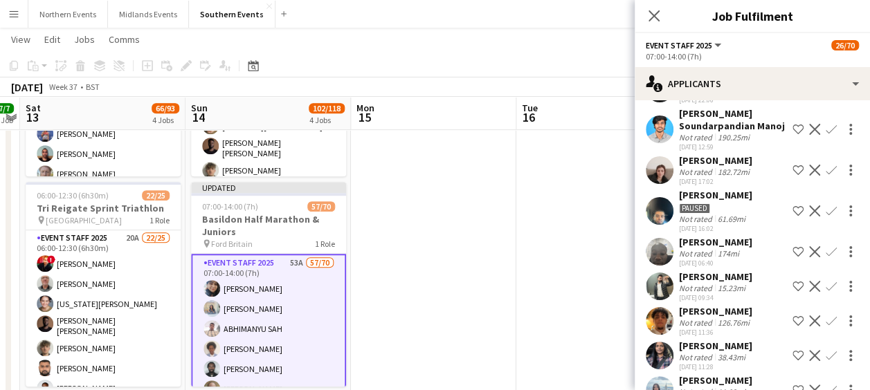
scroll to position [1559, 0]
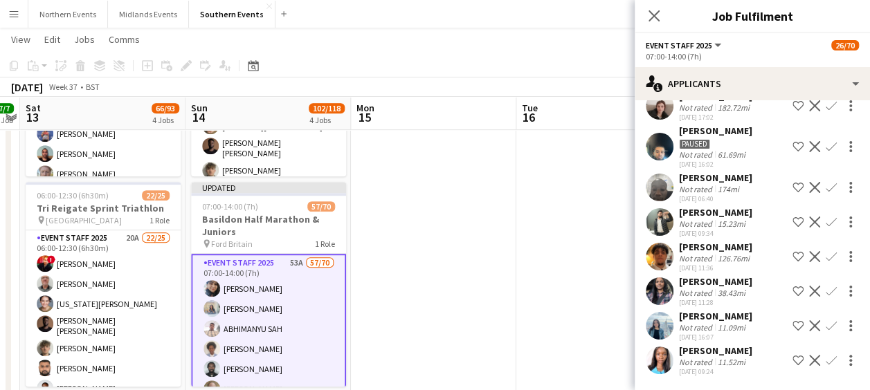
click at [826, 287] on app-icon "Confirm" at bounding box center [831, 291] width 11 height 11
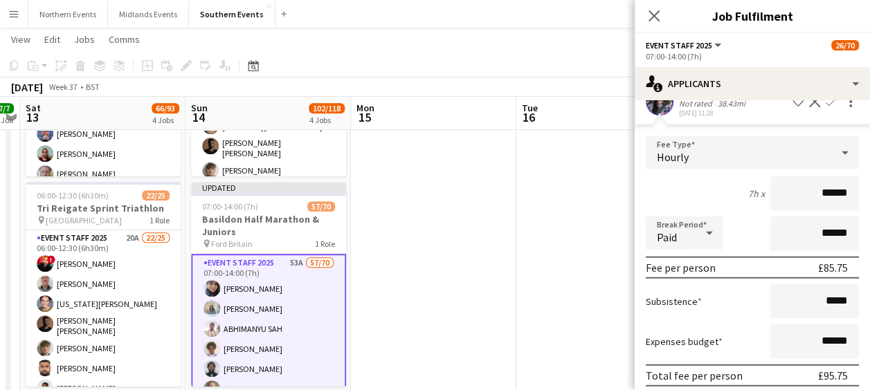
scroll to position [1837, 0]
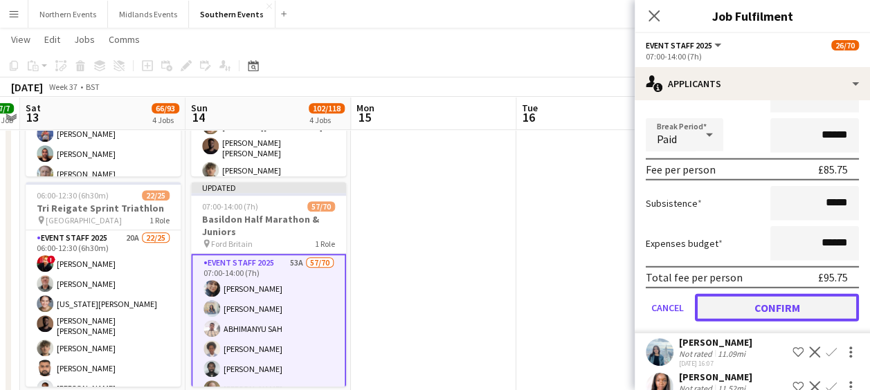
click at [763, 321] on button "Confirm" at bounding box center [777, 308] width 164 height 28
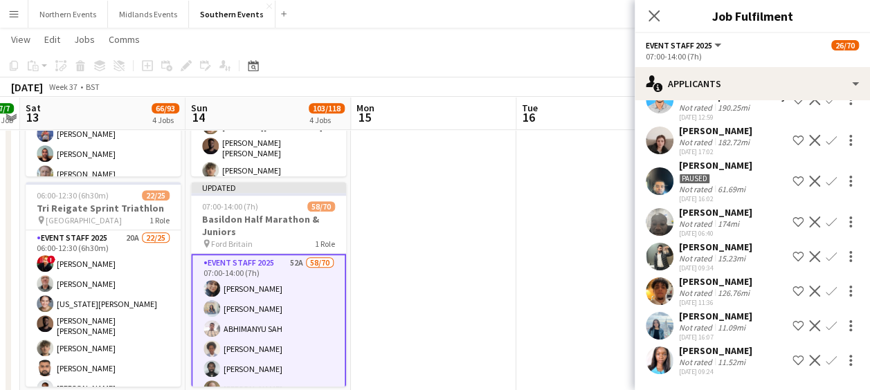
scroll to position [1488, 0]
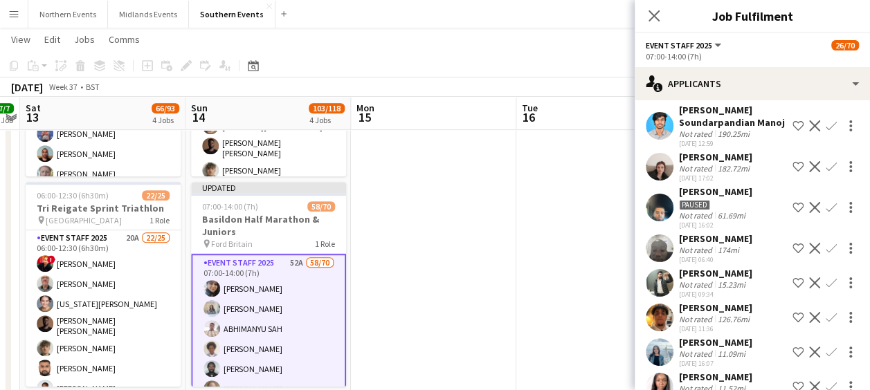
click at [826, 358] on app-icon "Confirm" at bounding box center [831, 352] width 11 height 11
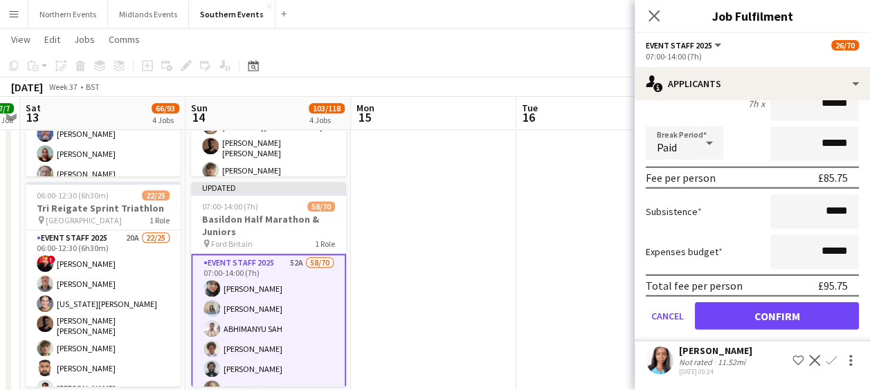
scroll to position [1850, 0]
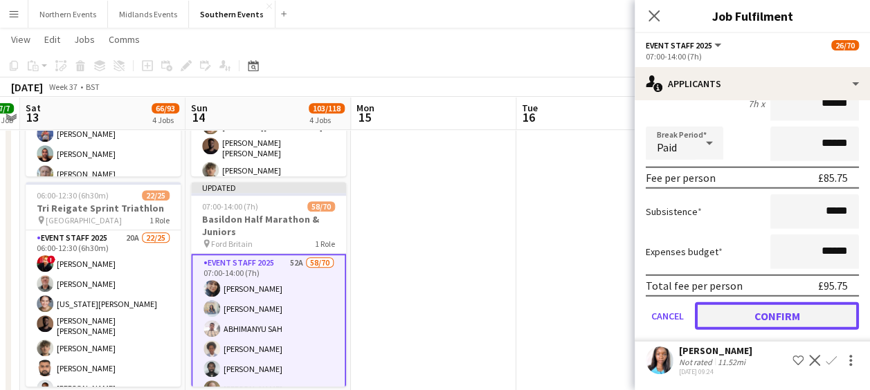
click at [761, 305] on button "Confirm" at bounding box center [777, 316] width 164 height 28
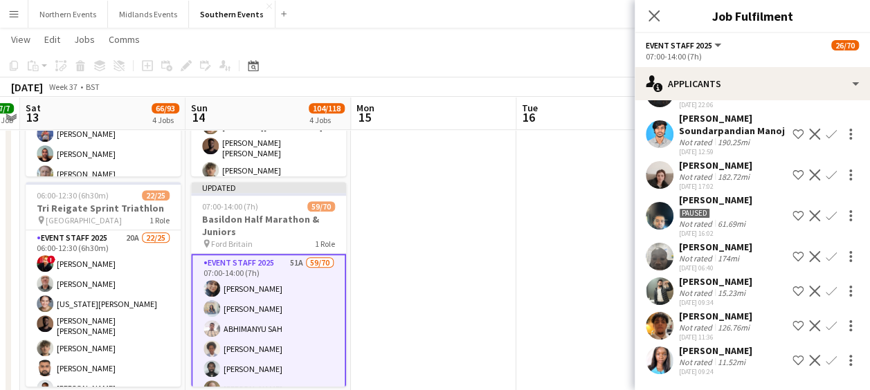
scroll to position [1504, 0]
click at [826, 355] on app-icon "Confirm" at bounding box center [831, 360] width 11 height 11
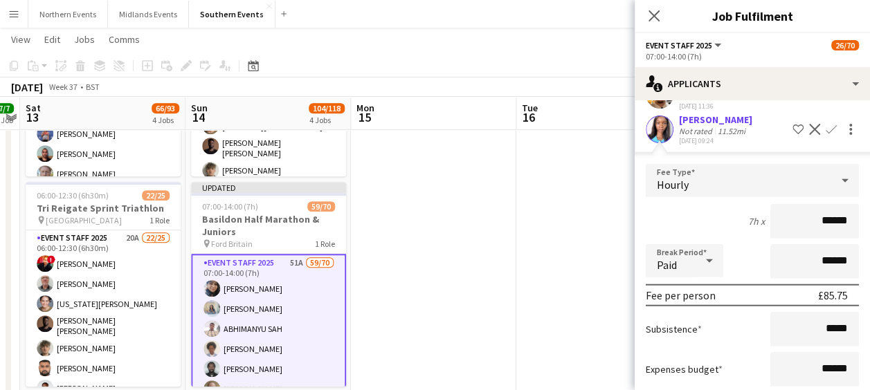
scroll to position [1818, 0]
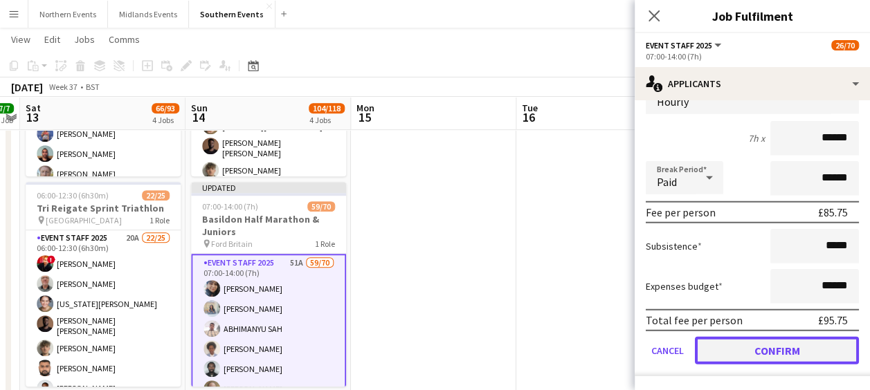
click at [752, 357] on button "Confirm" at bounding box center [777, 351] width 164 height 28
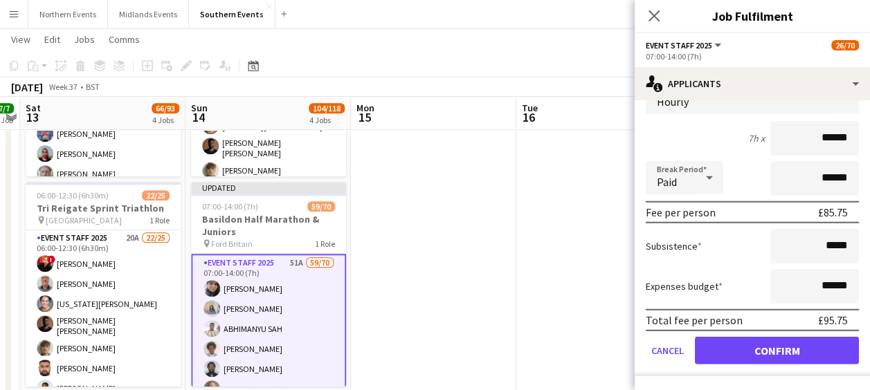
scroll to position [1457, 0]
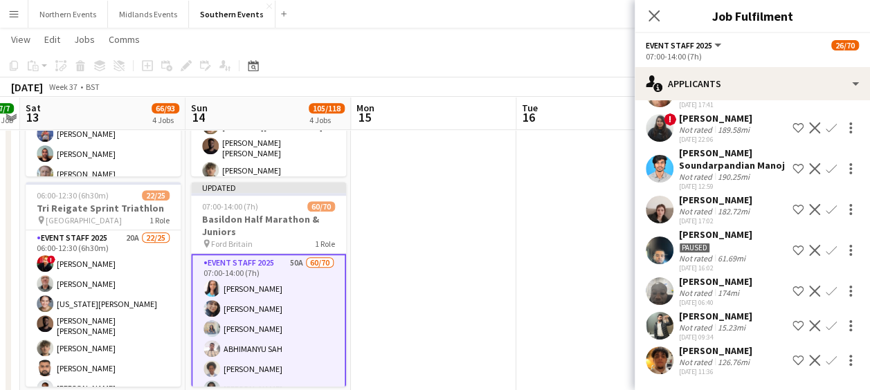
click at [659, 205] on app-user-avatar at bounding box center [660, 210] width 28 height 28
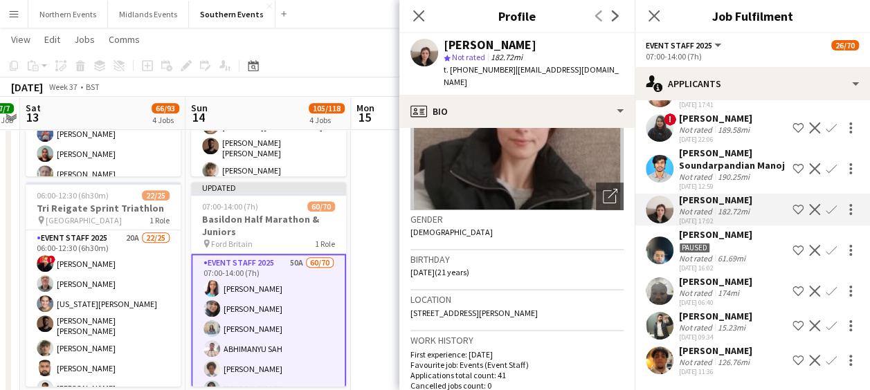
scroll to position [133, 0]
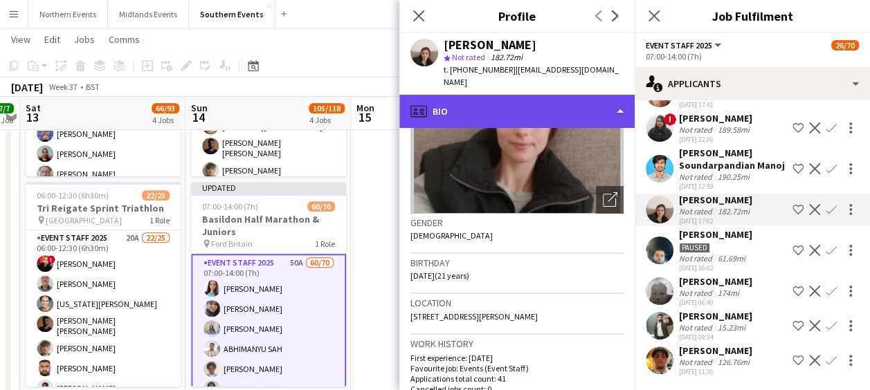
click at [568, 95] on div "profile Bio" at bounding box center [516, 111] width 235 height 33
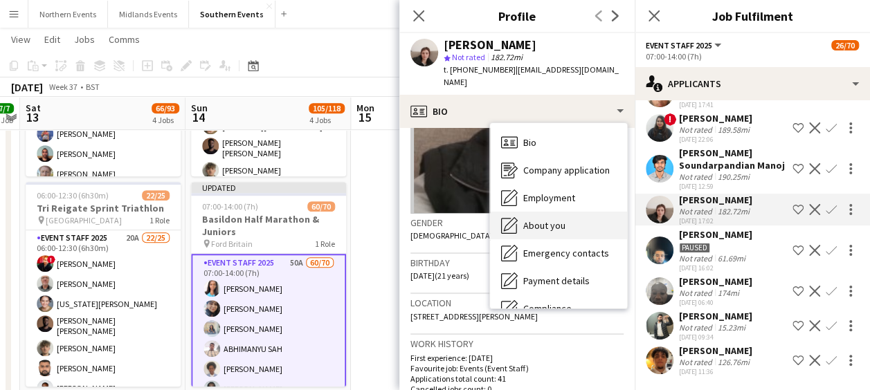
click at [547, 219] on span "About you" at bounding box center [544, 225] width 42 height 12
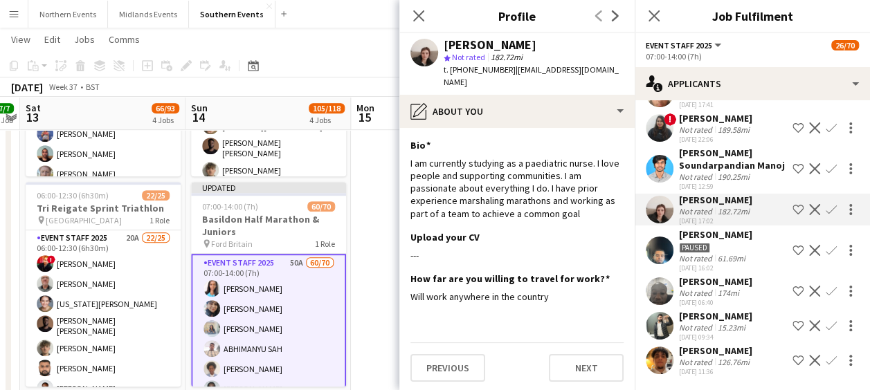
click at [826, 204] on app-icon "Confirm" at bounding box center [831, 209] width 11 height 11
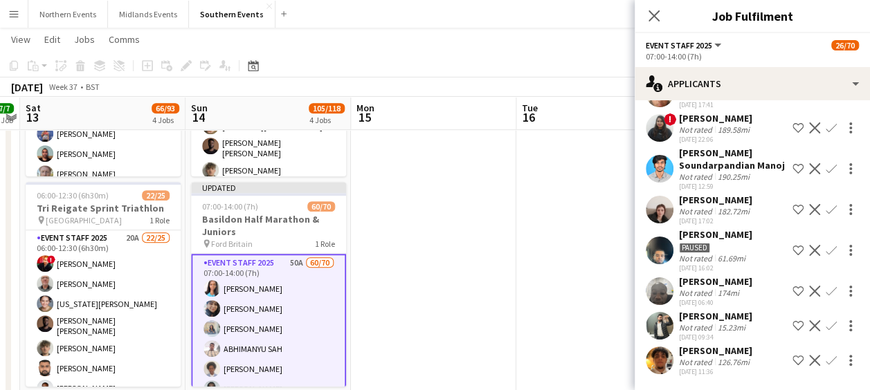
click at [826, 204] on app-icon "Confirm" at bounding box center [831, 209] width 11 height 11
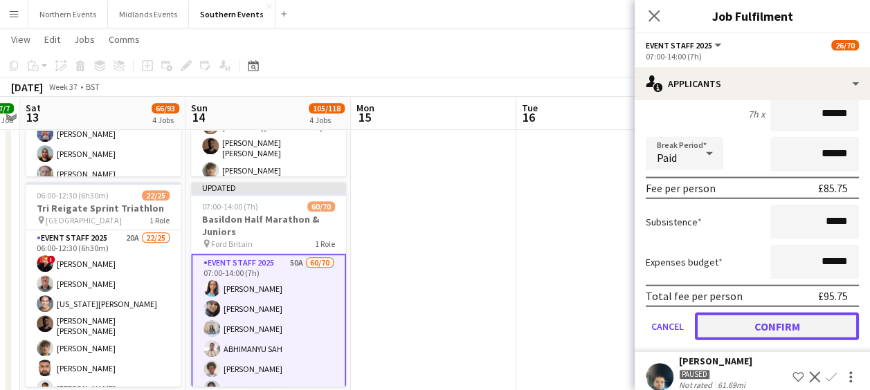
click at [765, 332] on button "Confirm" at bounding box center [777, 327] width 164 height 28
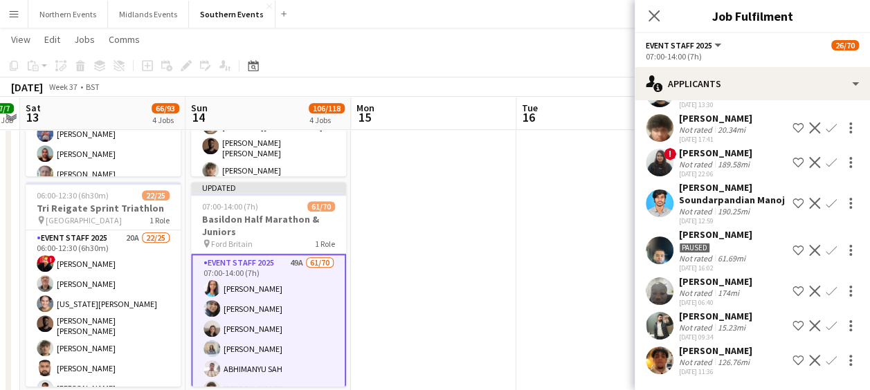
scroll to position [1422, 0]
click at [660, 363] on app-user-avatar at bounding box center [660, 361] width 28 height 28
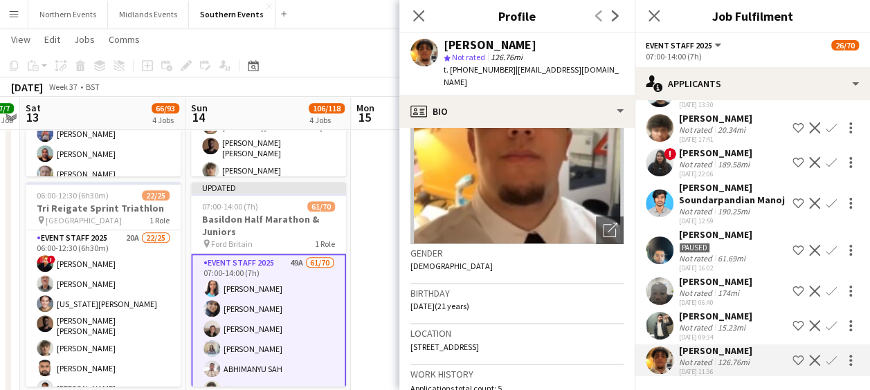
scroll to position [0, 0]
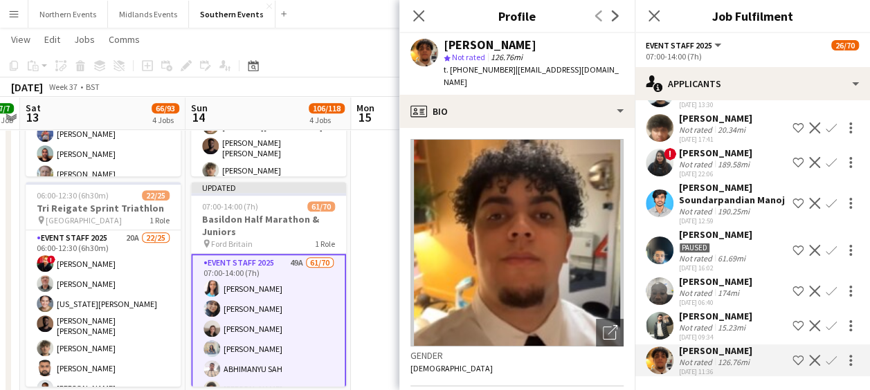
click at [666, 323] on app-user-avatar at bounding box center [660, 326] width 28 height 28
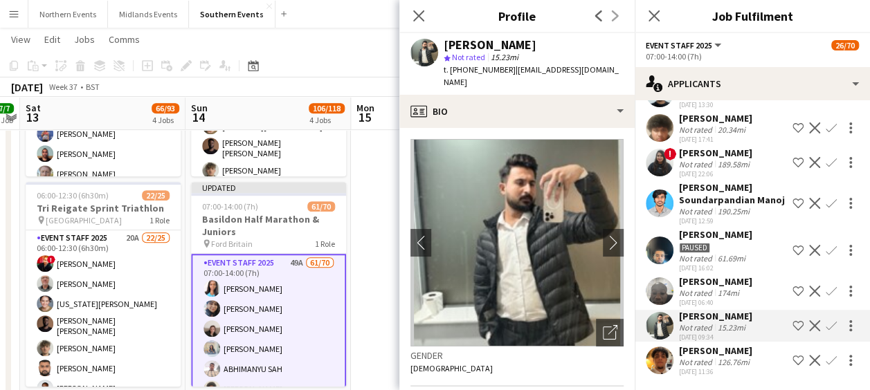
click at [826, 325] on app-icon "Confirm" at bounding box center [831, 325] width 11 height 11
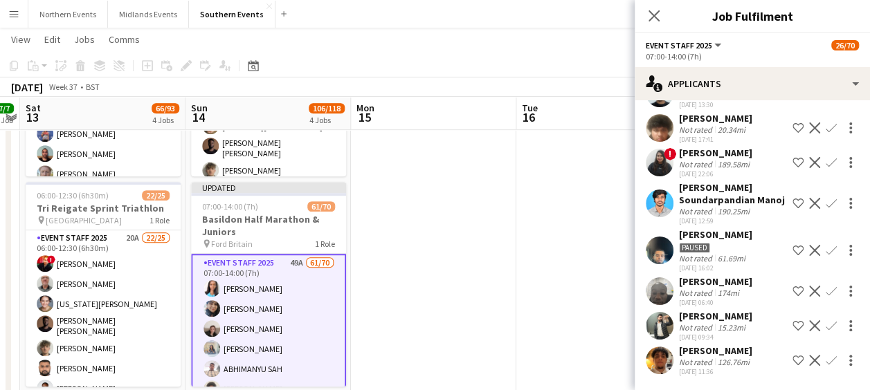
click at [826, 325] on app-icon "Confirm" at bounding box center [831, 325] width 11 height 11
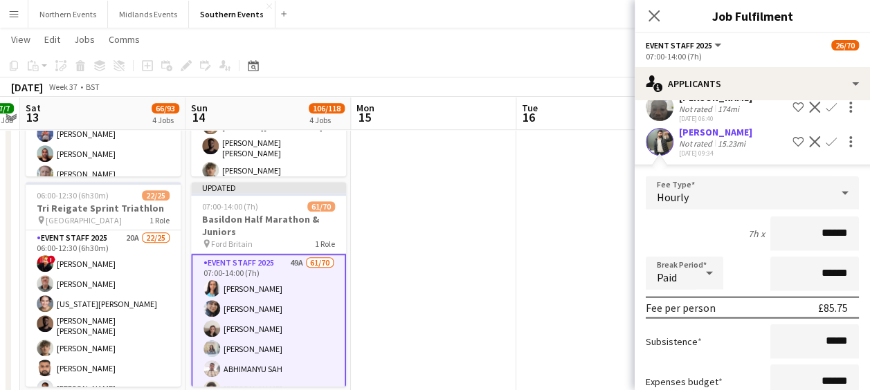
scroll to position [1736, 0]
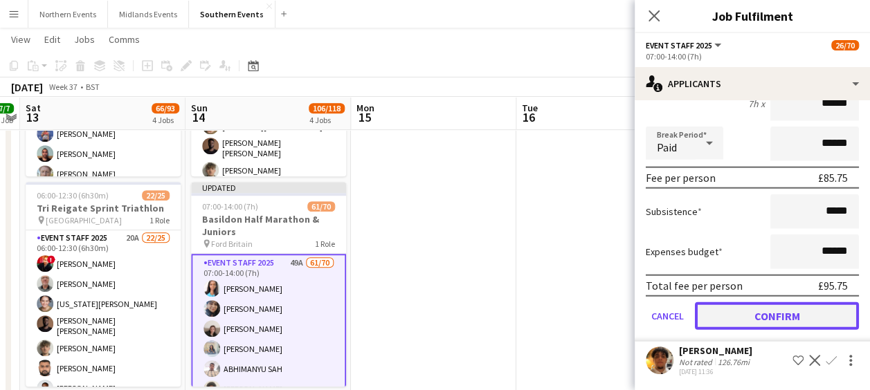
click at [763, 311] on button "Confirm" at bounding box center [777, 316] width 164 height 28
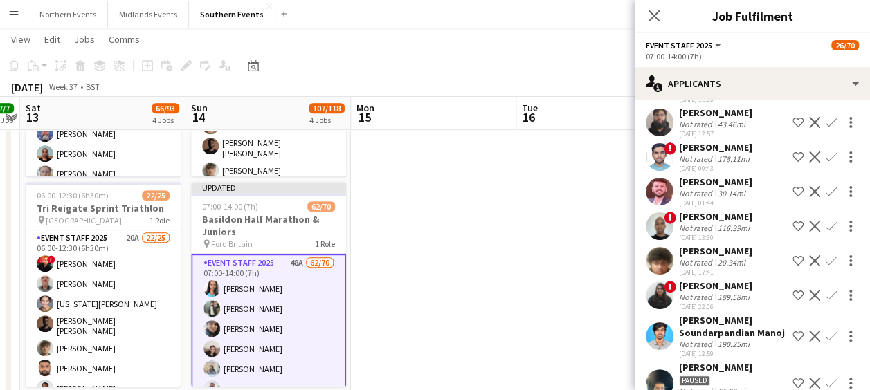
scroll to position [1274, 0]
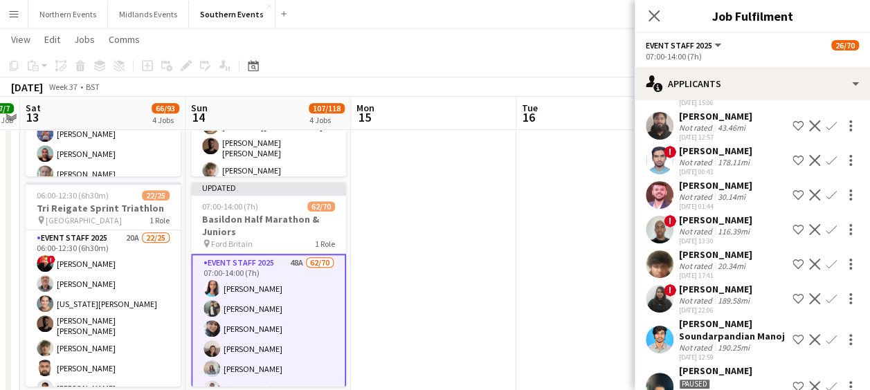
click at [826, 190] on app-icon "Confirm" at bounding box center [831, 195] width 11 height 11
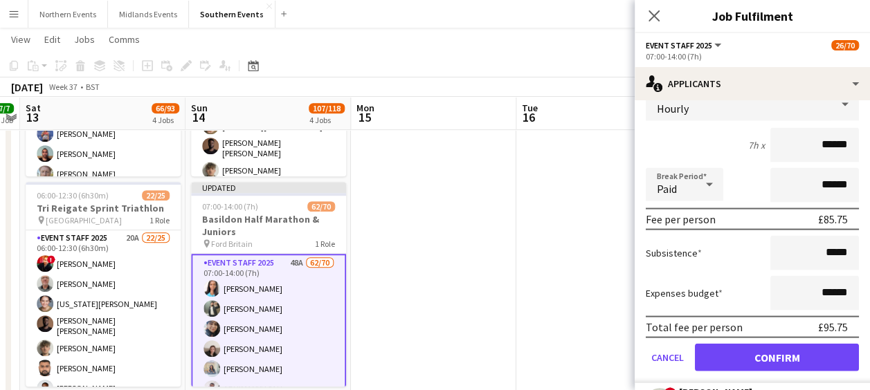
scroll to position [1417, 0]
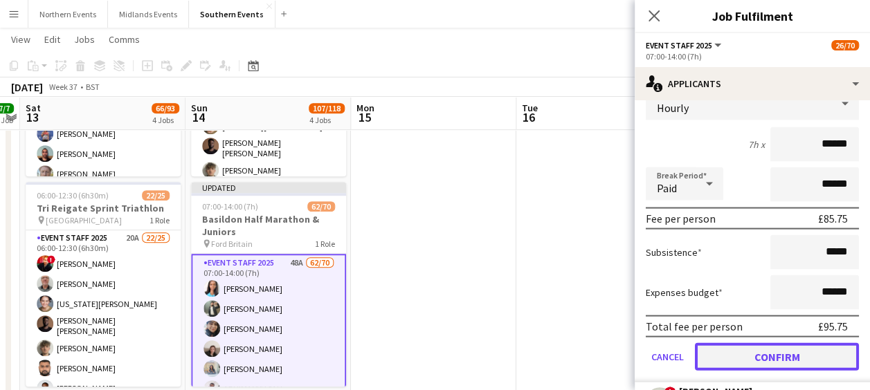
click at [753, 356] on button "Confirm" at bounding box center [777, 357] width 164 height 28
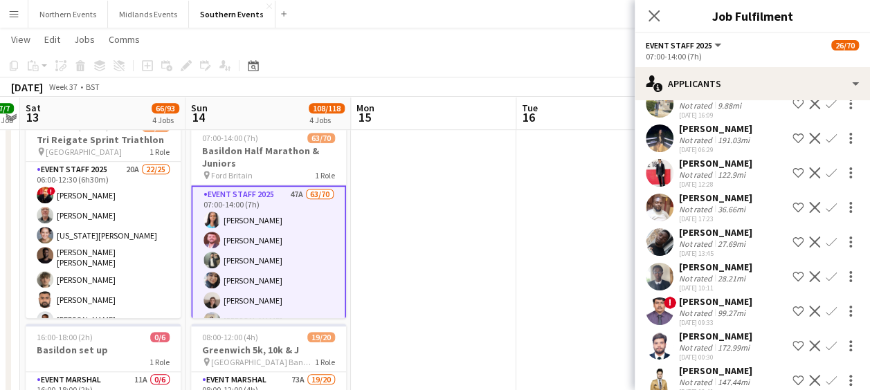
scroll to position [903, 0]
click at [664, 205] on app-user-avatar at bounding box center [660, 208] width 28 height 28
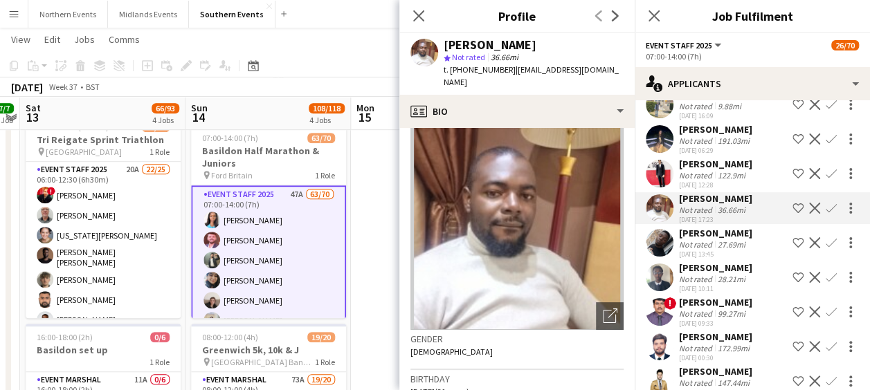
scroll to position [15, 0]
click at [826, 208] on app-icon "Confirm" at bounding box center [831, 208] width 11 height 11
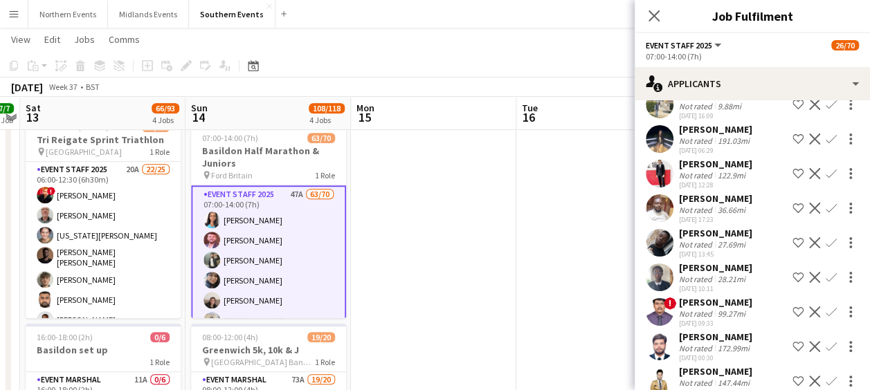
click at [826, 208] on app-icon "Confirm" at bounding box center [831, 208] width 11 height 11
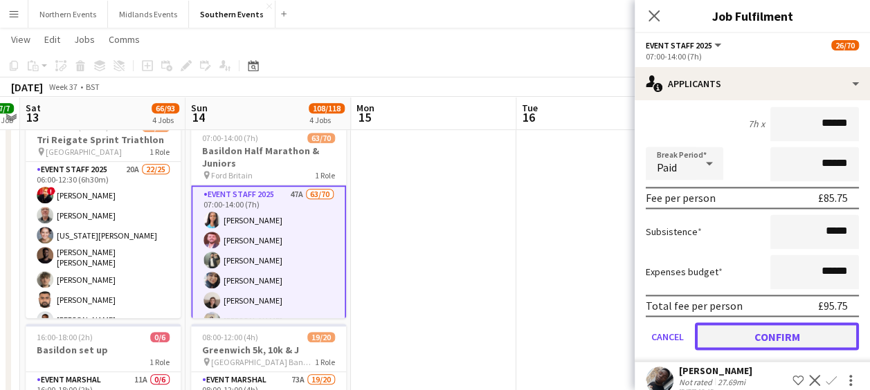
click at [745, 332] on button "Confirm" at bounding box center [777, 337] width 164 height 28
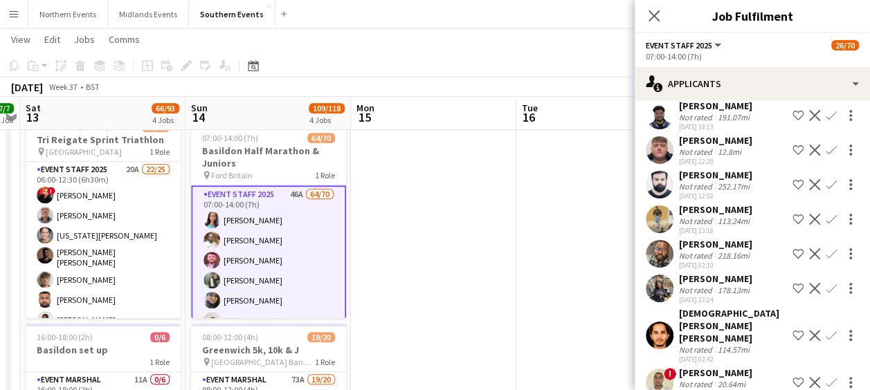
scroll to position [589, 0]
click at [826, 156] on app-icon "Confirm" at bounding box center [831, 150] width 11 height 11
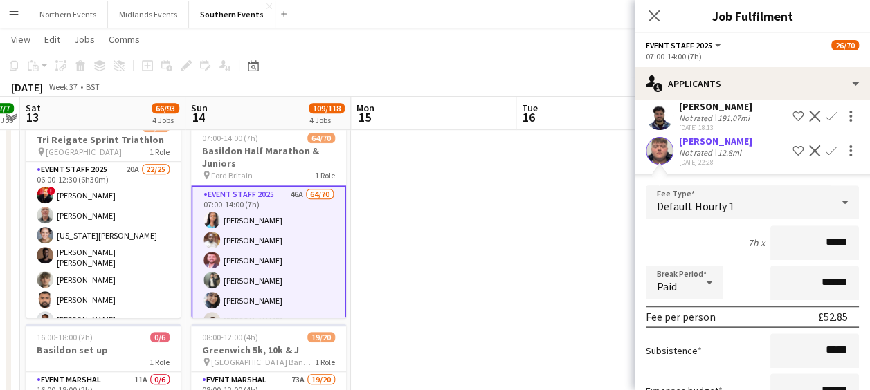
scroll to position [741, 0]
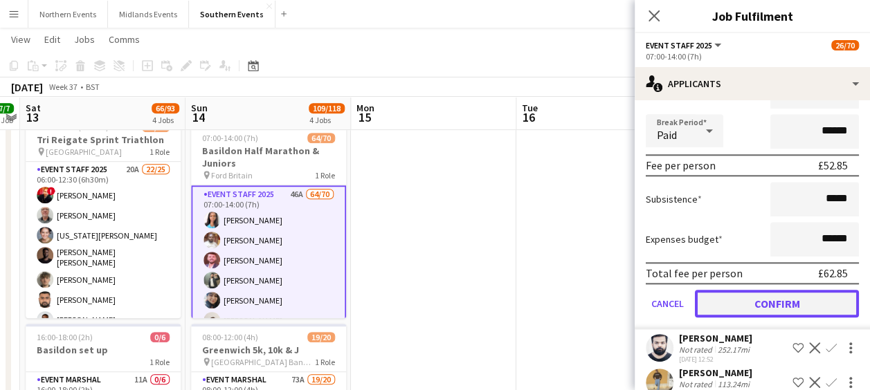
click at [745, 318] on button "Confirm" at bounding box center [777, 304] width 164 height 28
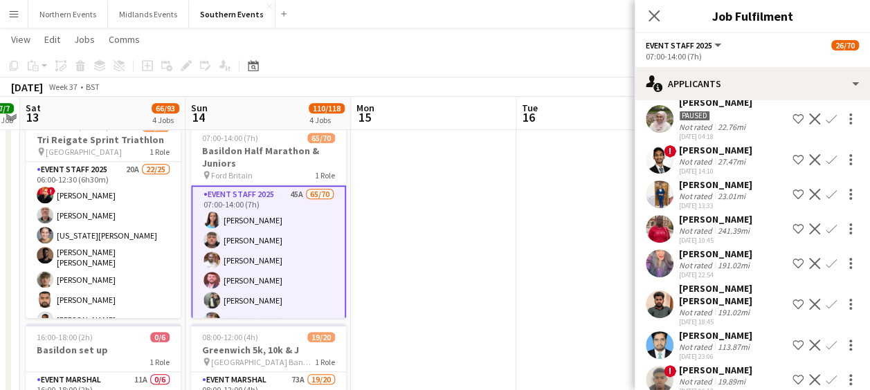
scroll to position [249, 0]
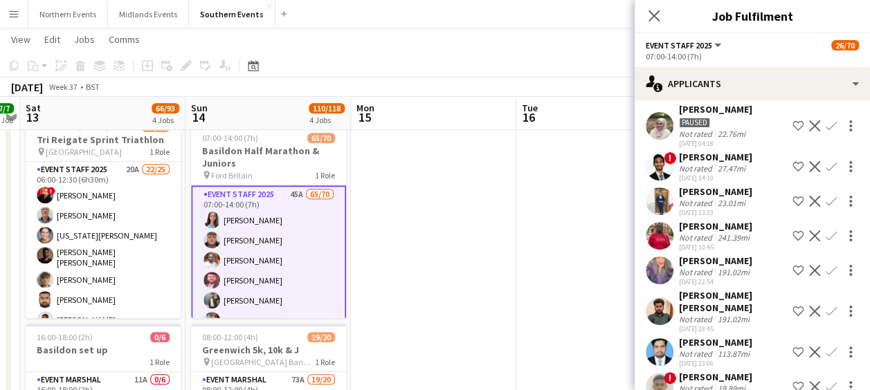
click at [660, 195] on app-user-avatar at bounding box center [660, 202] width 28 height 28
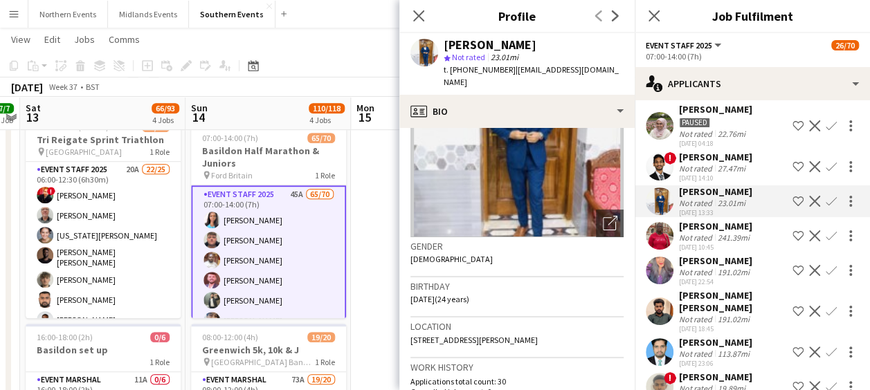
scroll to position [0, 0]
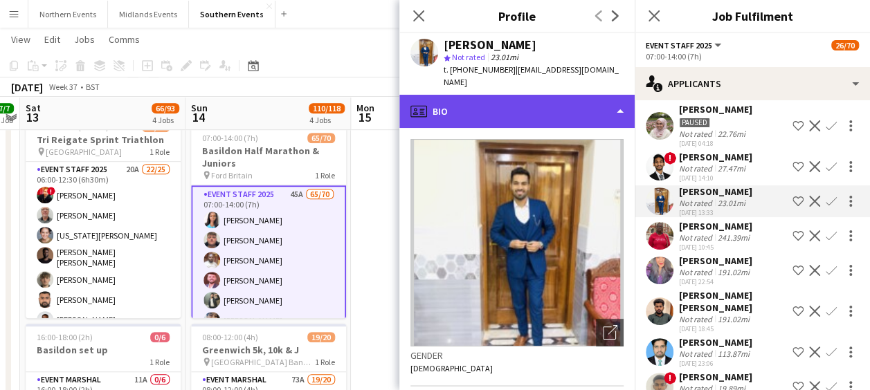
click at [546, 95] on div "profile Bio" at bounding box center [516, 111] width 235 height 33
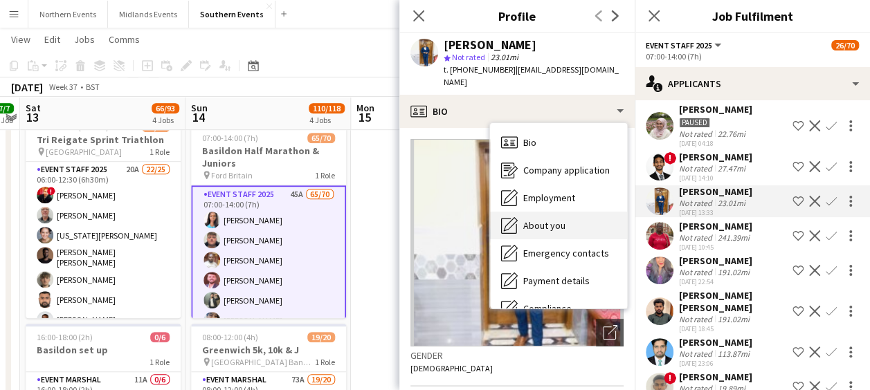
click at [545, 219] on span "About you" at bounding box center [544, 225] width 42 height 12
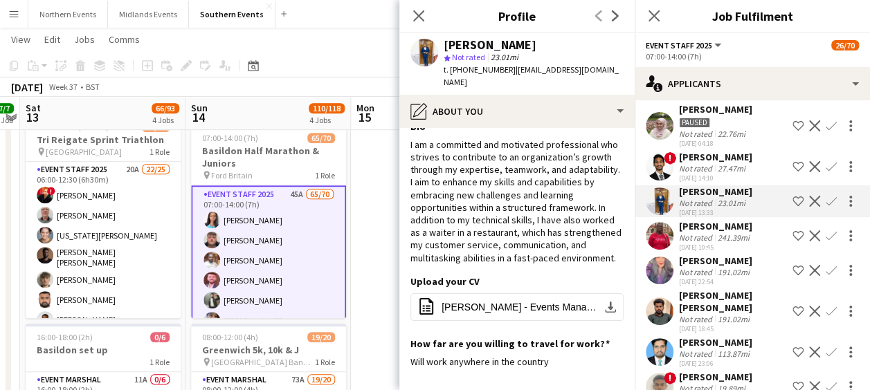
scroll to position [19, 0]
click at [826, 203] on app-icon "Confirm" at bounding box center [831, 201] width 11 height 11
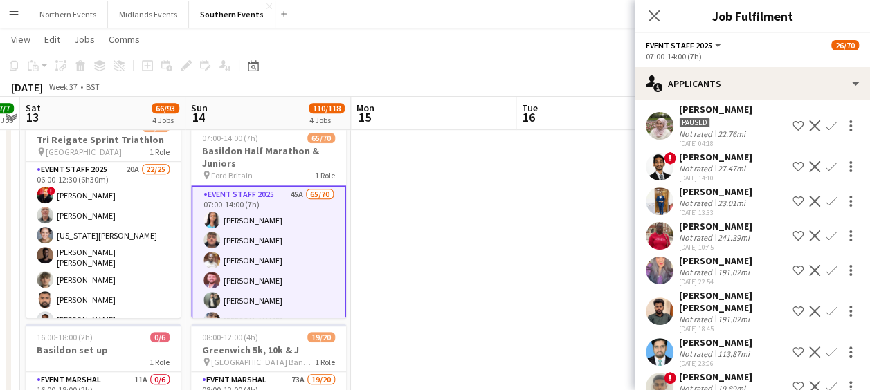
click at [826, 203] on app-icon "Confirm" at bounding box center [831, 201] width 11 height 11
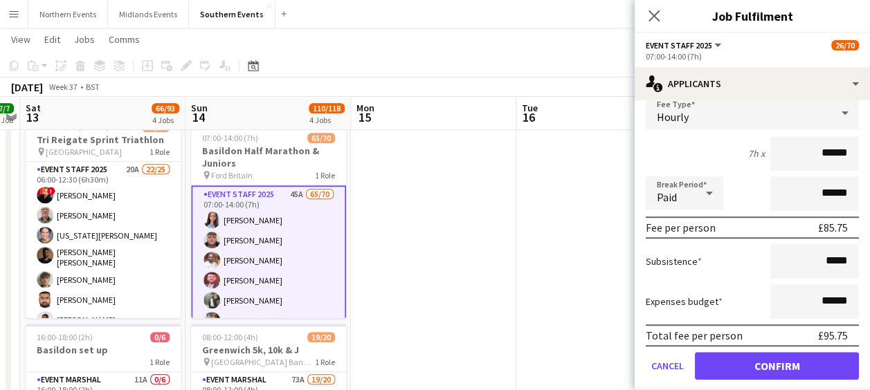
scroll to position [431, 0]
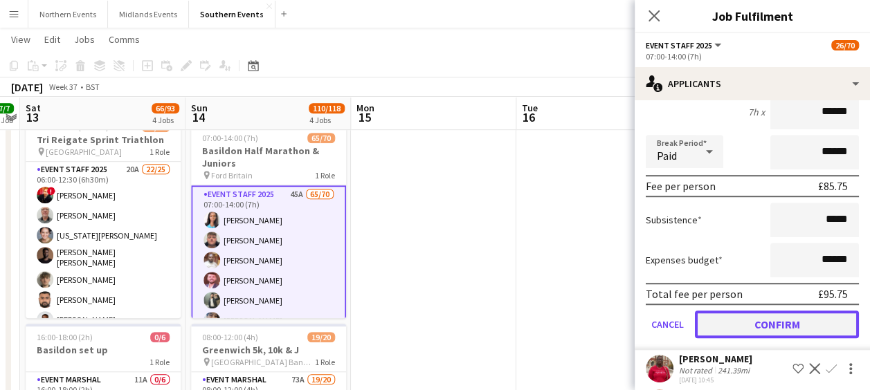
click at [758, 316] on button "Confirm" at bounding box center [777, 325] width 164 height 28
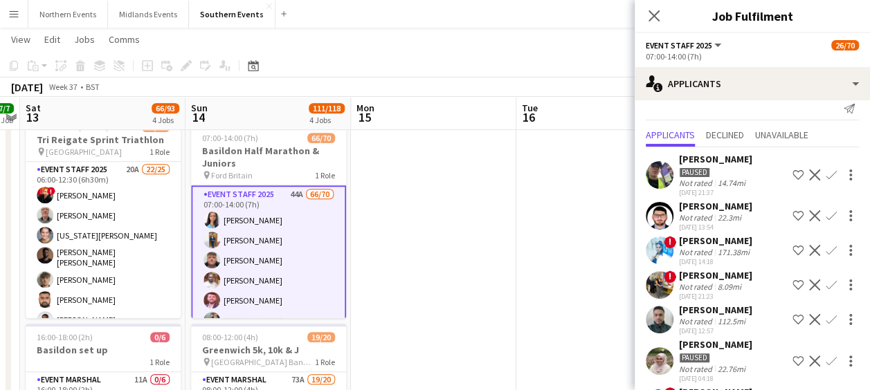
scroll to position [0, 0]
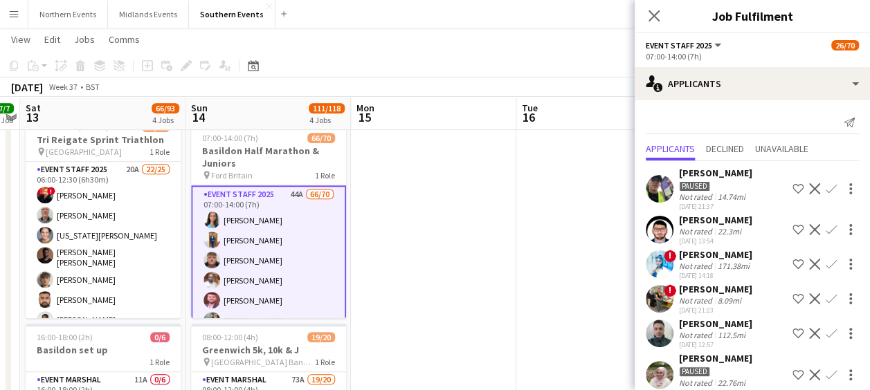
click at [667, 224] on app-user-avatar at bounding box center [660, 230] width 28 height 28
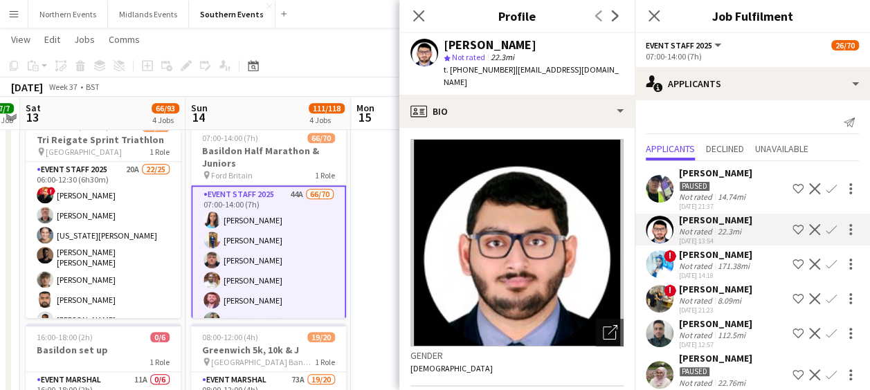
click at [826, 229] on app-icon "Confirm" at bounding box center [831, 229] width 11 height 11
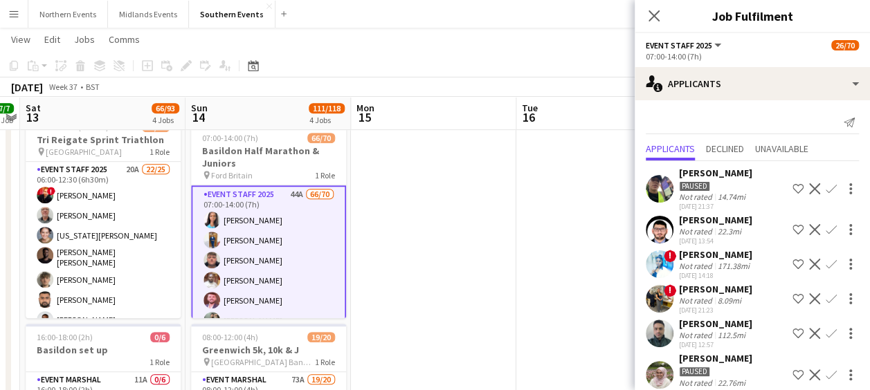
click at [826, 229] on app-icon "Confirm" at bounding box center [831, 229] width 11 height 11
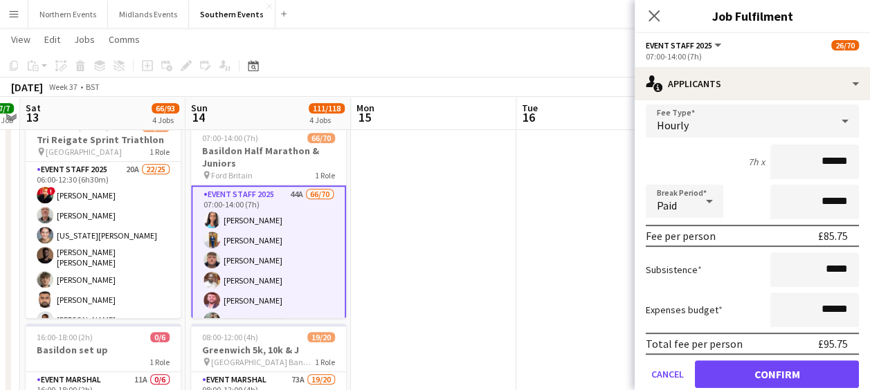
scroll to position [234, 0]
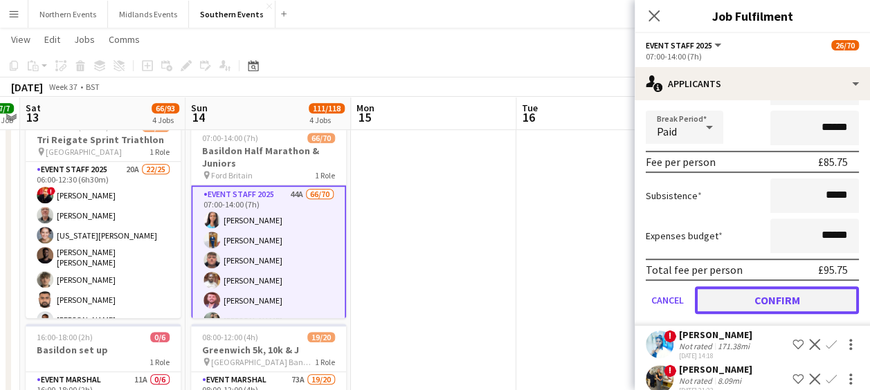
click at [787, 303] on button "Confirm" at bounding box center [777, 301] width 164 height 28
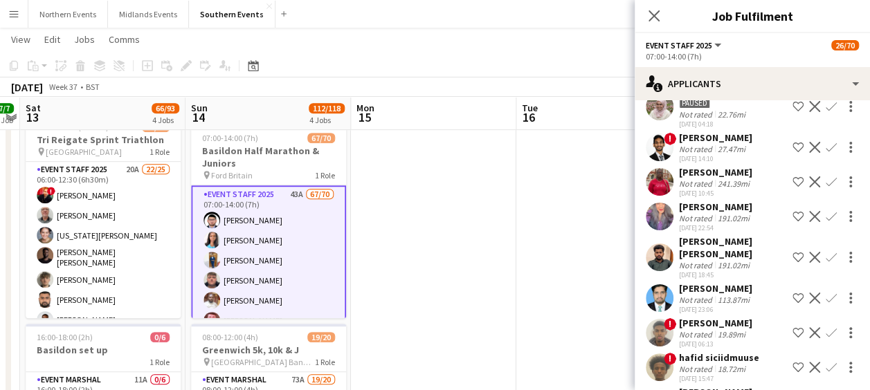
scroll to position [0, 0]
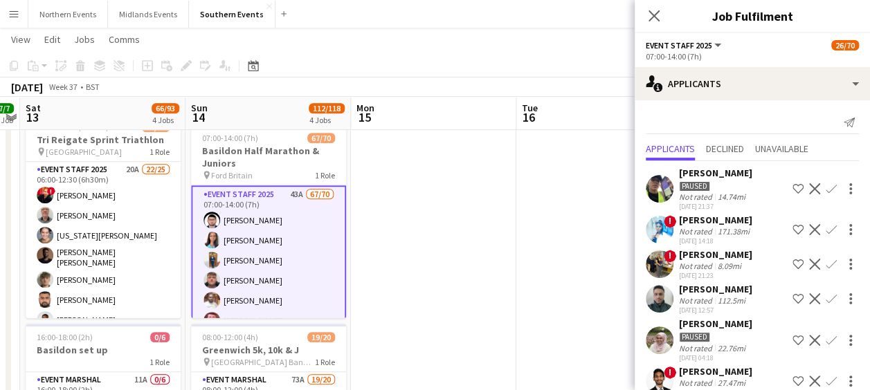
click at [536, 264] on app-date-cell at bounding box center [598, 161] width 165 height 794
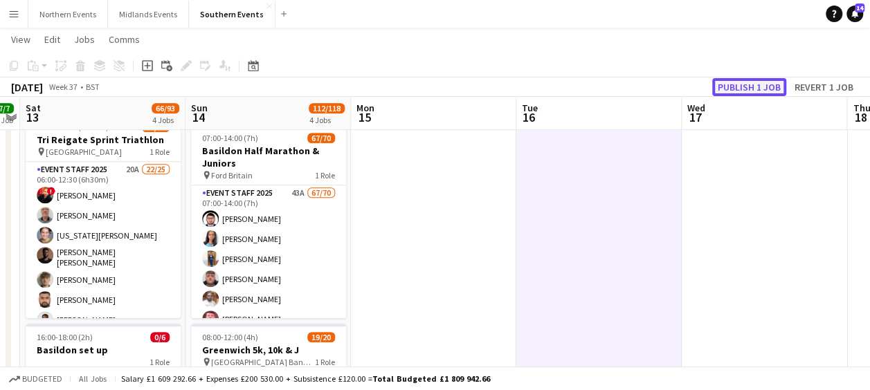
click at [744, 85] on button "Publish 1 job" at bounding box center [749, 87] width 74 height 18
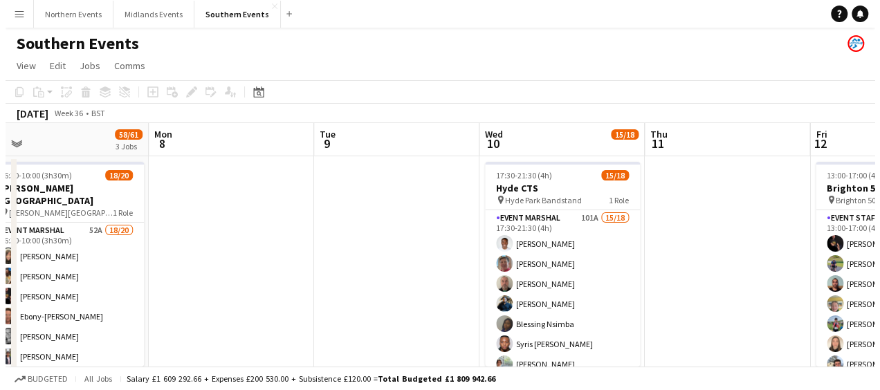
scroll to position [0, 523]
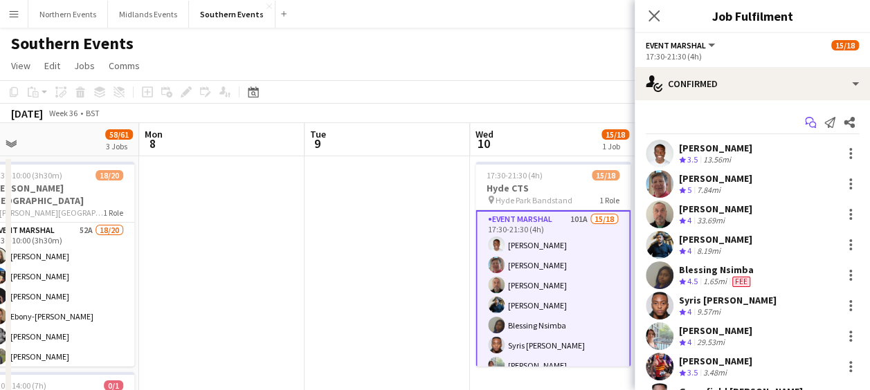
click at [805, 123] on icon "Start chat" at bounding box center [810, 122] width 11 height 11
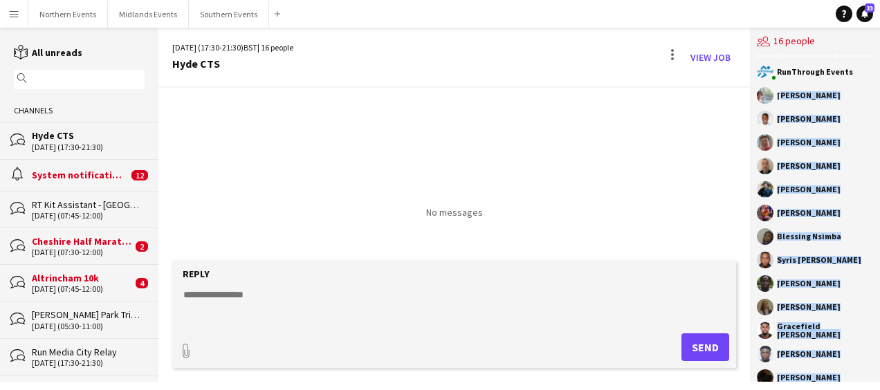
drag, startPoint x: 778, startPoint y: 94, endPoint x: 827, endPoint y: 380, distance: 290.0
click at [827, 380] on div "RunThrough Events Caroline Hargreaves Ekow Tachie-Mensah Karen King Nick Marsh …" at bounding box center [815, 219] width 130 height 325
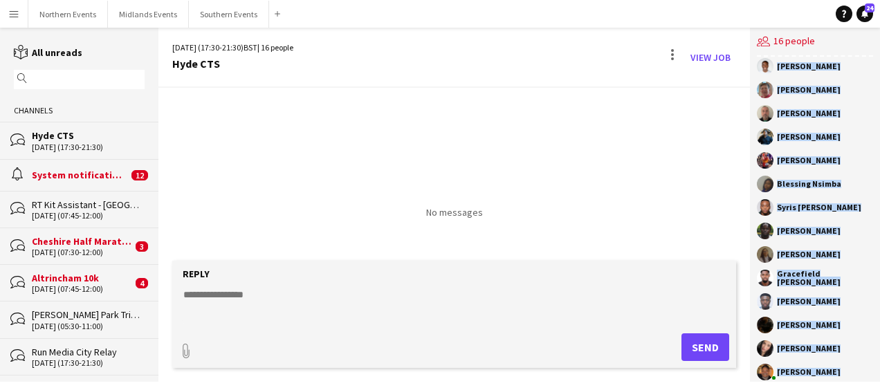
scroll to position [65, 0]
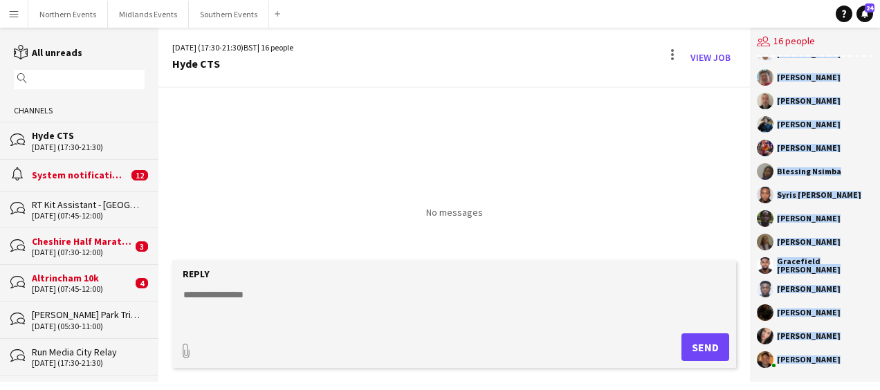
drag, startPoint x: 778, startPoint y: 96, endPoint x: 839, endPoint y: 365, distance: 276.0
click at [839, 365] on div "RunThrough Events Caroline Hargreaves Ekow Tachie-Mensah Karen King Nick Marsh …" at bounding box center [815, 219] width 130 height 325
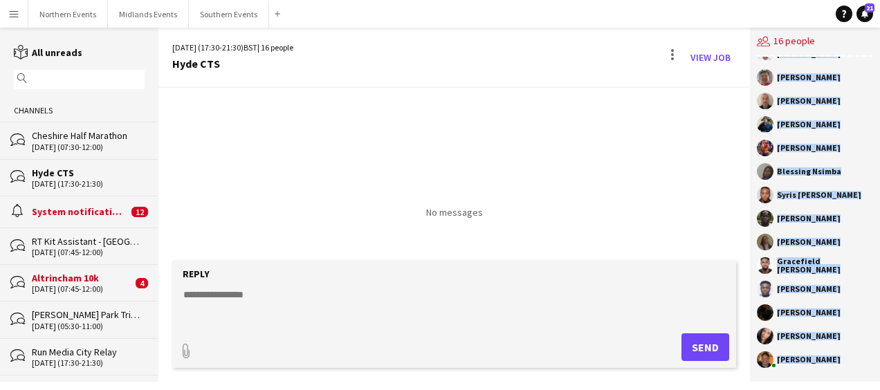
copy div "Caroline Hargreaves Ekow Tachie-Mensah Karen King Nick Marsh Devyang Vaniya Pet…"
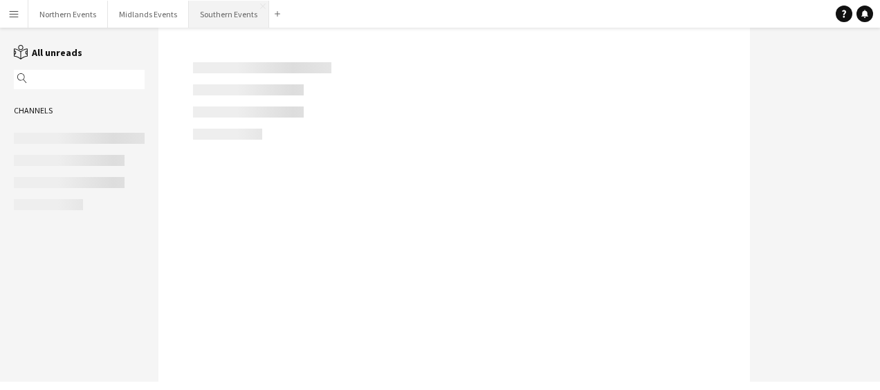
click at [224, 14] on button "Southern Events Close" at bounding box center [229, 14] width 80 height 27
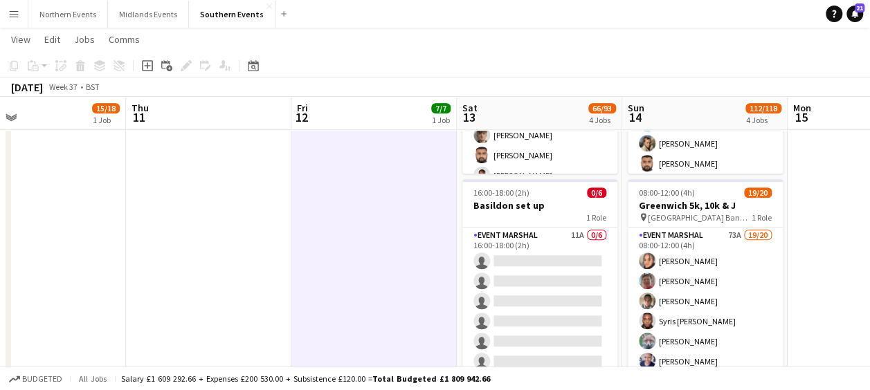
scroll to position [534, 0]
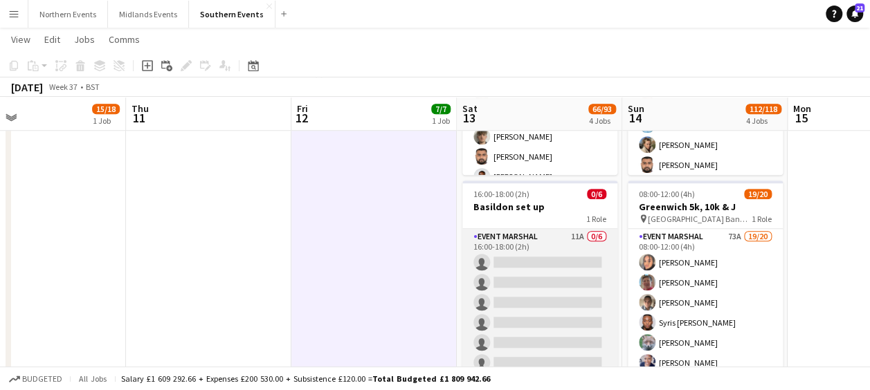
click at [531, 253] on app-card-role "Event Marshal 11A 0/6 16:00-18:00 (2h) single-neutral-actions single-neutral-ac…" at bounding box center [539, 302] width 155 height 147
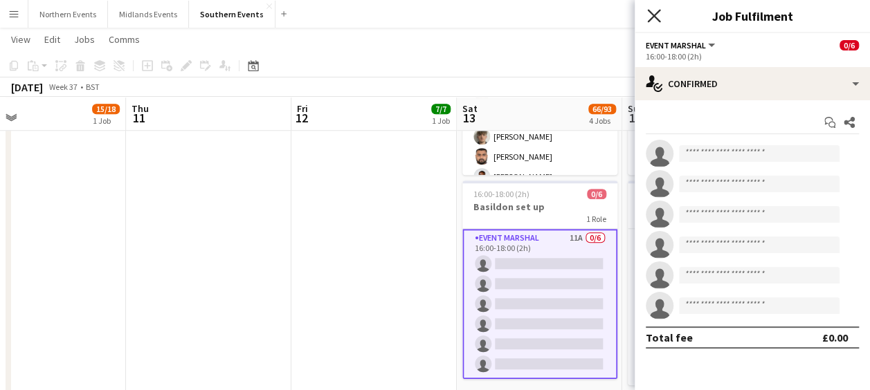
click at [652, 14] on icon at bounding box center [653, 15] width 13 height 13
